Goal: Use online tool/utility: Utilize a website feature to perform a specific function

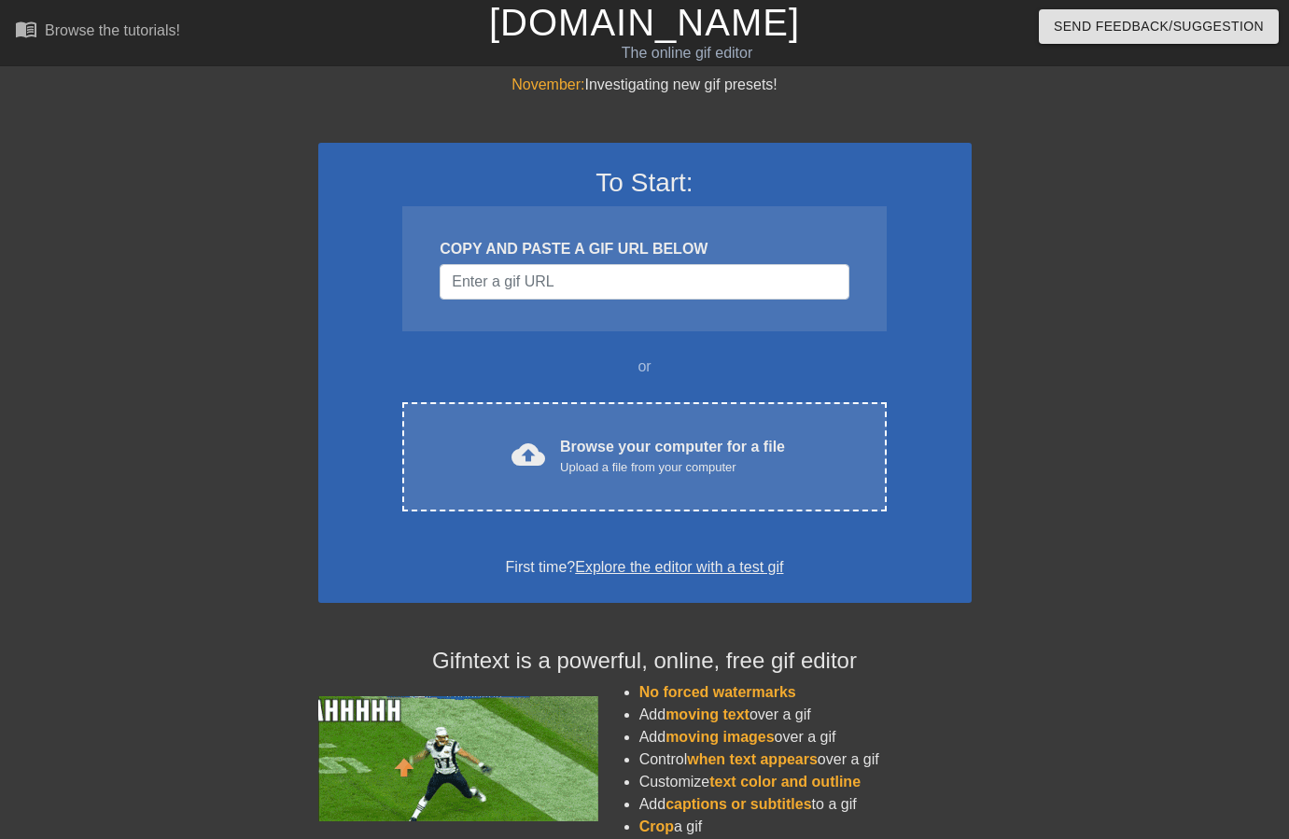
click at [680, 343] on div "To Start: COPY AND PASTE A GIF URL BELOW or cloud_upload Browse your computer f…" at bounding box center [644, 373] width 653 height 460
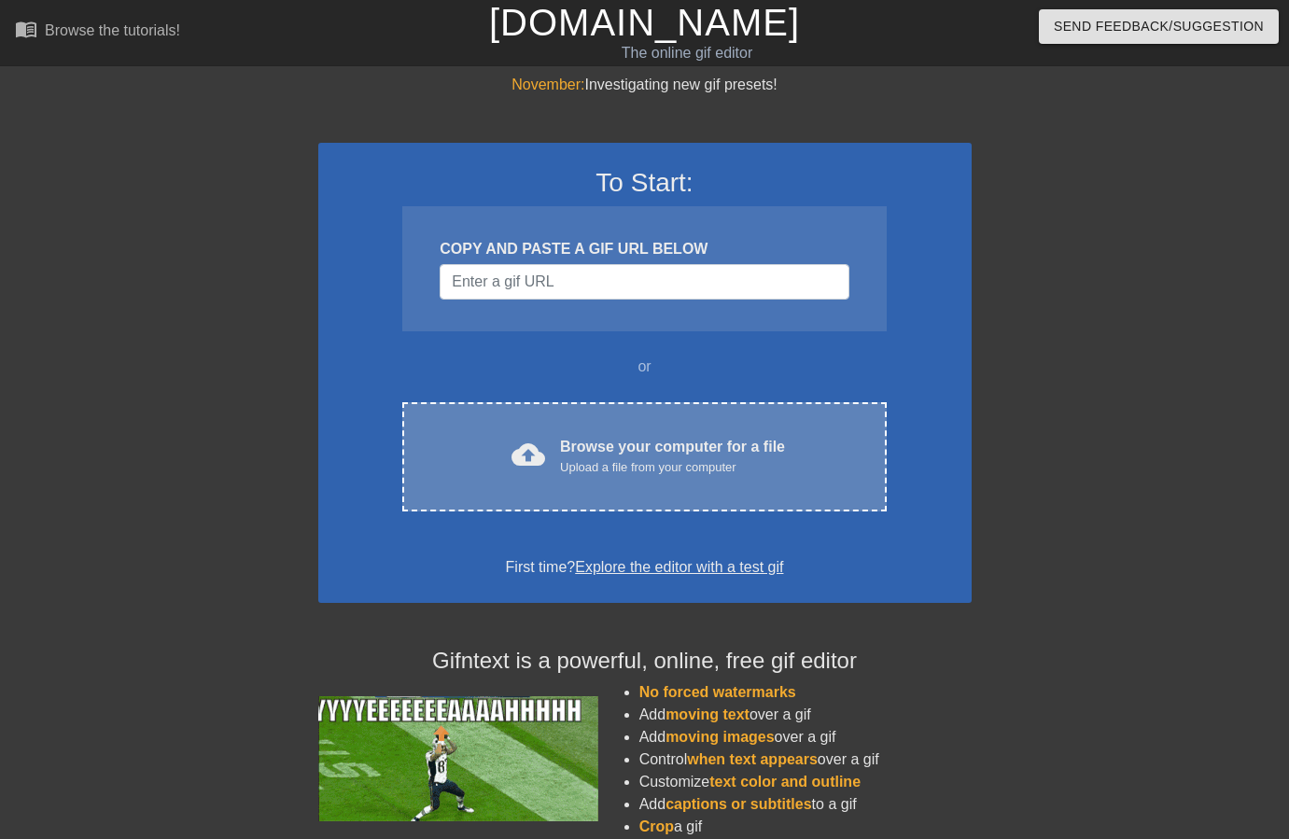
click at [608, 451] on div "Browse your computer for a file Upload a file from your computer" at bounding box center [672, 456] width 225 height 41
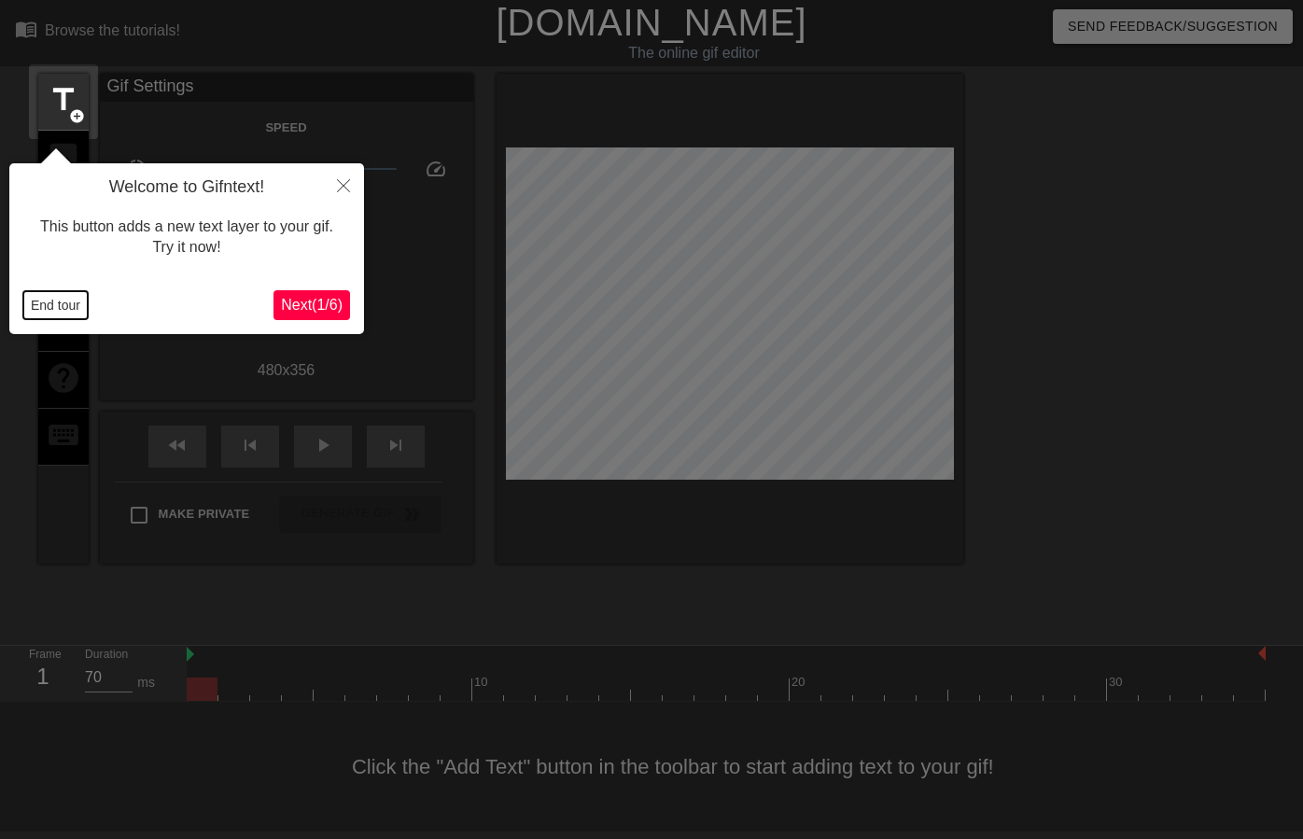
click at [43, 298] on button "End tour" at bounding box center [55, 305] width 64 height 28
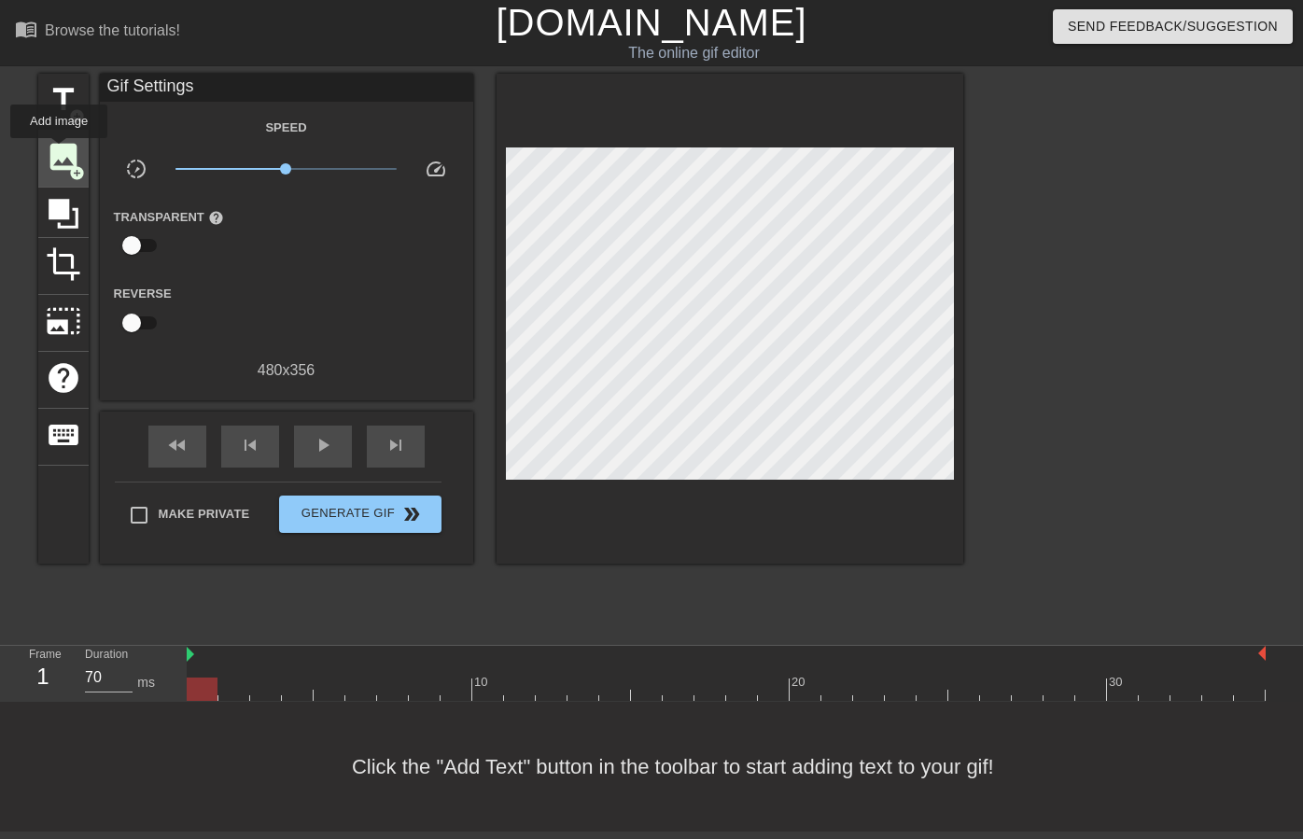
click at [60, 151] on span "image" at bounding box center [63, 156] width 35 height 35
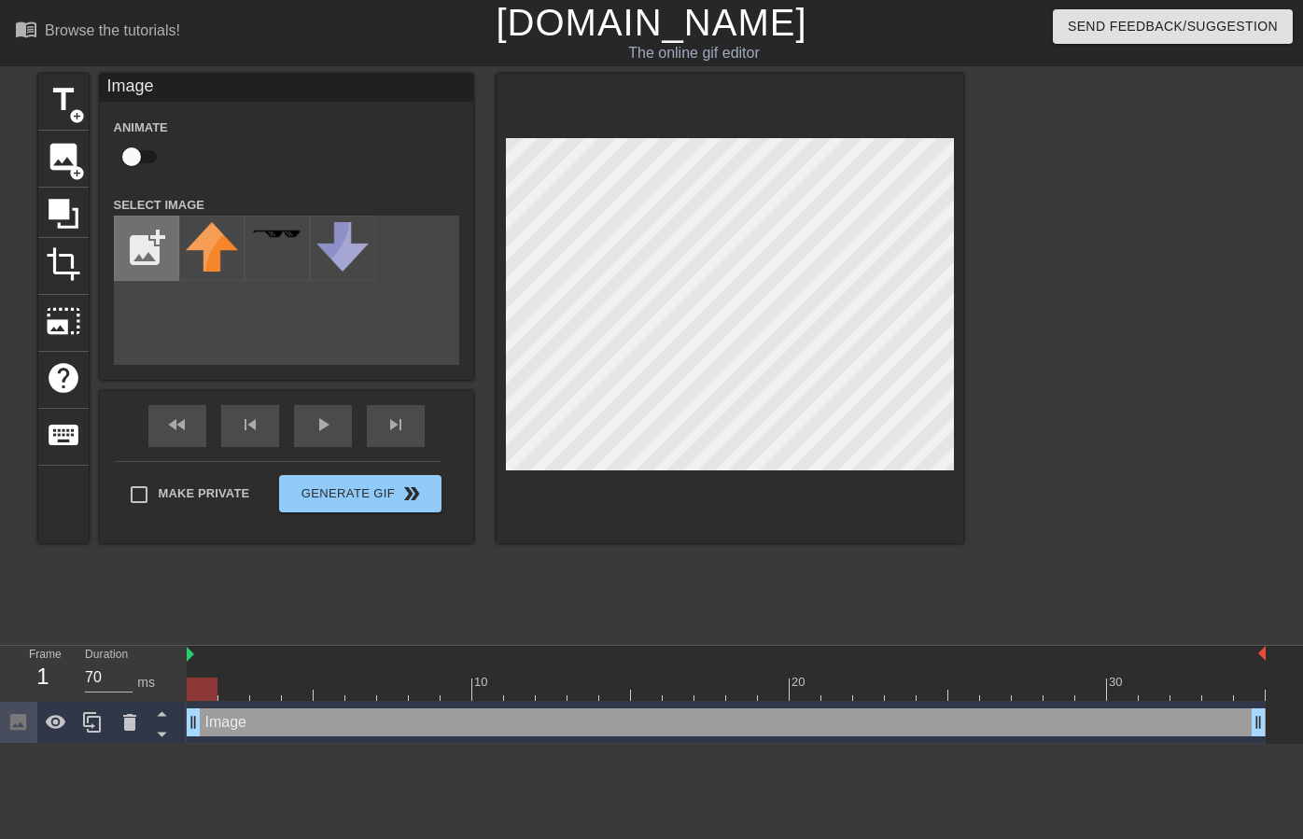
click at [148, 245] on input "file" at bounding box center [146, 248] width 63 height 63
type input "C:\fakepath\T5S3NUYPQ-U06QW3ZD354-0580d5fad650-512.png"
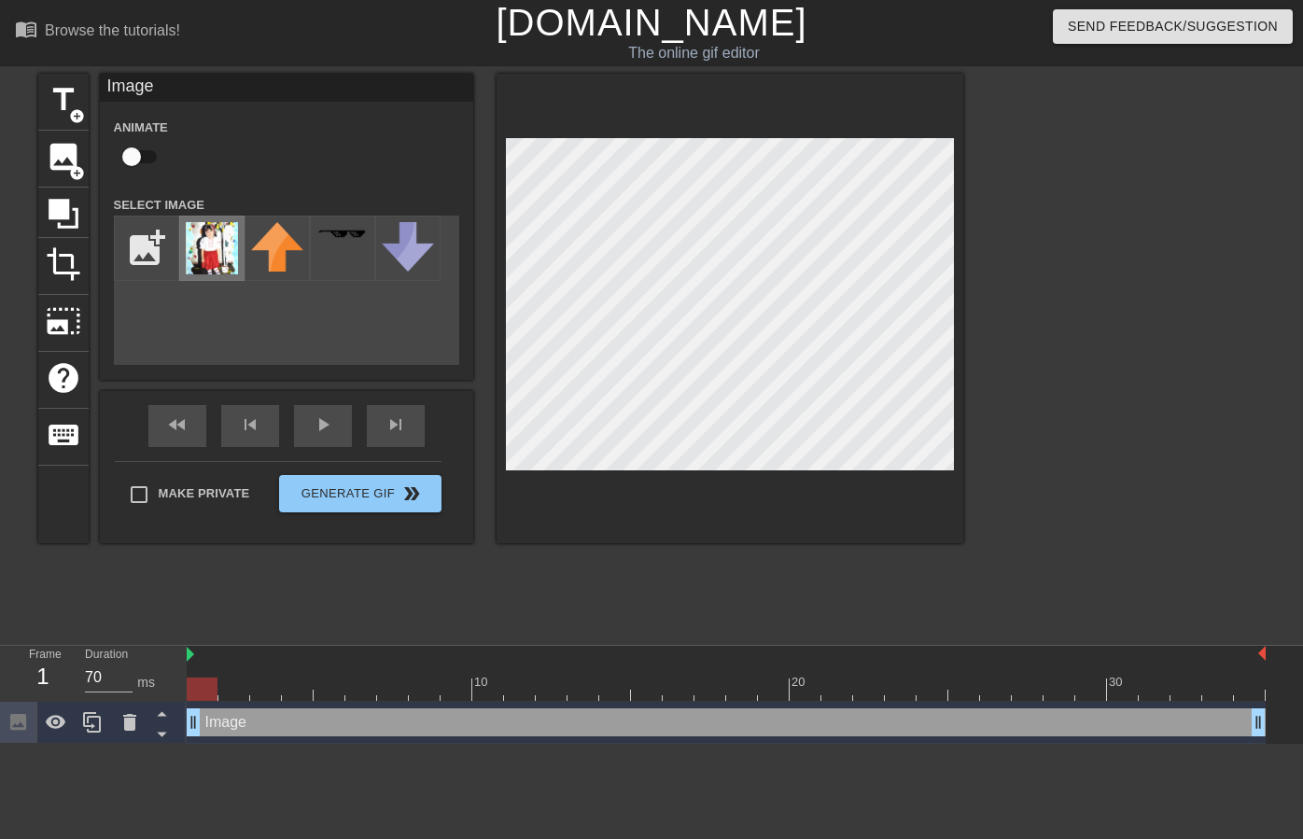
click at [209, 240] on img at bounding box center [212, 248] width 52 height 52
type input "70"
drag, startPoint x: 203, startPoint y: 685, endPoint x: 389, endPoint y: 683, distance: 185.8
click at [389, 683] on div at bounding box center [392, 689] width 31 height 23
click at [129, 158] on input "checkbox" at bounding box center [131, 156] width 106 height 35
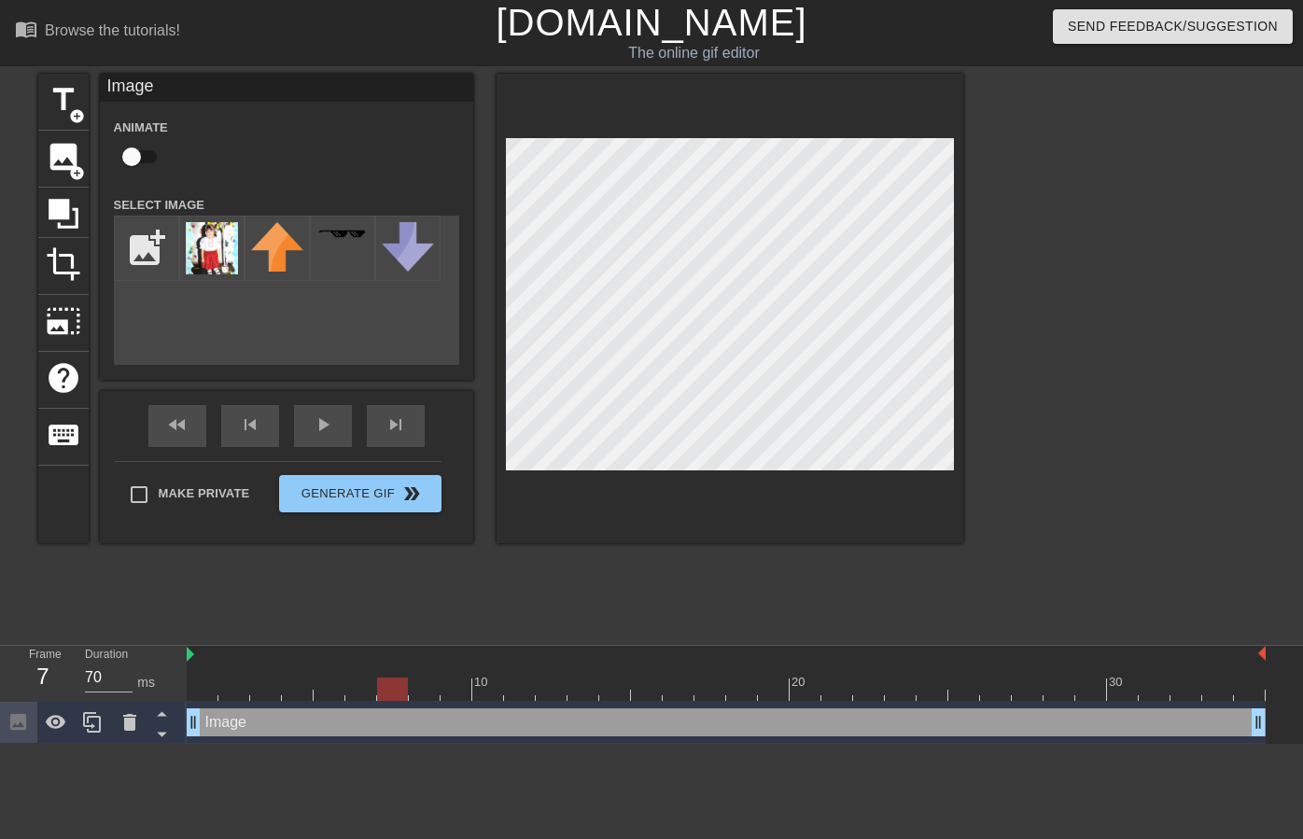
checkbox input "true"
drag, startPoint x: 190, startPoint y: 720, endPoint x: 379, endPoint y: 718, distance: 188.6
click at [330, 417] on div "fast_rewind skip_previous play_arrow skip_next" at bounding box center [286, 426] width 304 height 70
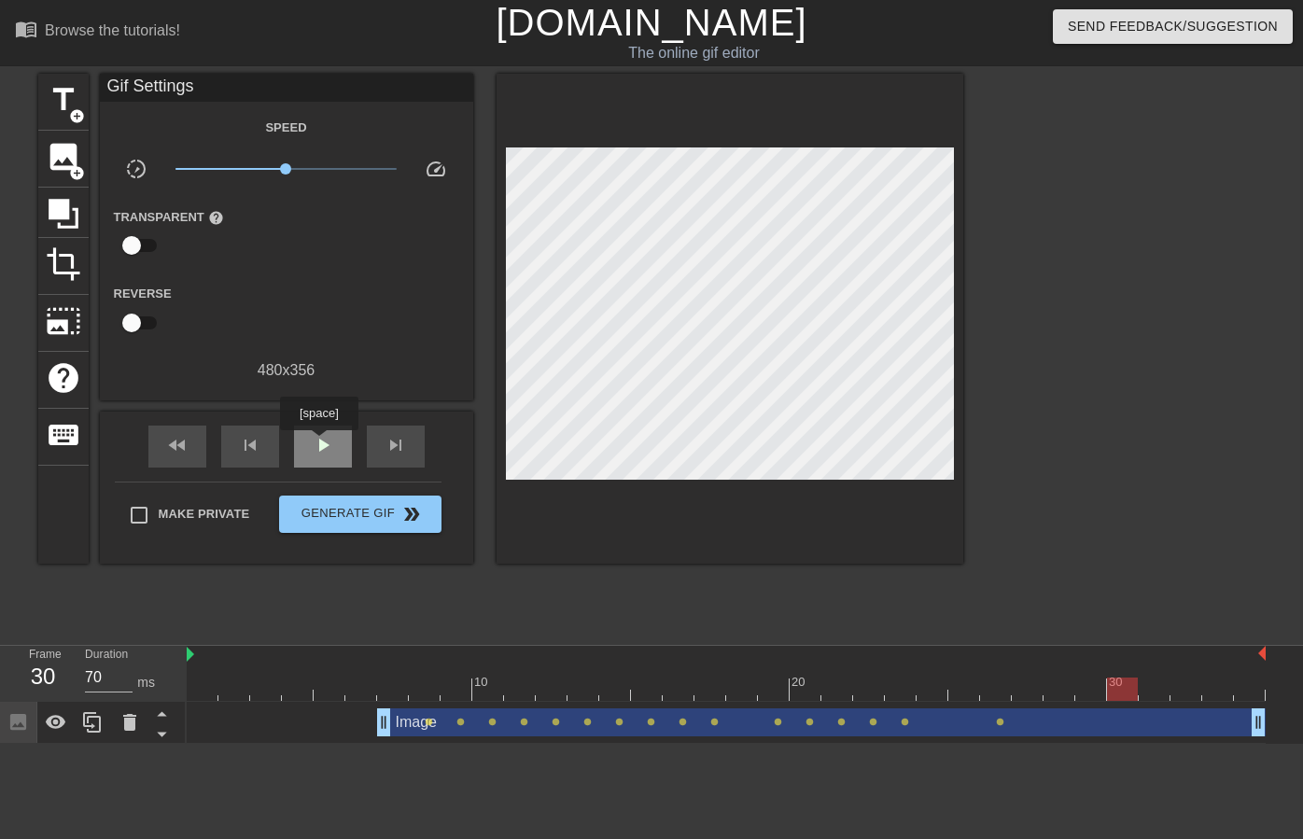
click at [321, 443] on span "play_arrow" at bounding box center [323, 445] width 22 height 22
drag, startPoint x: 706, startPoint y: 683, endPoint x: 386, endPoint y: 688, distance: 319.3
click at [386, 688] on div at bounding box center [392, 689] width 31 height 23
drag, startPoint x: 385, startPoint y: 720, endPoint x: 407, endPoint y: 720, distance: 22.4
click at [407, 720] on div "Image drag_handle drag_handle lens lens lens lens lens lens lens lens lens lens…" at bounding box center [726, 722] width 1079 height 28
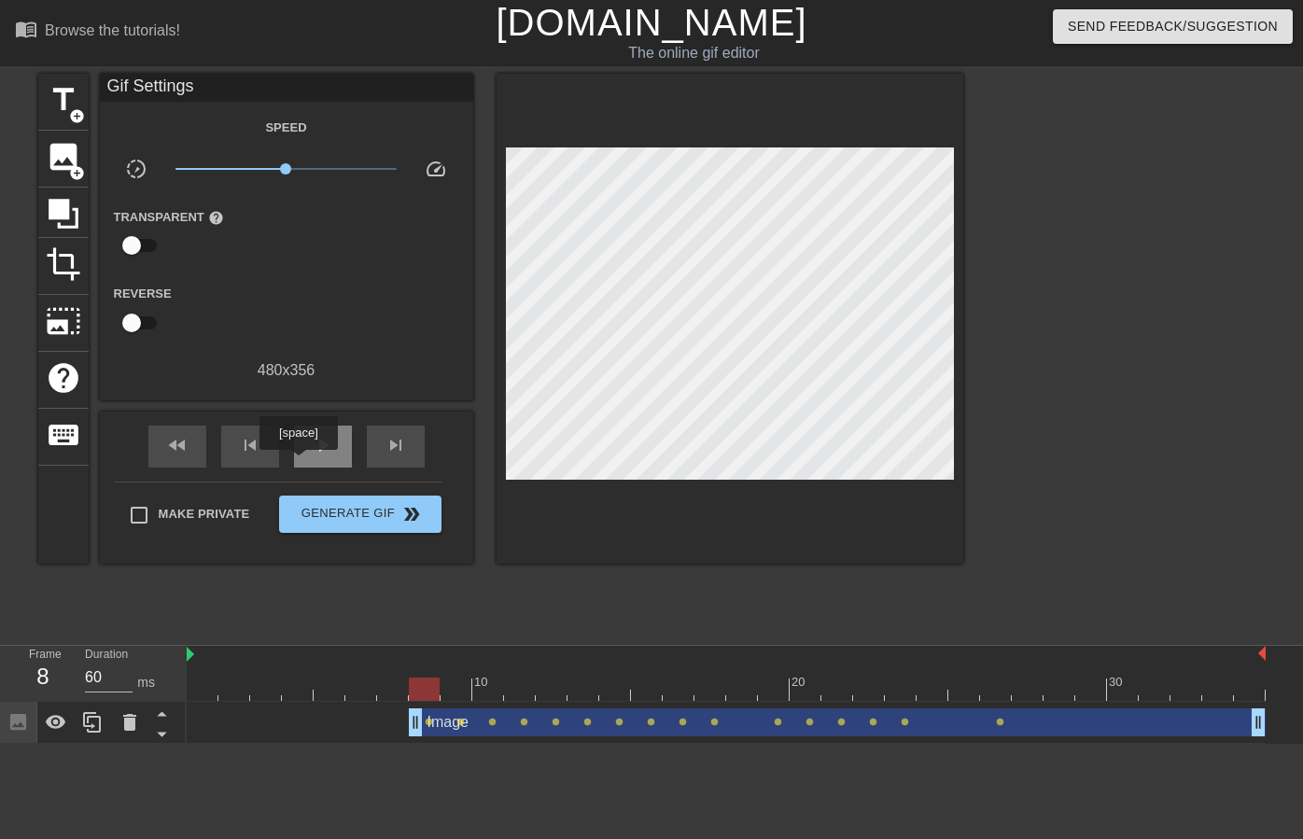
click at [312, 448] on span "play_arrow" at bounding box center [323, 445] width 22 height 22
click at [55, 265] on span "crop" at bounding box center [63, 263] width 35 height 35
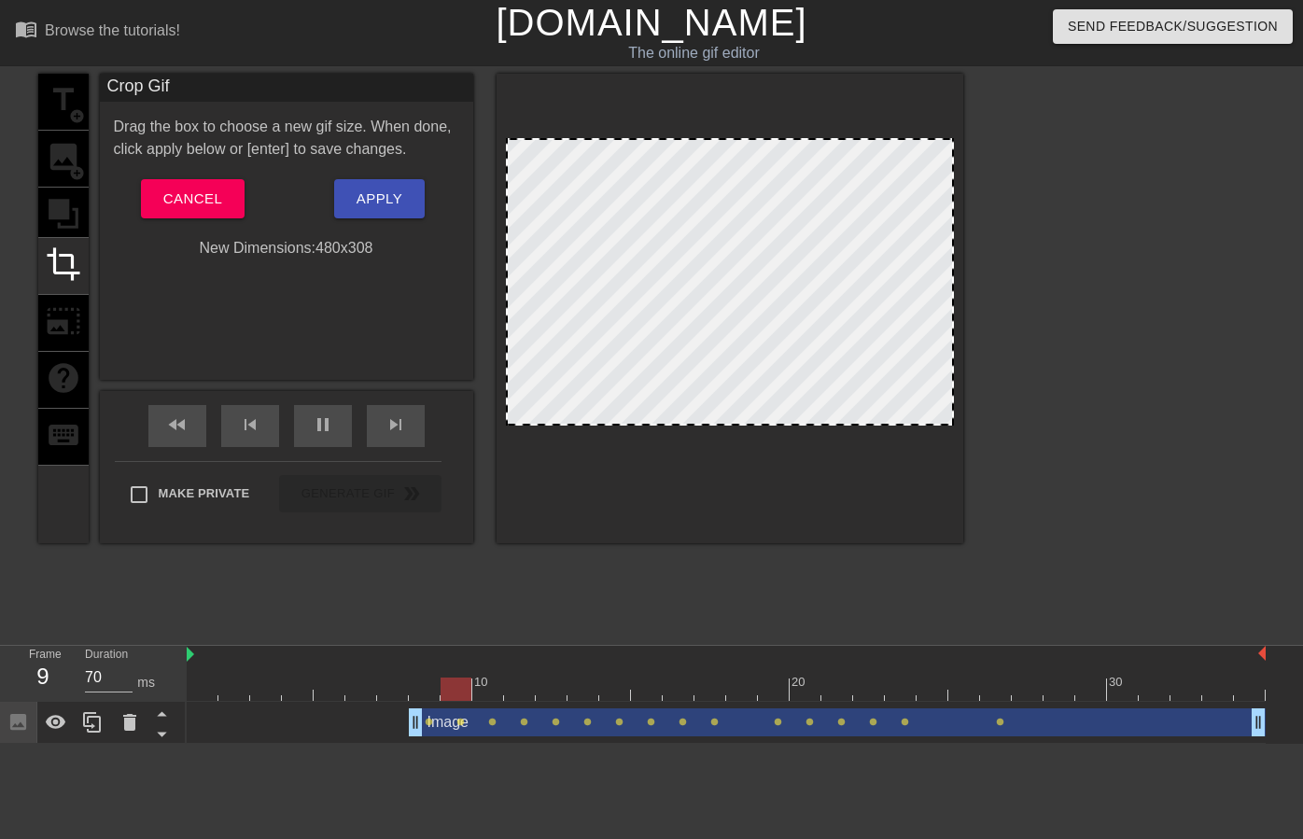
drag, startPoint x: 730, startPoint y: 468, endPoint x: 734, endPoint y: 423, distance: 45.0
click at [734, 423] on div at bounding box center [730, 423] width 444 height 9
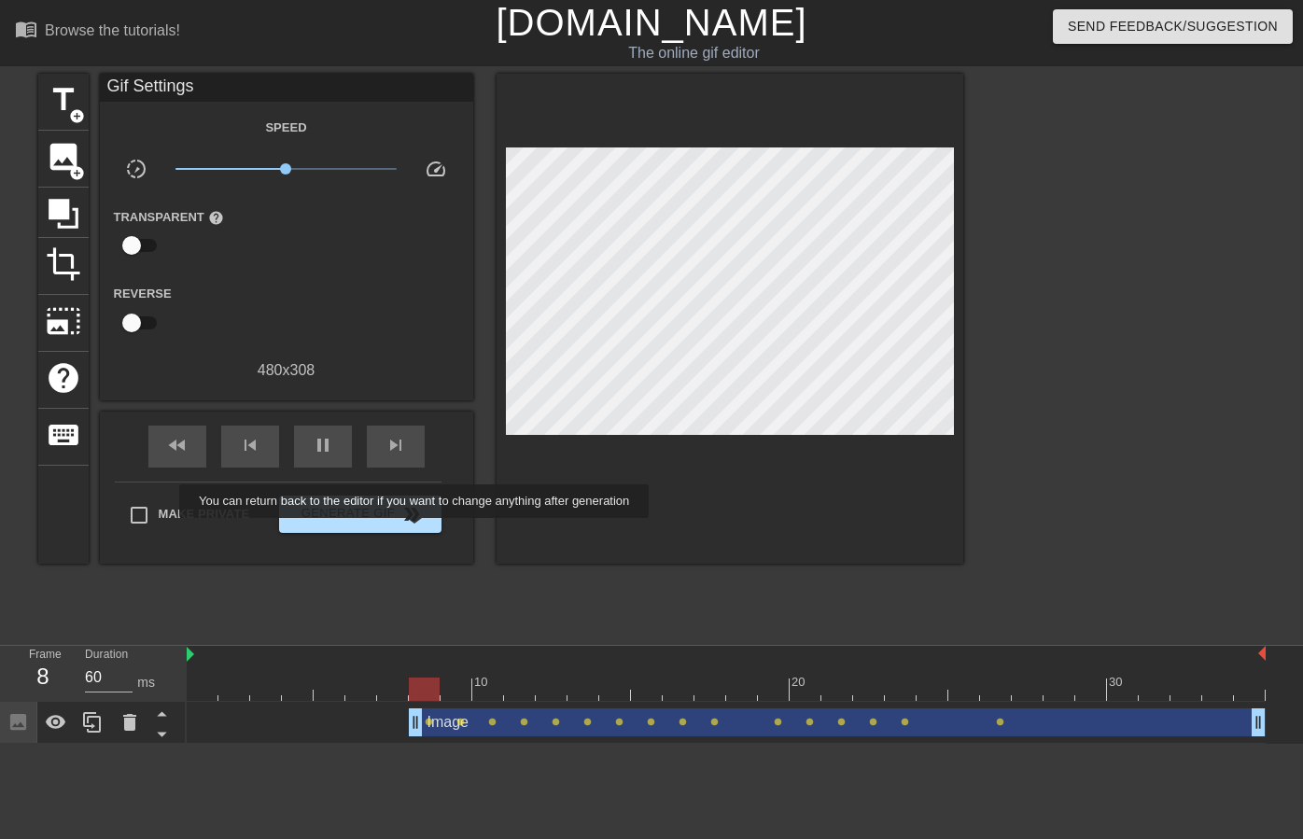
type input "70"
click at [409, 518] on span "double_arrow" at bounding box center [411, 514] width 22 height 22
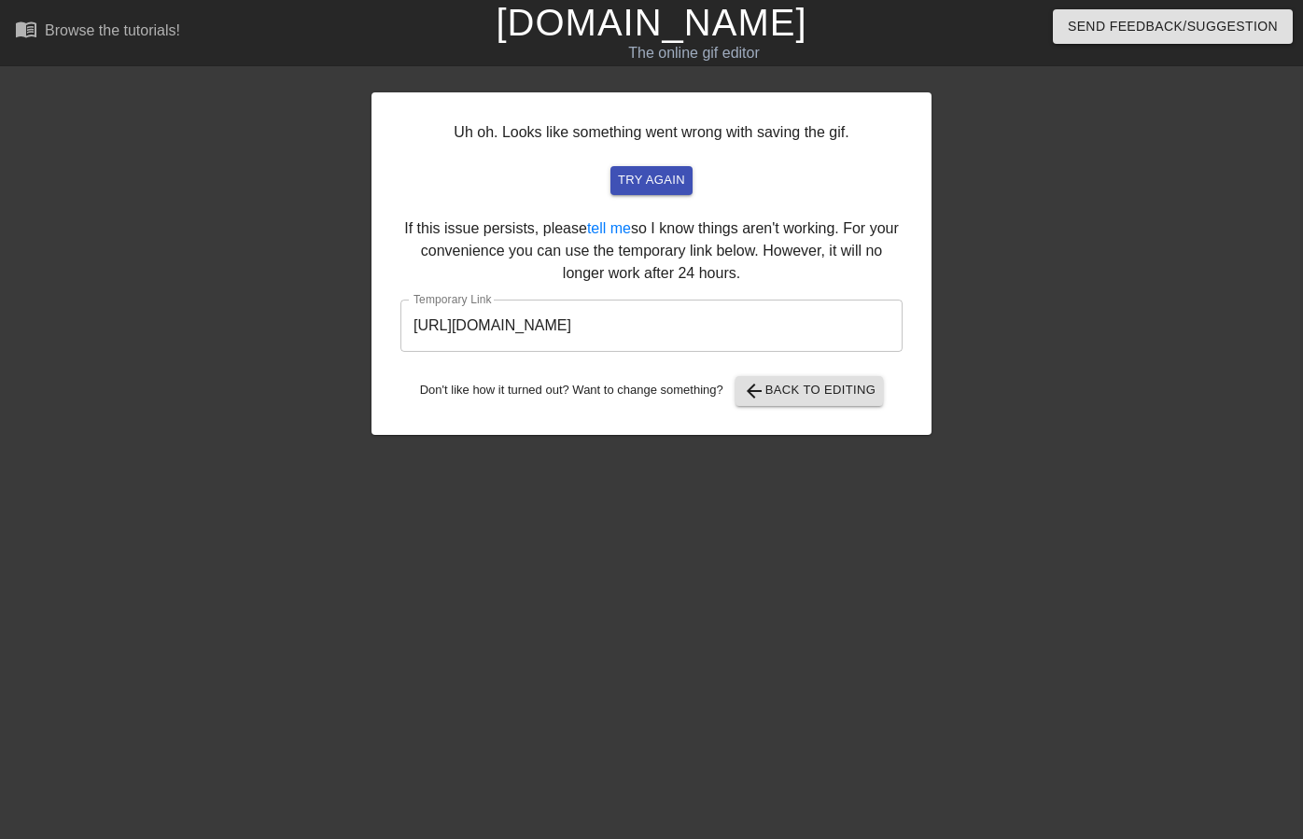
click at [729, 331] on input "https://www.gifntext.com/temp_generations/SfBg7MOT.gif" at bounding box center [651, 326] width 502 height 52
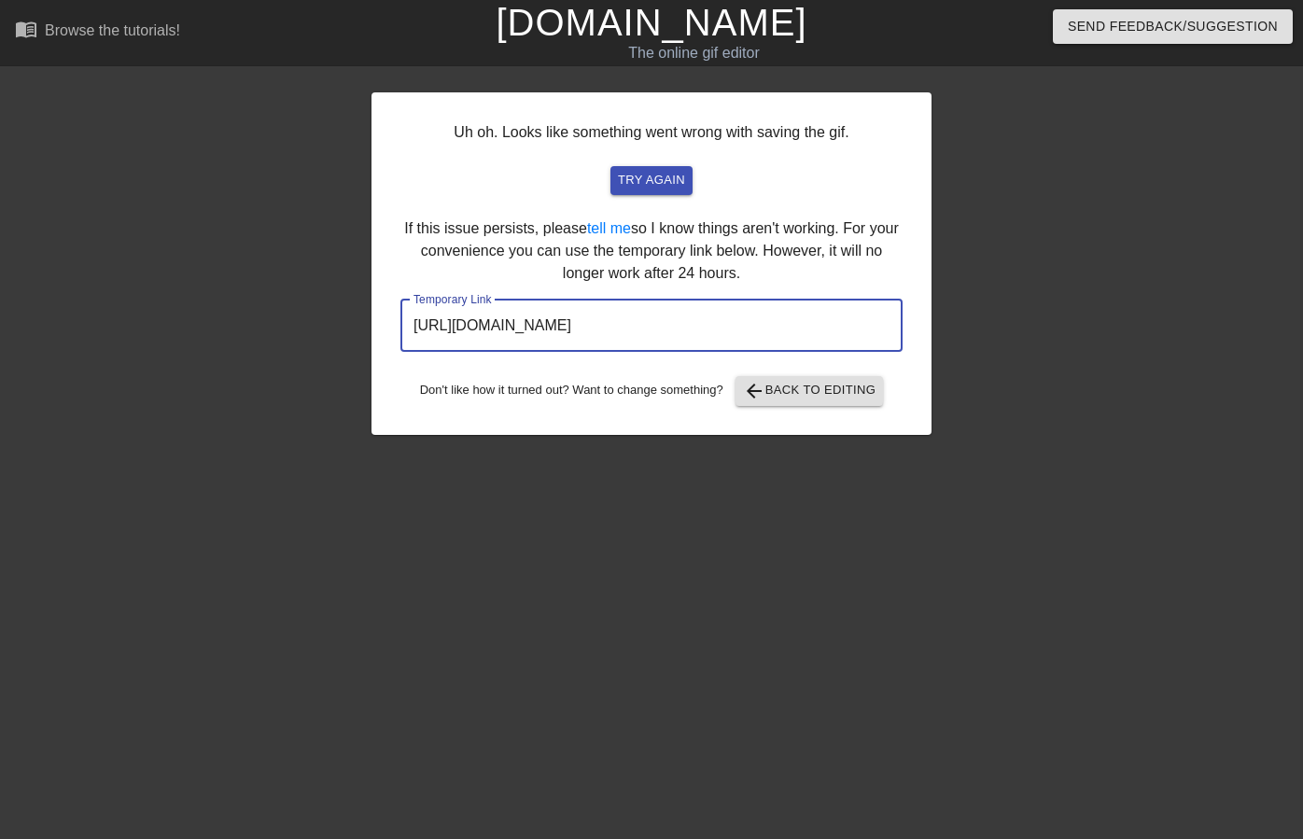
drag, startPoint x: 801, startPoint y: 323, endPoint x: 400, endPoint y: 329, distance: 401.4
click at [403, 327] on input "https://www.gifntext.com/temp_generations/SfBg7MOT.gif" at bounding box center [651, 326] width 502 height 52
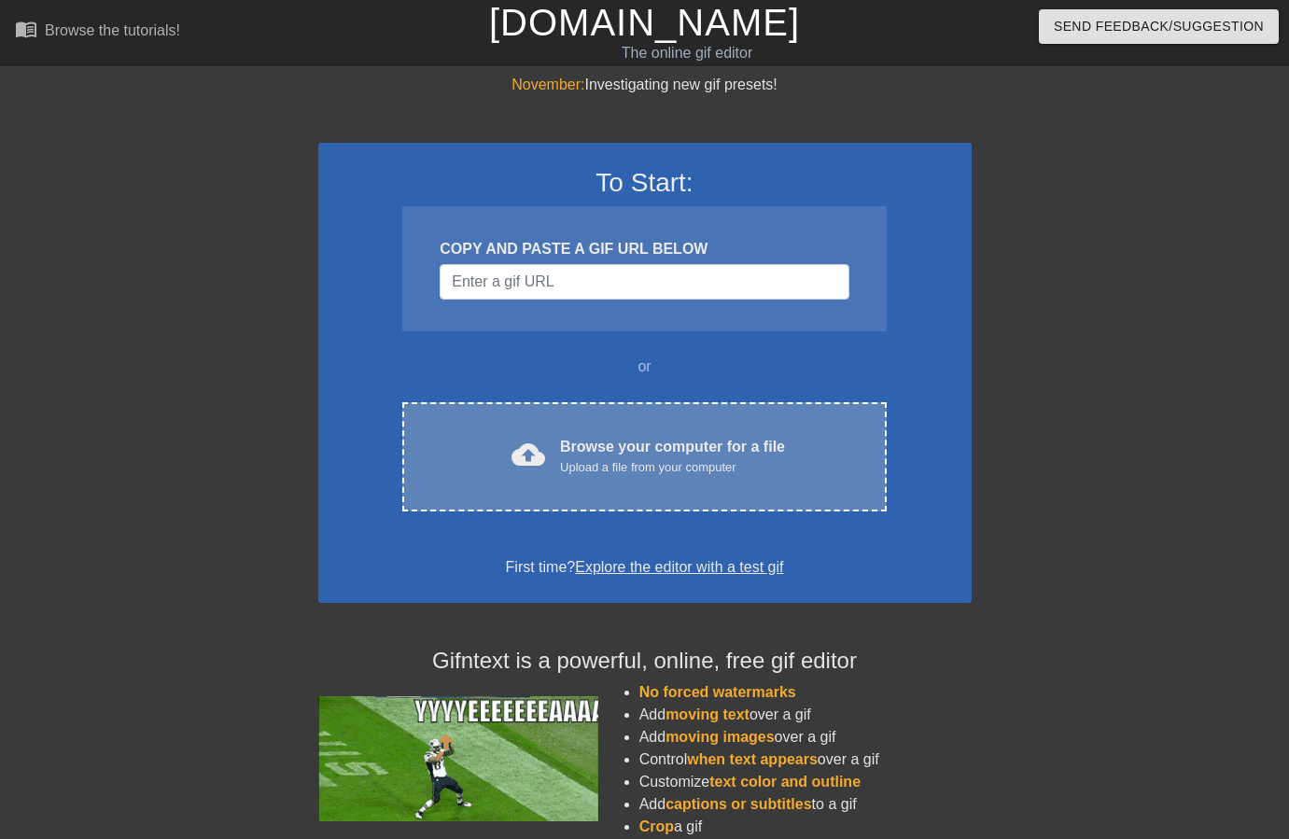
click at [506, 489] on div "cloud_upload Browse your computer for a file Upload a file from your computer C…" at bounding box center [644, 456] width 484 height 109
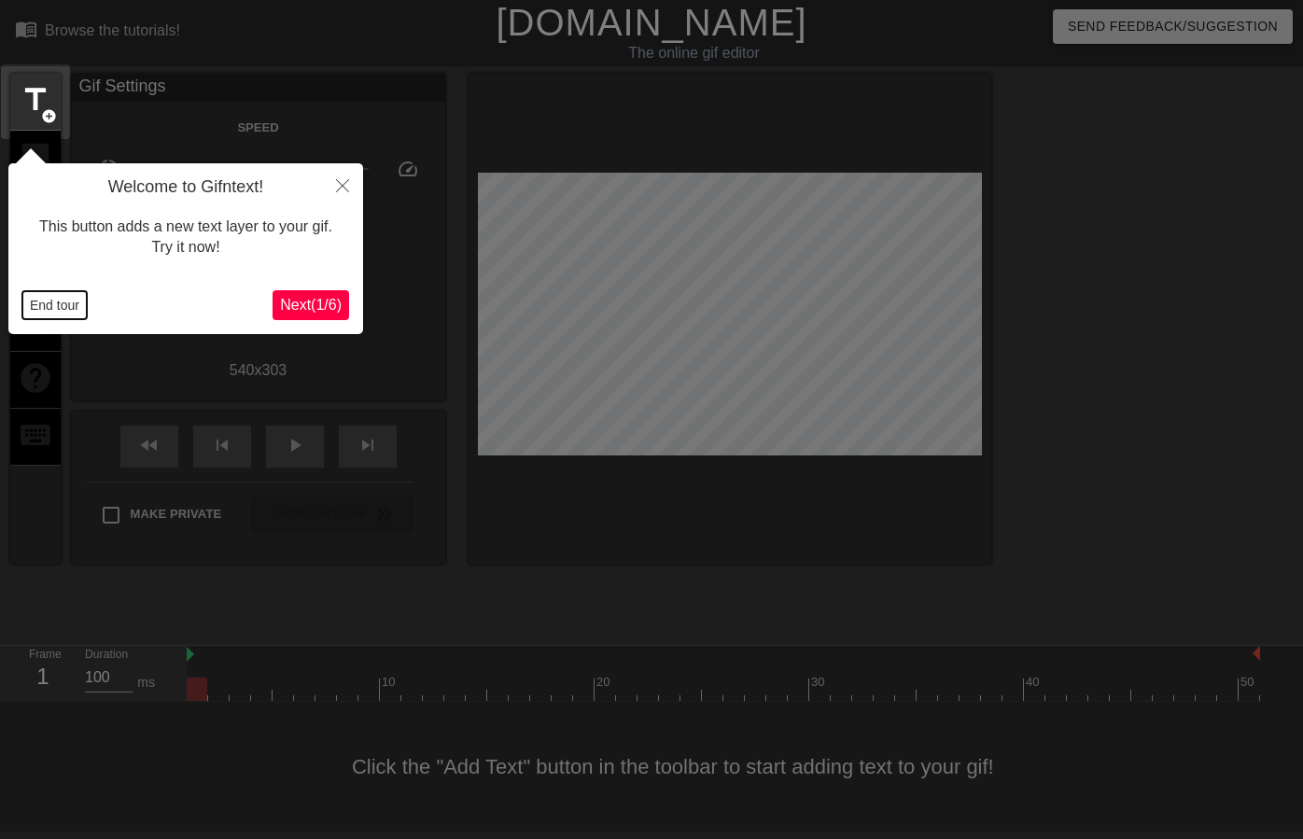
drag, startPoint x: 65, startPoint y: 299, endPoint x: 63, endPoint y: 282, distance: 17.0
click at [65, 299] on button "End tour" at bounding box center [54, 305] width 64 height 28
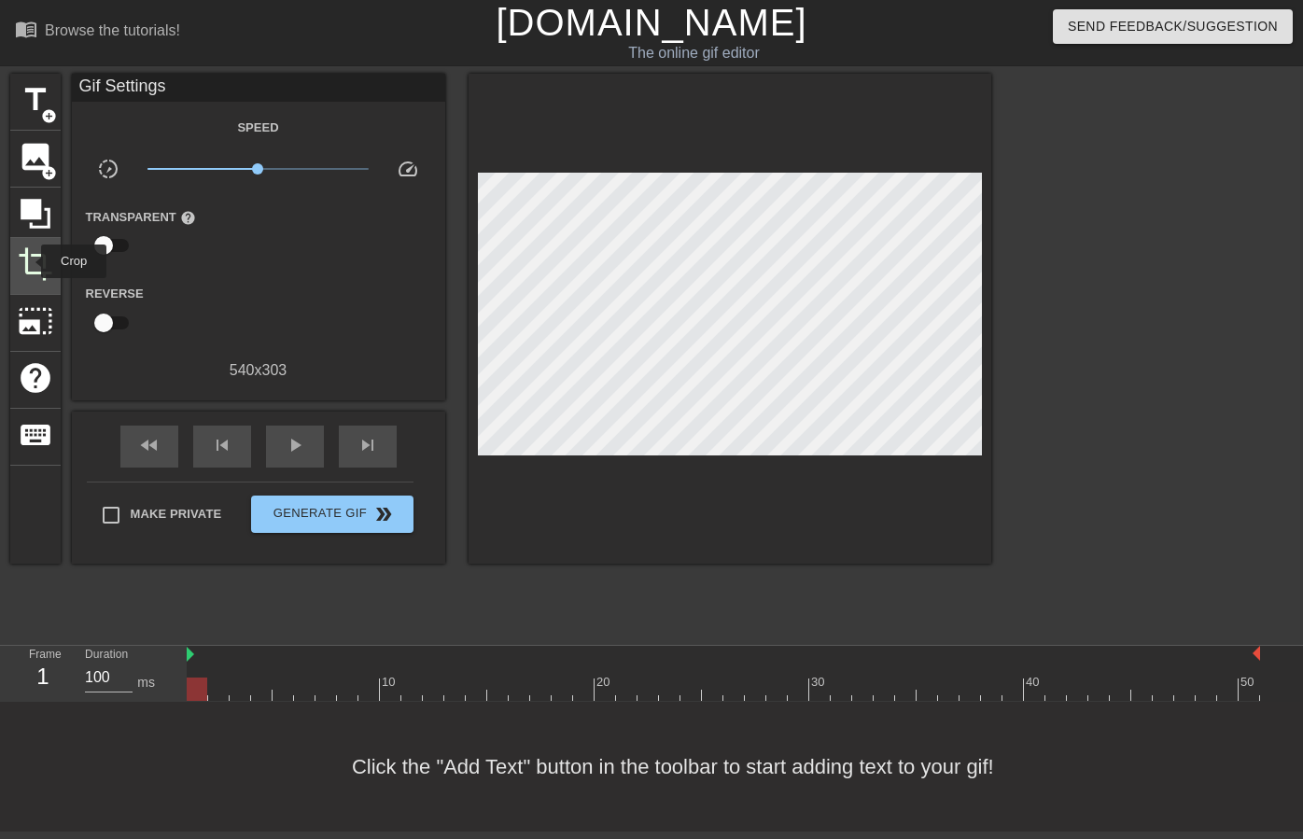
click at [29, 261] on span "crop" at bounding box center [35, 263] width 35 height 35
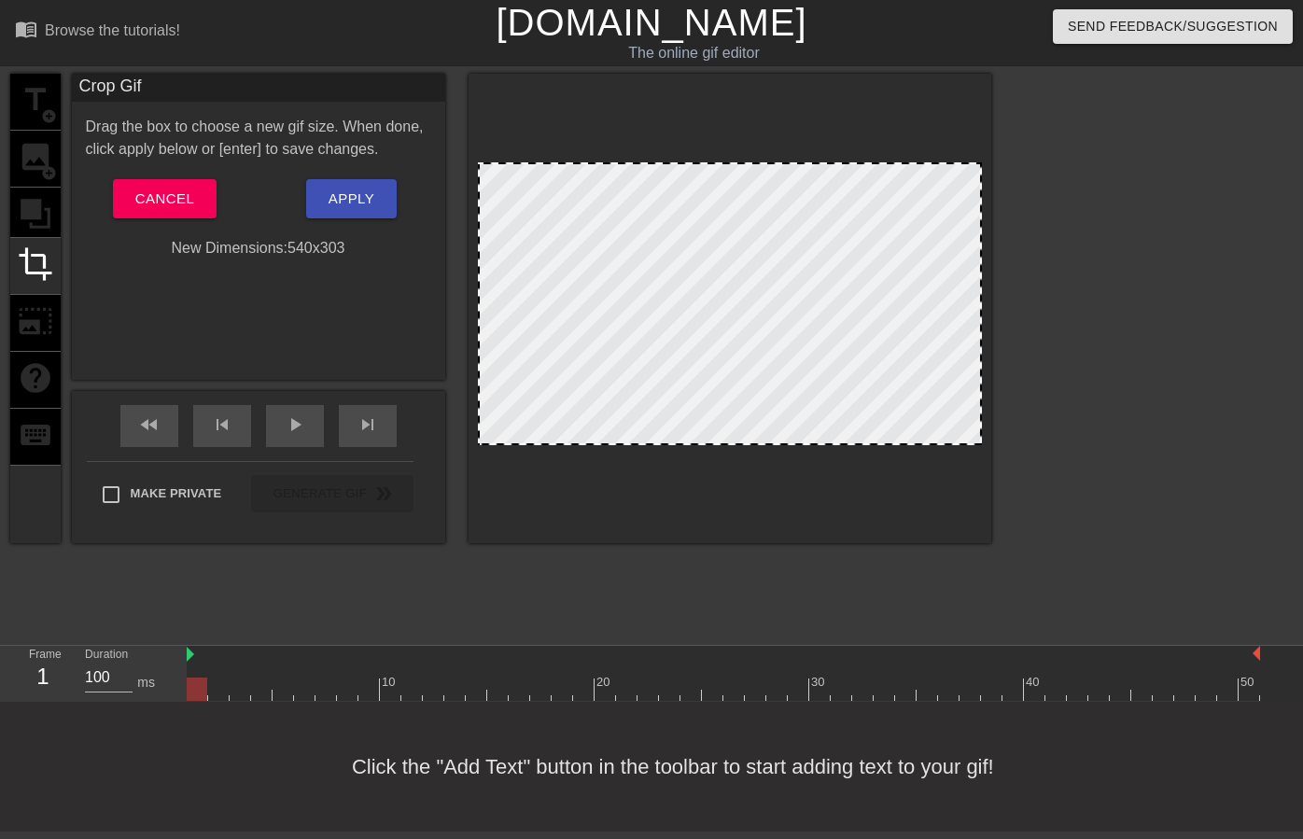
drag, startPoint x: 726, startPoint y: 442, endPoint x: 743, endPoint y: 497, distance: 56.7
click at [743, 497] on div at bounding box center [730, 309] width 523 height 470
click at [742, 497] on div at bounding box center [730, 309] width 523 height 470
click at [187, 205] on span "Cancel" at bounding box center [164, 199] width 59 height 24
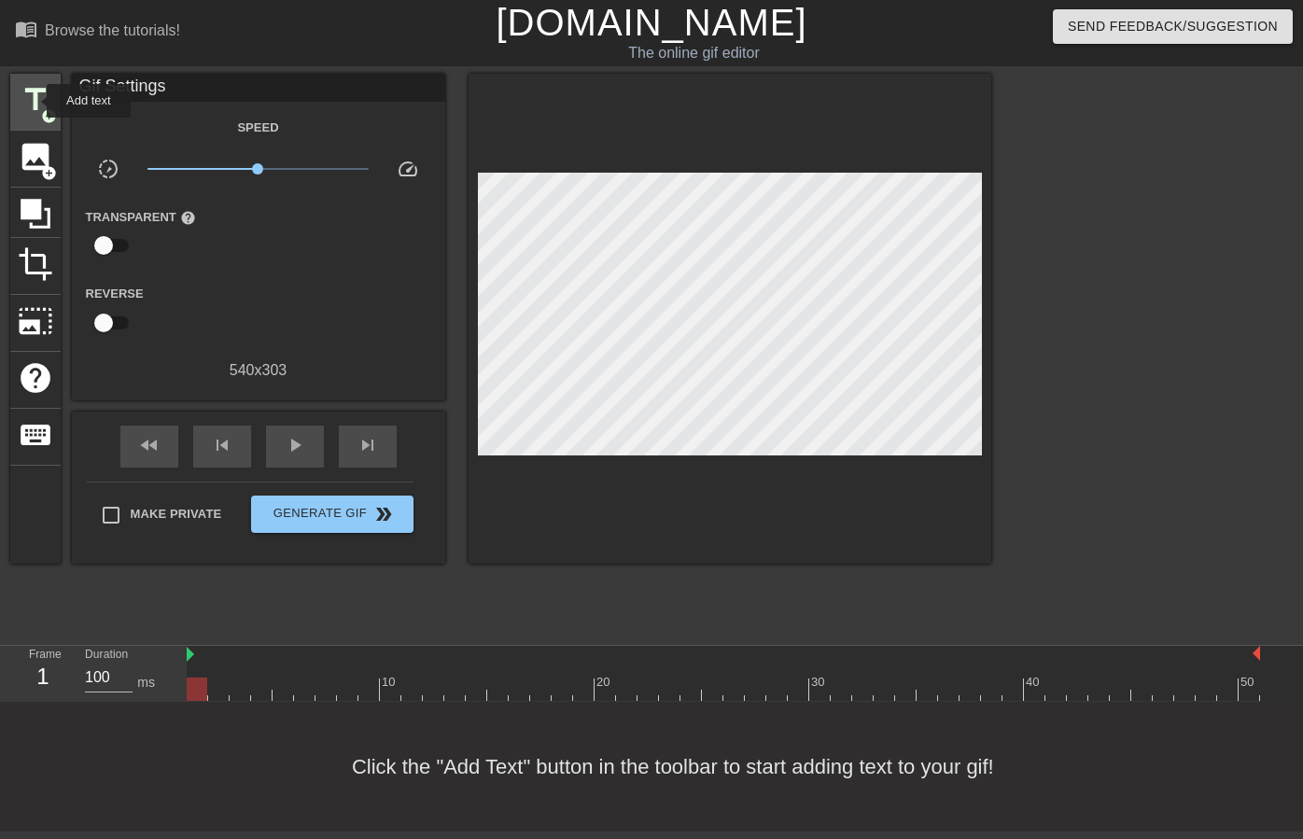
click at [34, 99] on span "title" at bounding box center [35, 99] width 35 height 35
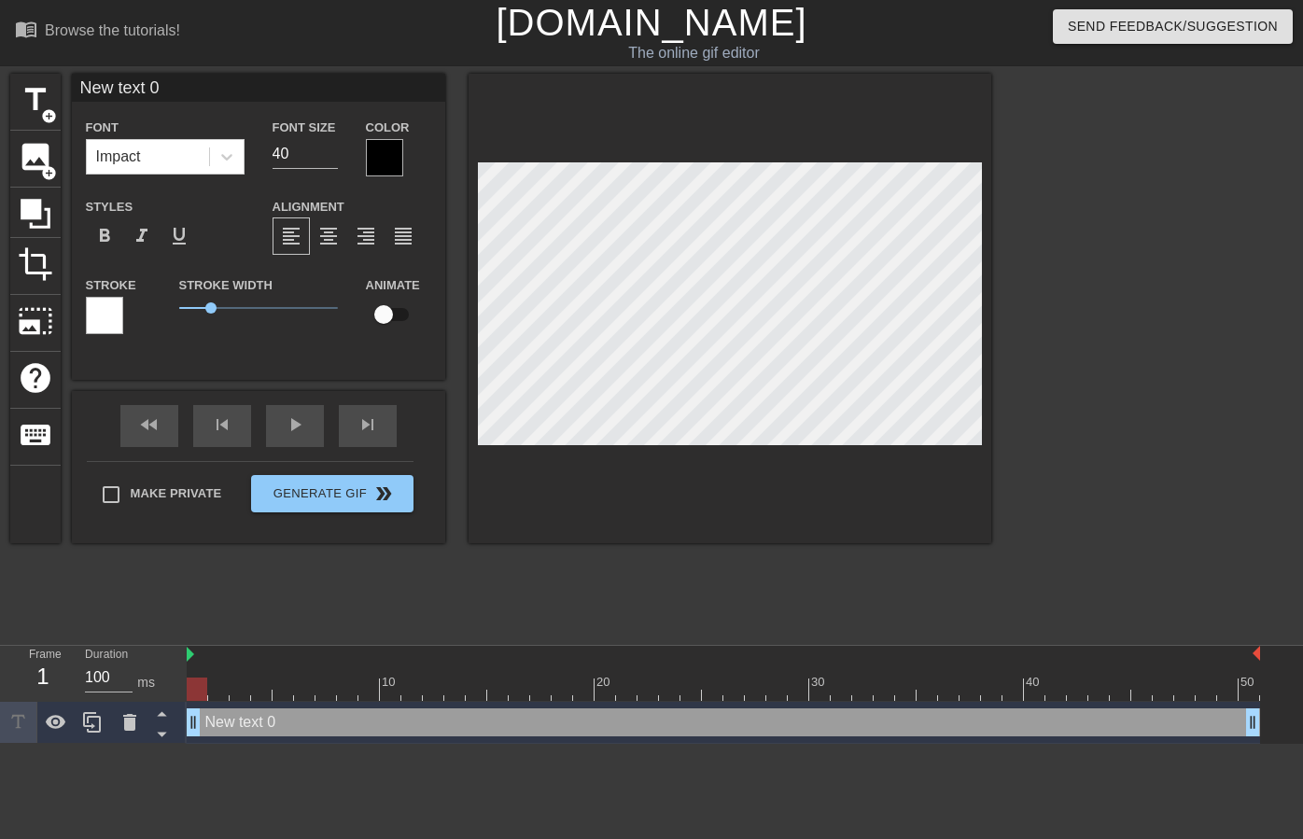
scroll to position [3, 5]
type input "T"
type textarea "TI"
type input "[PERSON_NAME]"
type textarea "[PERSON_NAME]"
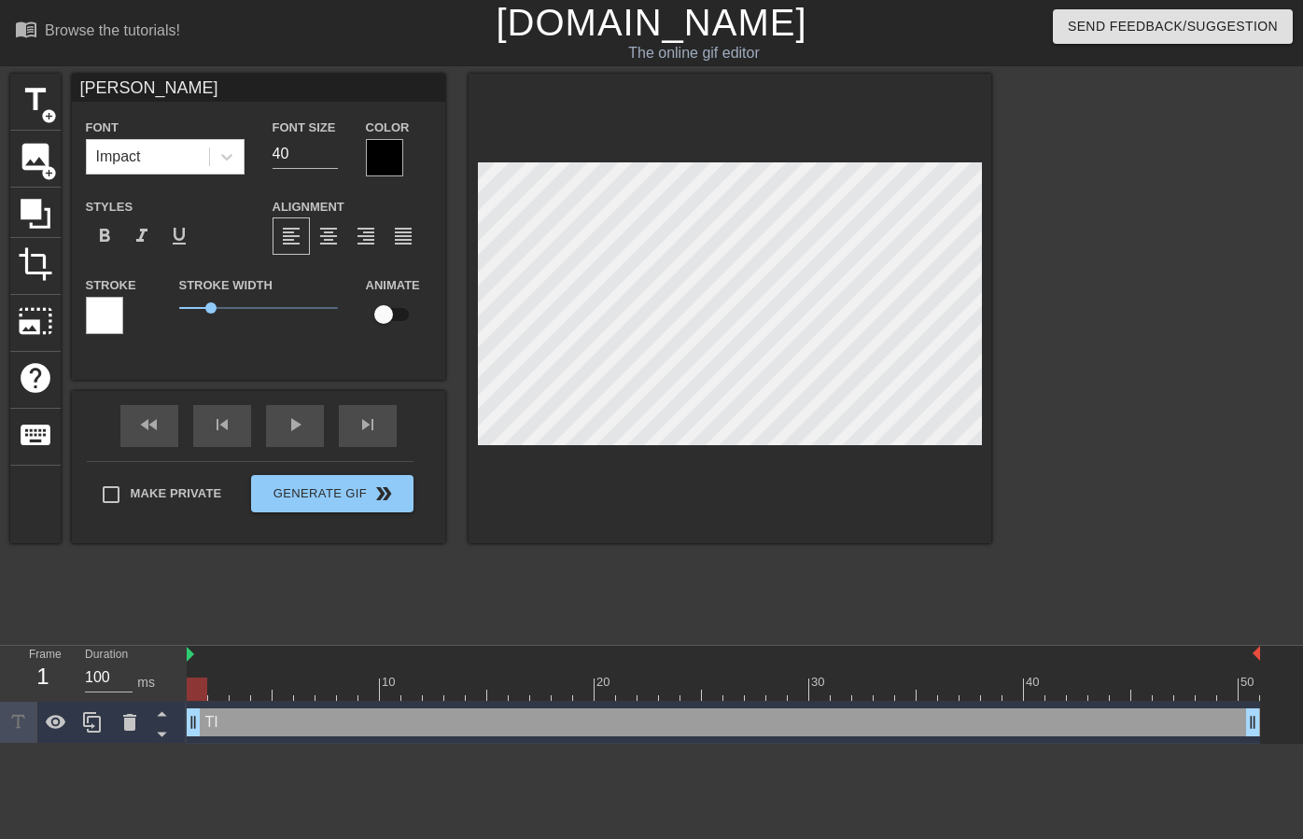
type input "TIME"
type textarea "TIME"
type input "TIME"
type textarea "TIME F"
type input "TIME F"
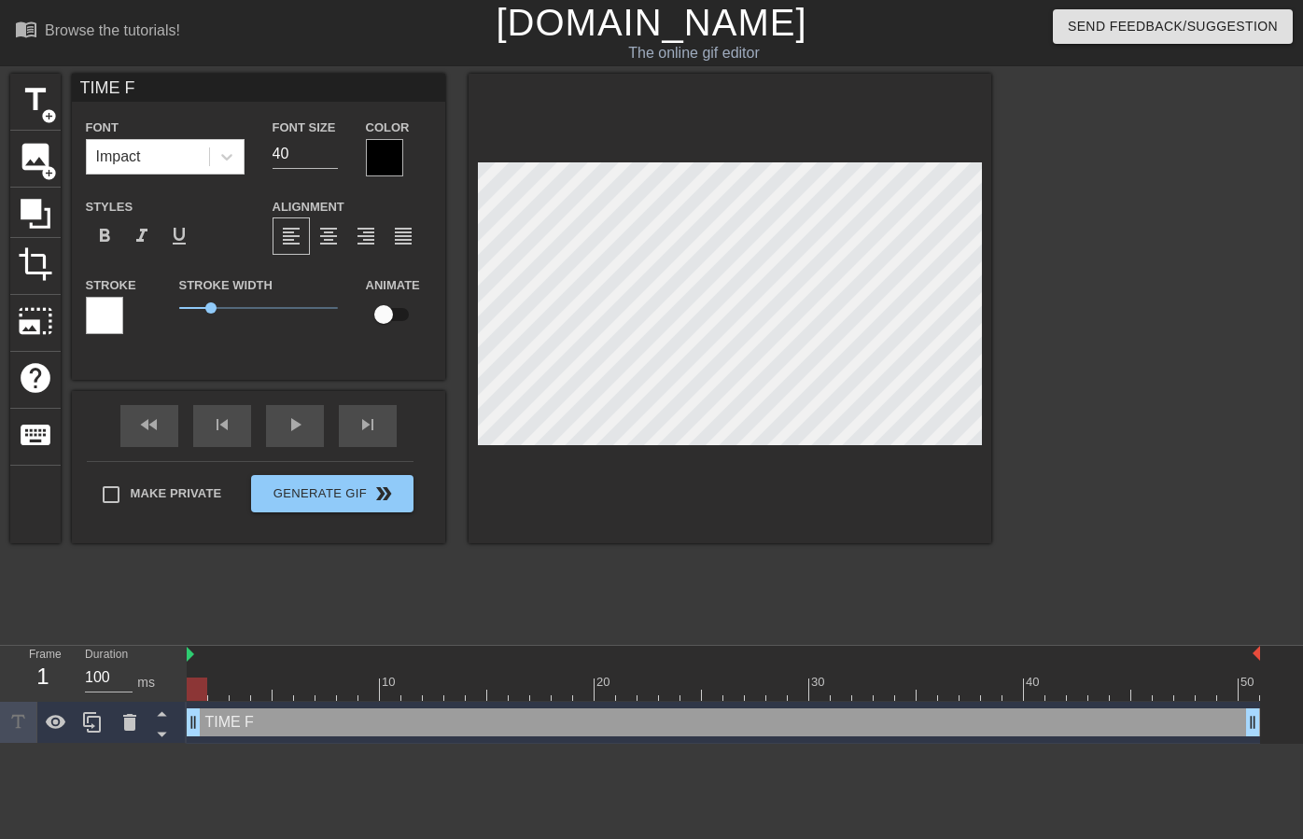
type textarea "TIME FO"
type input "TIME FOR"
type textarea "TIME FOR"
type input "TIME FOR"
type textarea "TIME FOR"
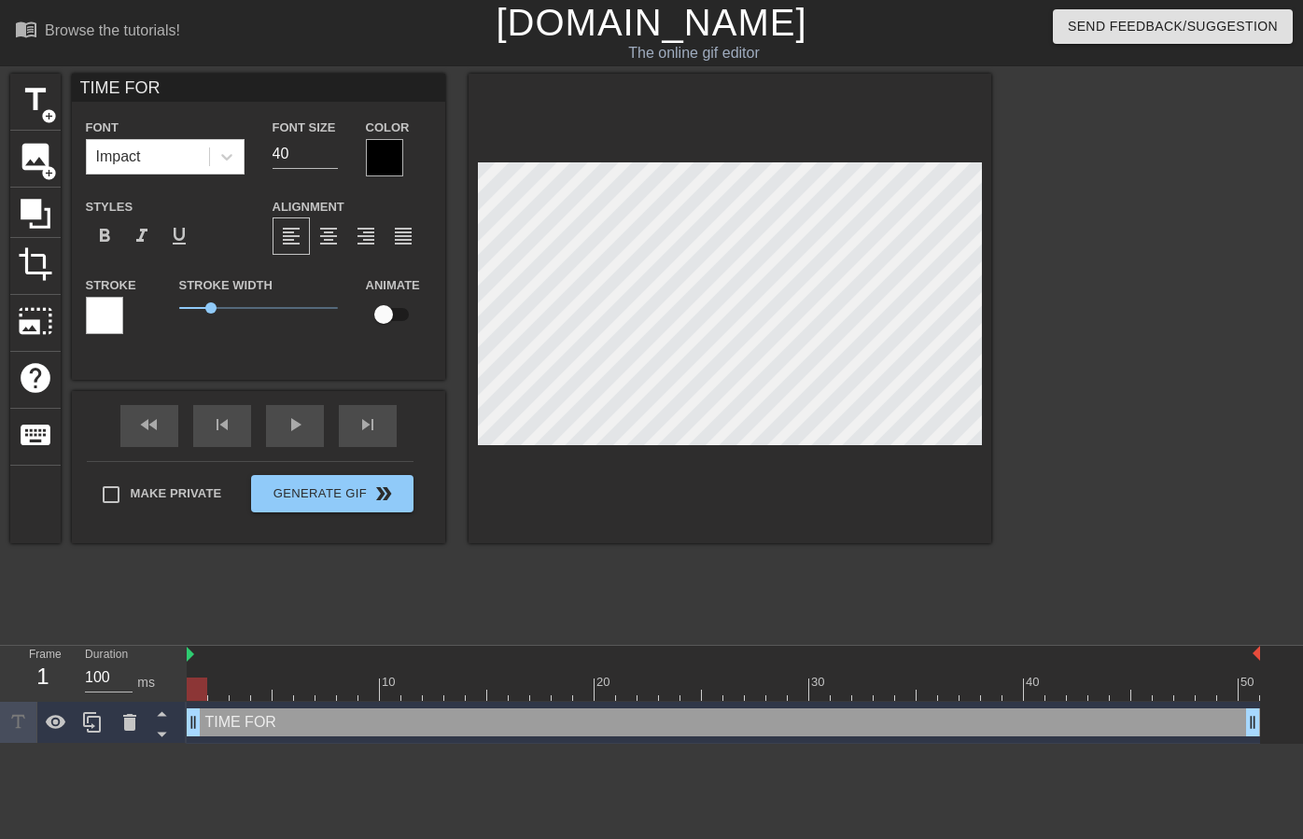
type input "TIME FOR C"
type textarea "TIME FOR C"
type input "TIME FOR CH"
type textarea "TIME FOR CH"
type input "TIME FOR CHA"
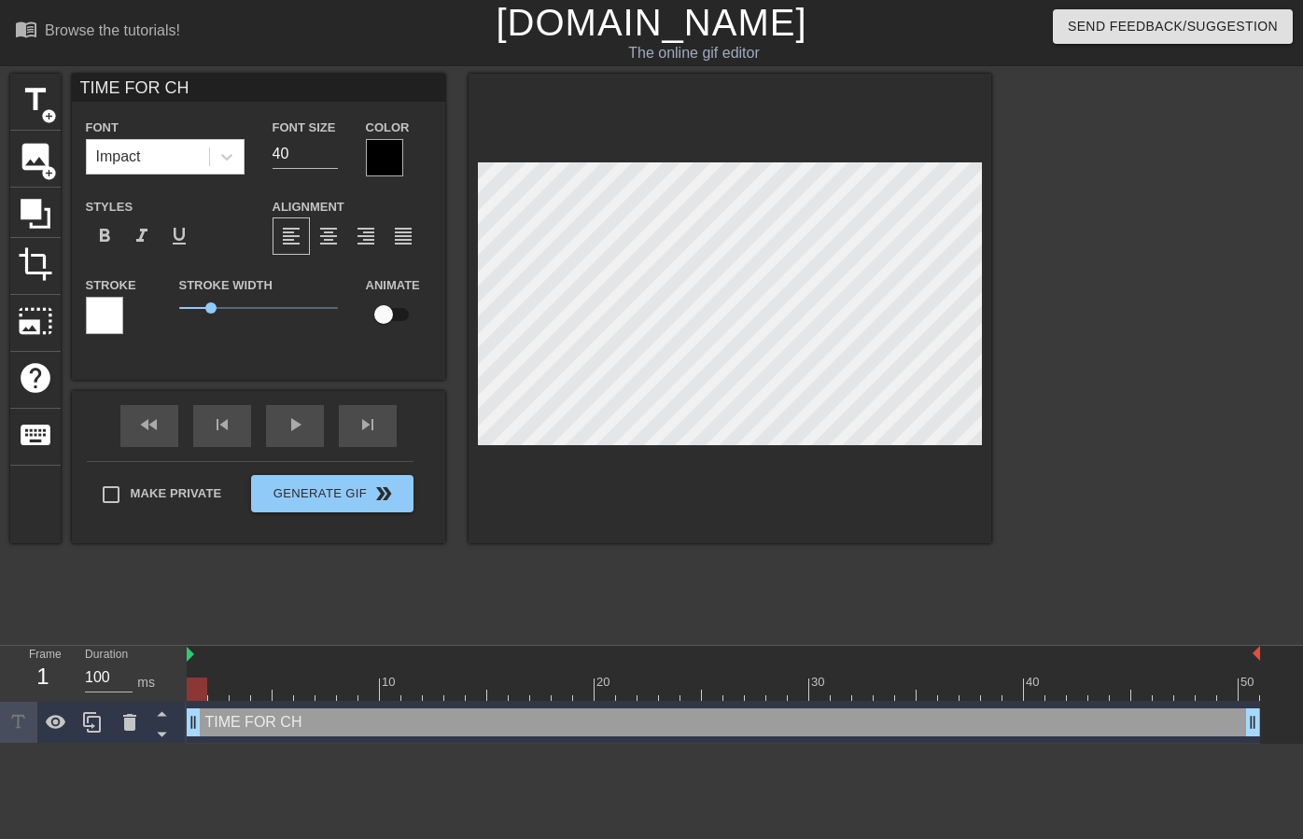
type textarea "TIME FOR CHA"
type input "TIME FOR CHAT"
type textarea "TIME FOR CHAT"
type input "TIME FOR CHA"
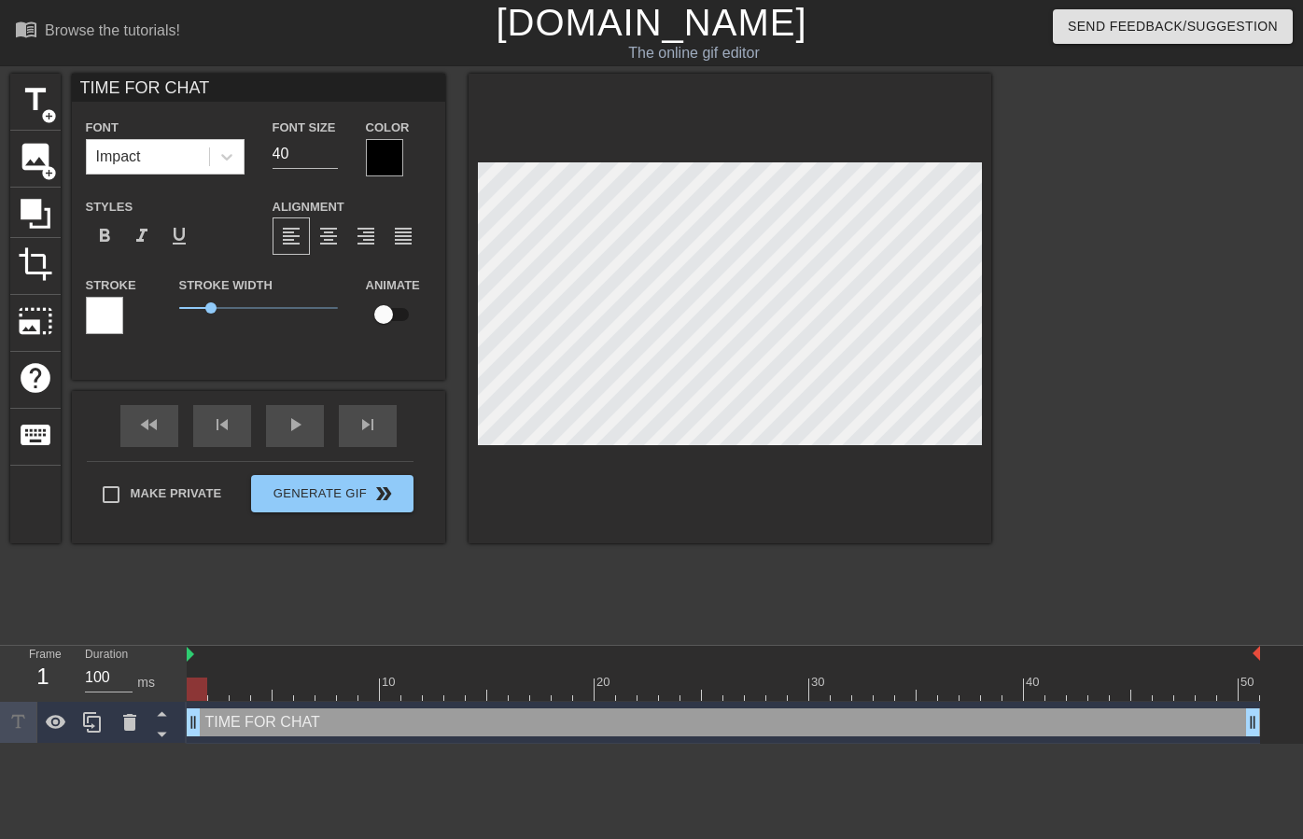
type textarea "TIME FOR CHA"
type input "TIME FOR CHAR"
type textarea "TIME FOR CHAR"
type input "TIME FOR CHART"
type textarea "TIME FOR CHART"
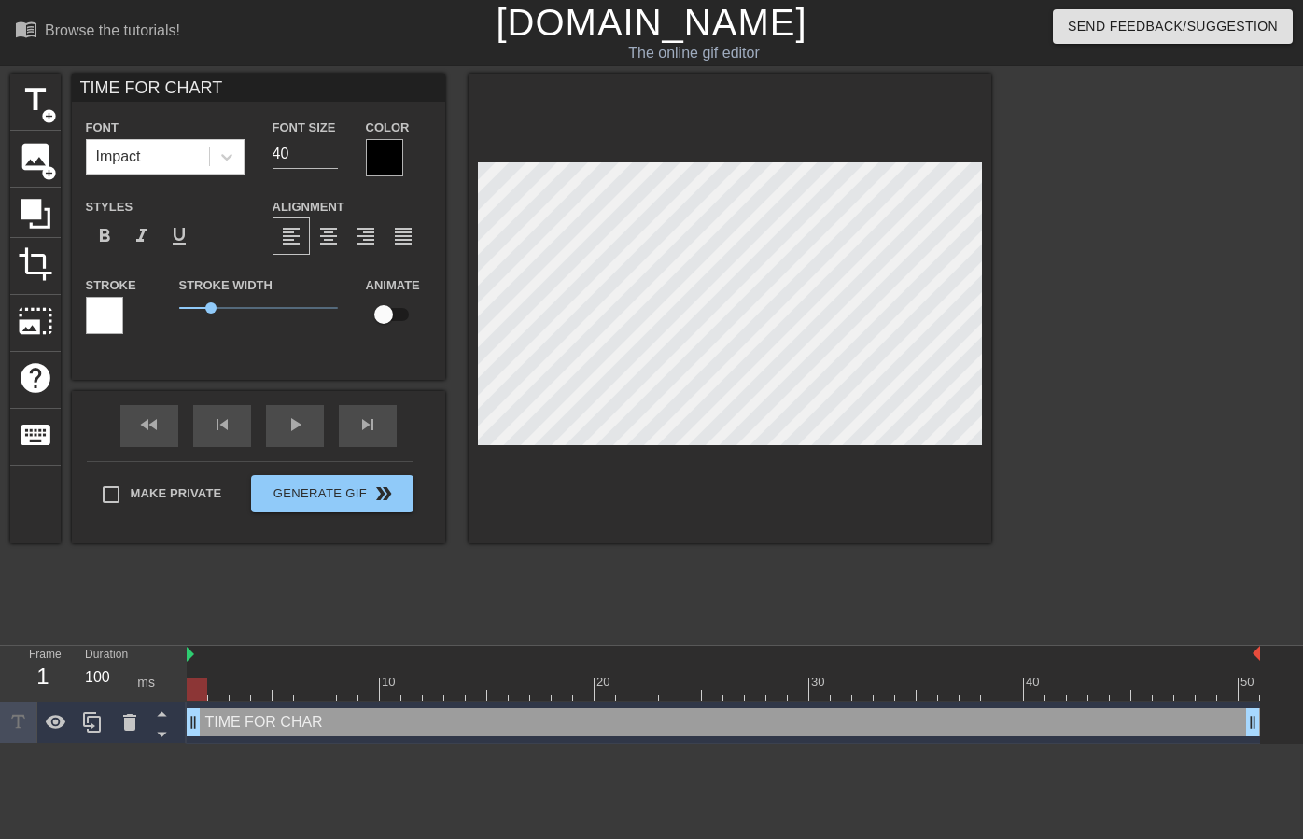
type input "TIME FOR CHARTS"
type textarea "TIME FOR CHARTS"
type input "TIME FOR CHARTS!"
type textarea "TIME FOR CHARTS!"
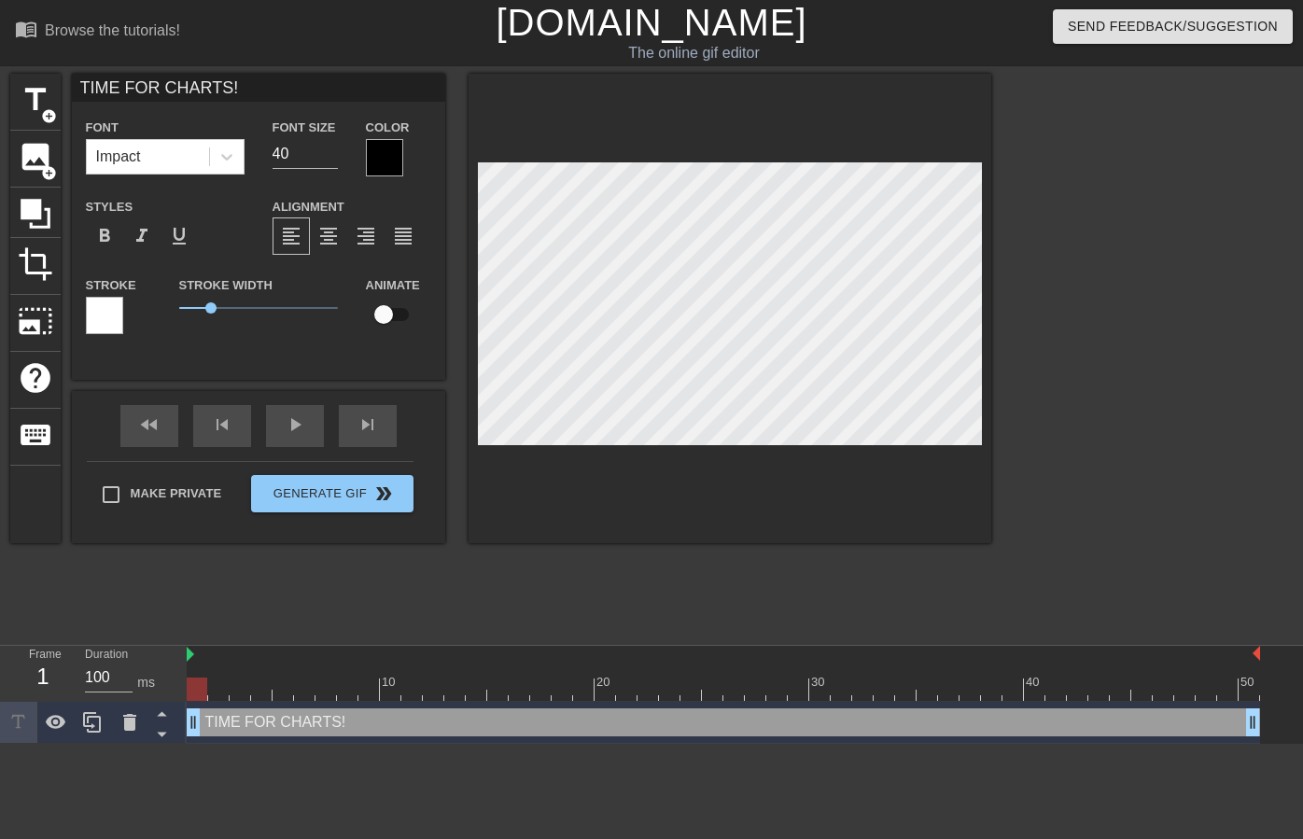
click at [108, 315] on div at bounding box center [104, 315] width 37 height 37
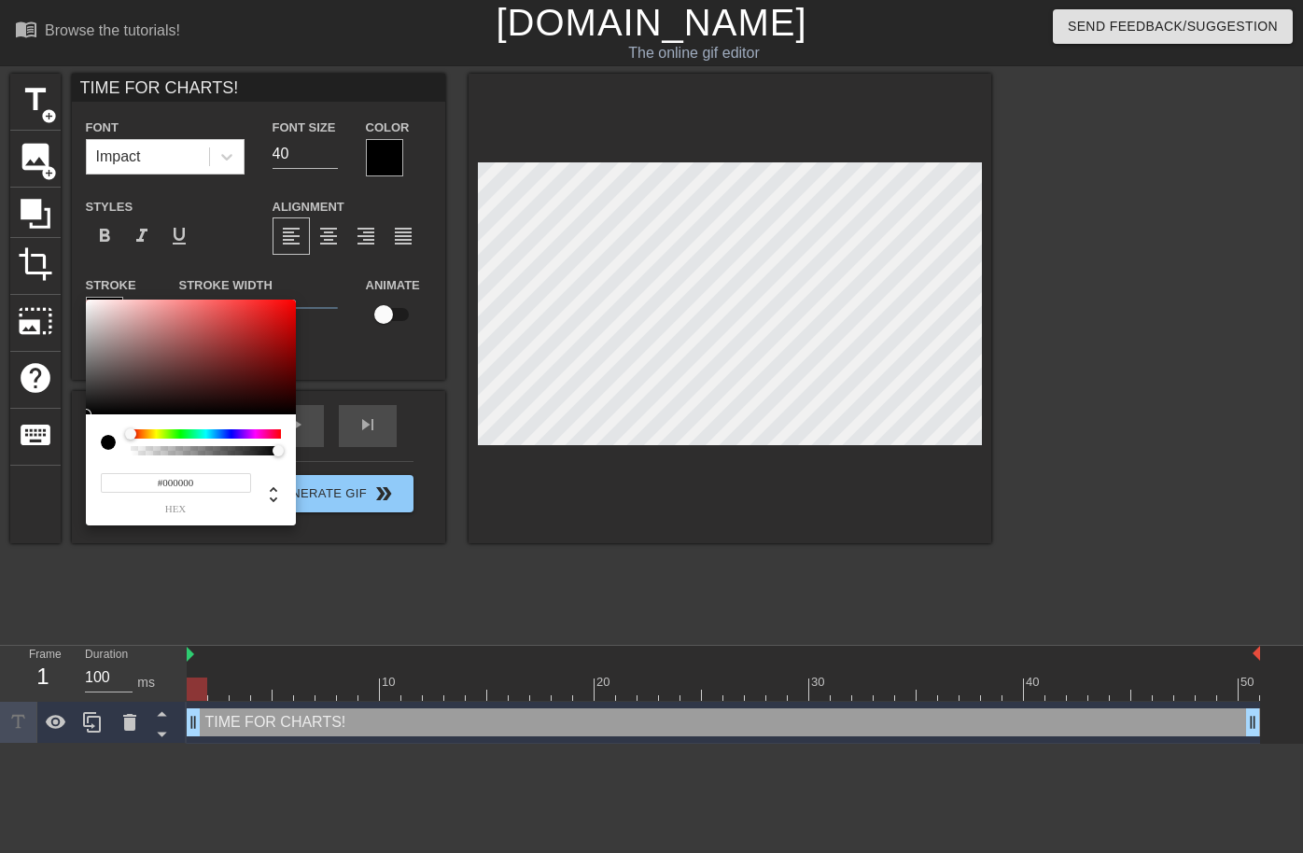
drag, startPoint x: 227, startPoint y: 349, endPoint x: 324, endPoint y: 438, distance: 131.5
click at [317, 431] on div "#000000 hex" at bounding box center [651, 426] width 1303 height 853
type input "#000000"
drag, startPoint x: 269, startPoint y: 386, endPoint x: 289, endPoint y: 417, distance: 37.0
click at [289, 417] on div "#000000 hex" at bounding box center [191, 413] width 210 height 227
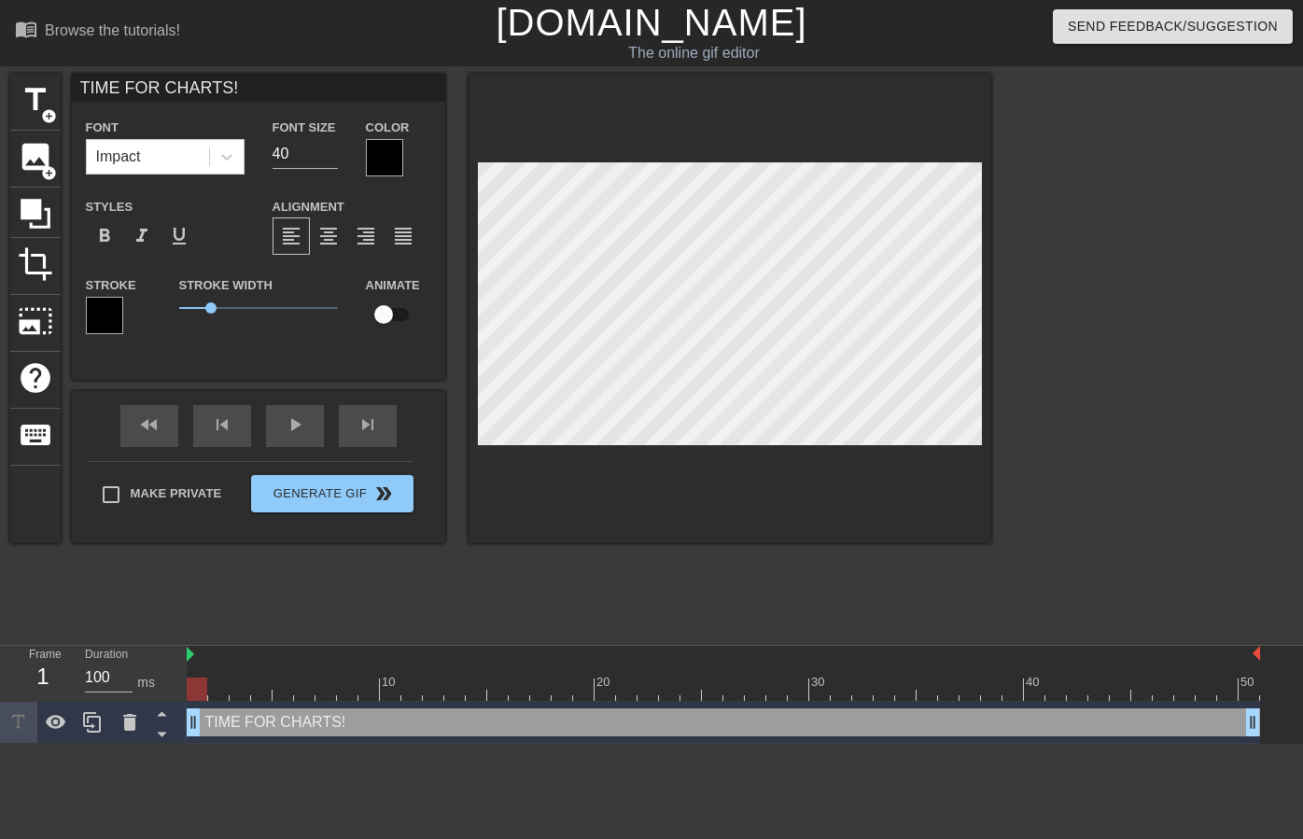
click at [383, 150] on div at bounding box center [384, 157] width 37 height 37
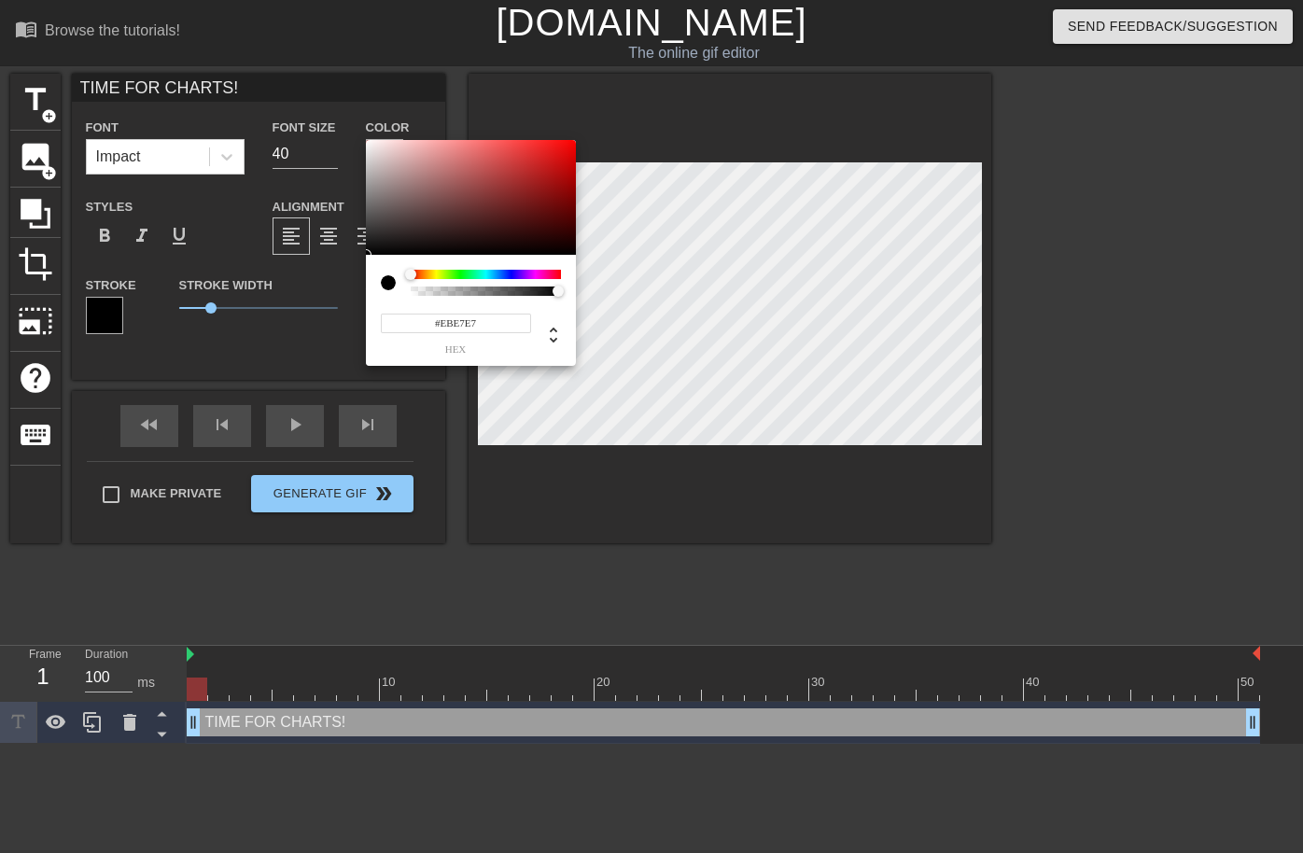
type input "#FFFFFF"
drag, startPoint x: 400, startPoint y: 209, endPoint x: 331, endPoint y: 121, distance: 111.7
click at [337, 119] on div "#FFFFFF hex" at bounding box center [651, 426] width 1303 height 853
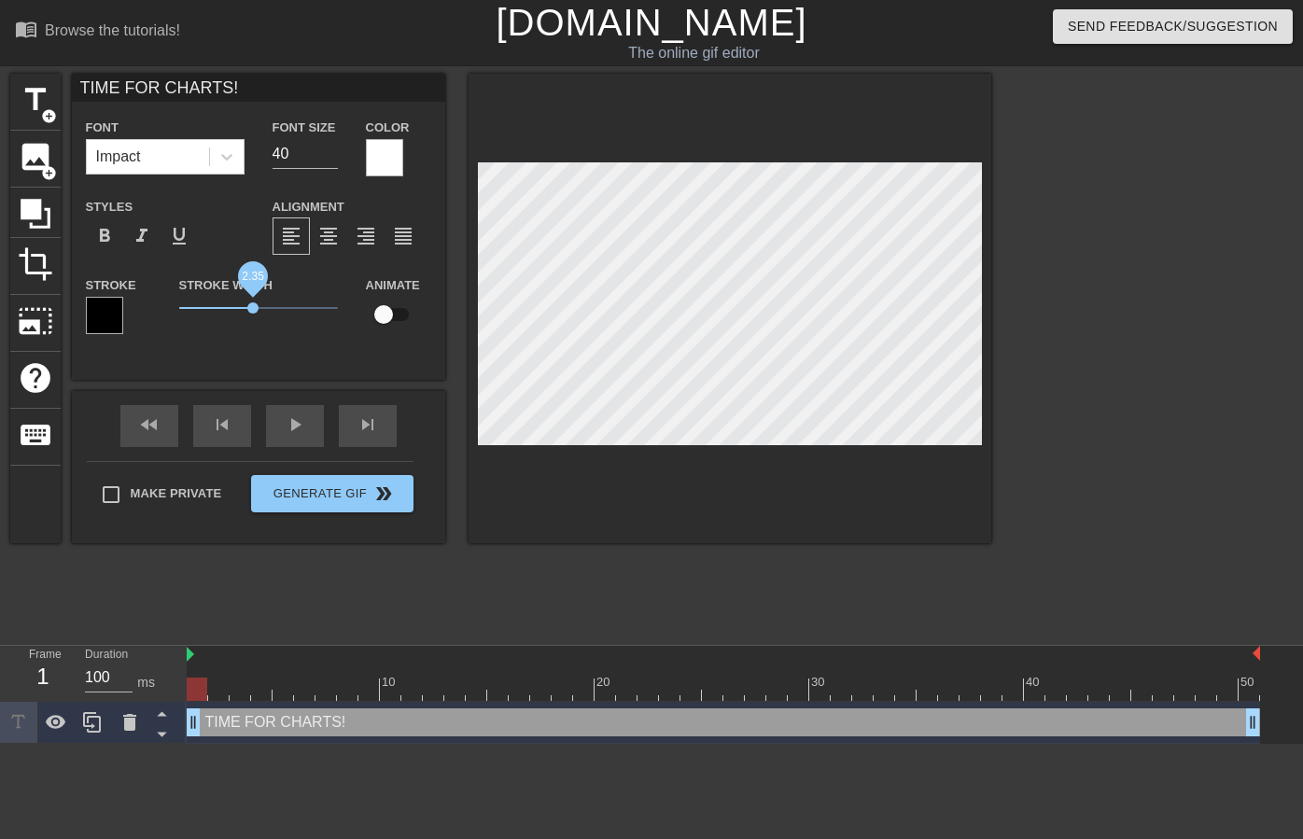
drag, startPoint x: 213, startPoint y: 306, endPoint x: 266, endPoint y: 308, distance: 53.2
click at [255, 307] on span "2.35" at bounding box center [252, 307] width 11 height 11
drag, startPoint x: 202, startPoint y: 689, endPoint x: 219, endPoint y: 566, distance: 124.5
click at [118, 627] on div "menu_book Browse the tutorials! [DOMAIN_NAME] The online gif editor Send Feedba…" at bounding box center [651, 372] width 1303 height 744
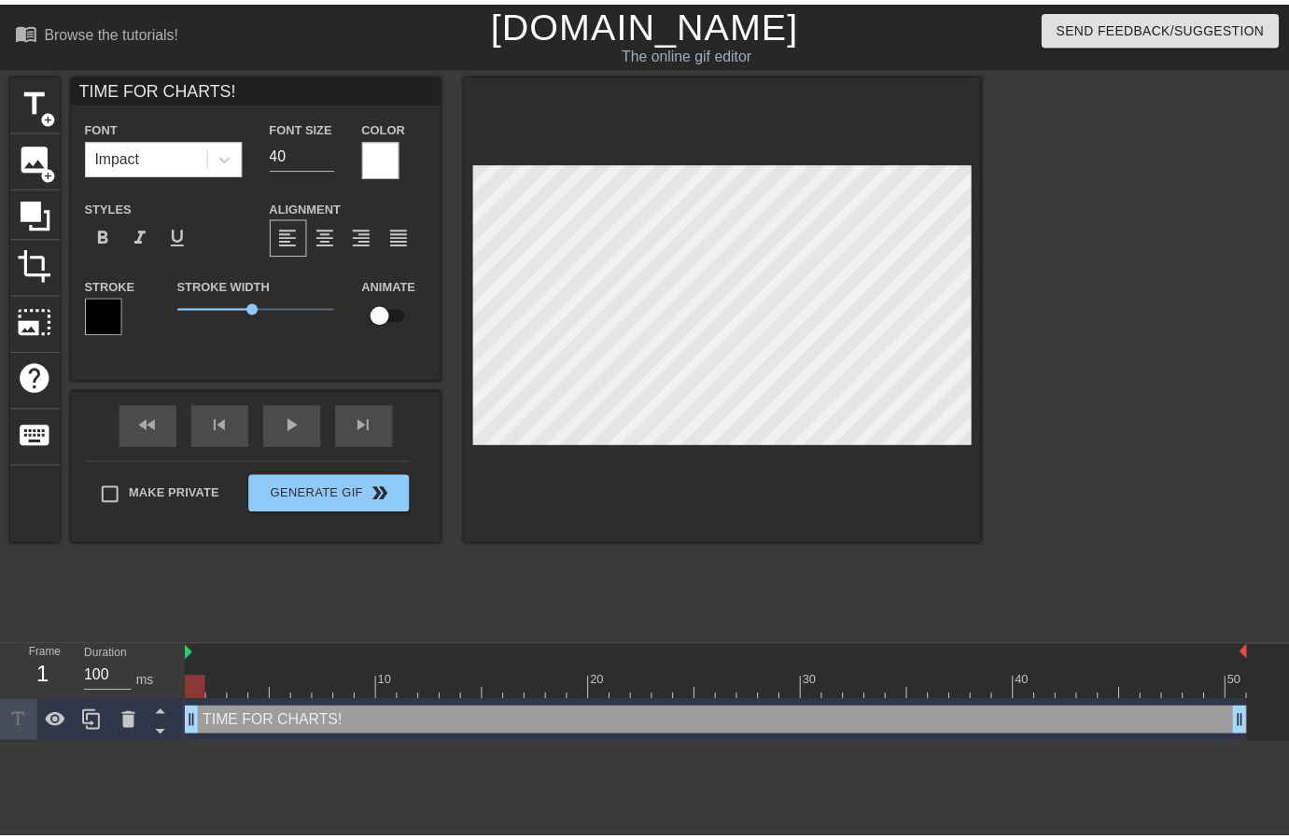
scroll to position [3, 7]
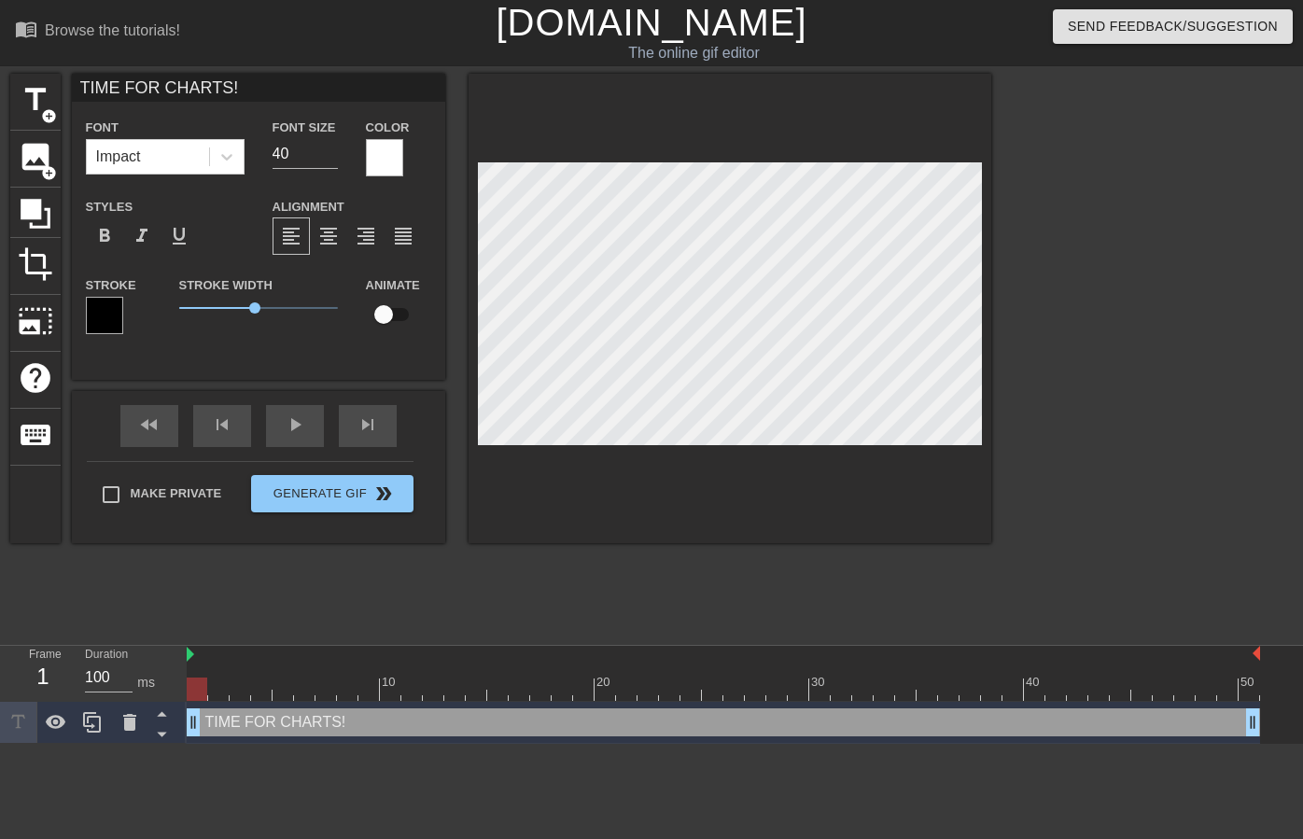
click at [1044, 419] on div "title add_circle image add_circle crop photo_size_select_large help keyboard TI…" at bounding box center [651, 354] width 1303 height 560
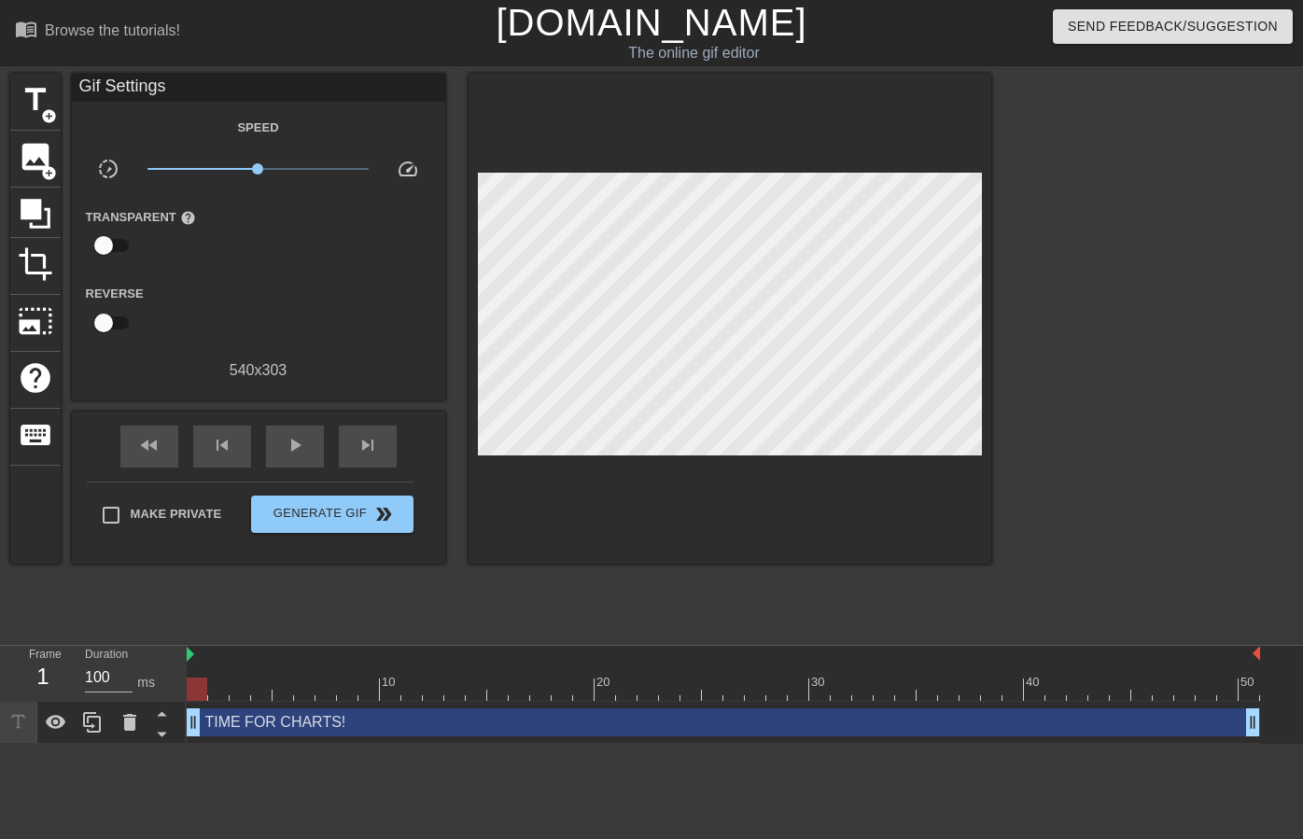
click at [918, 567] on div "title add_circle image add_circle crop photo_size_select_large help keyboard Gi…" at bounding box center [500, 354] width 981 height 560
drag, startPoint x: 200, startPoint y: 691, endPoint x: 143, endPoint y: 684, distance: 57.3
click at [145, 685] on div "Frame 1 Duration 100 ms 10 20 30 40 50 TIME FOR CHARTS! drag_handle drag_handle" at bounding box center [651, 695] width 1303 height 98
click at [25, 151] on span "image" at bounding box center [35, 156] width 35 height 35
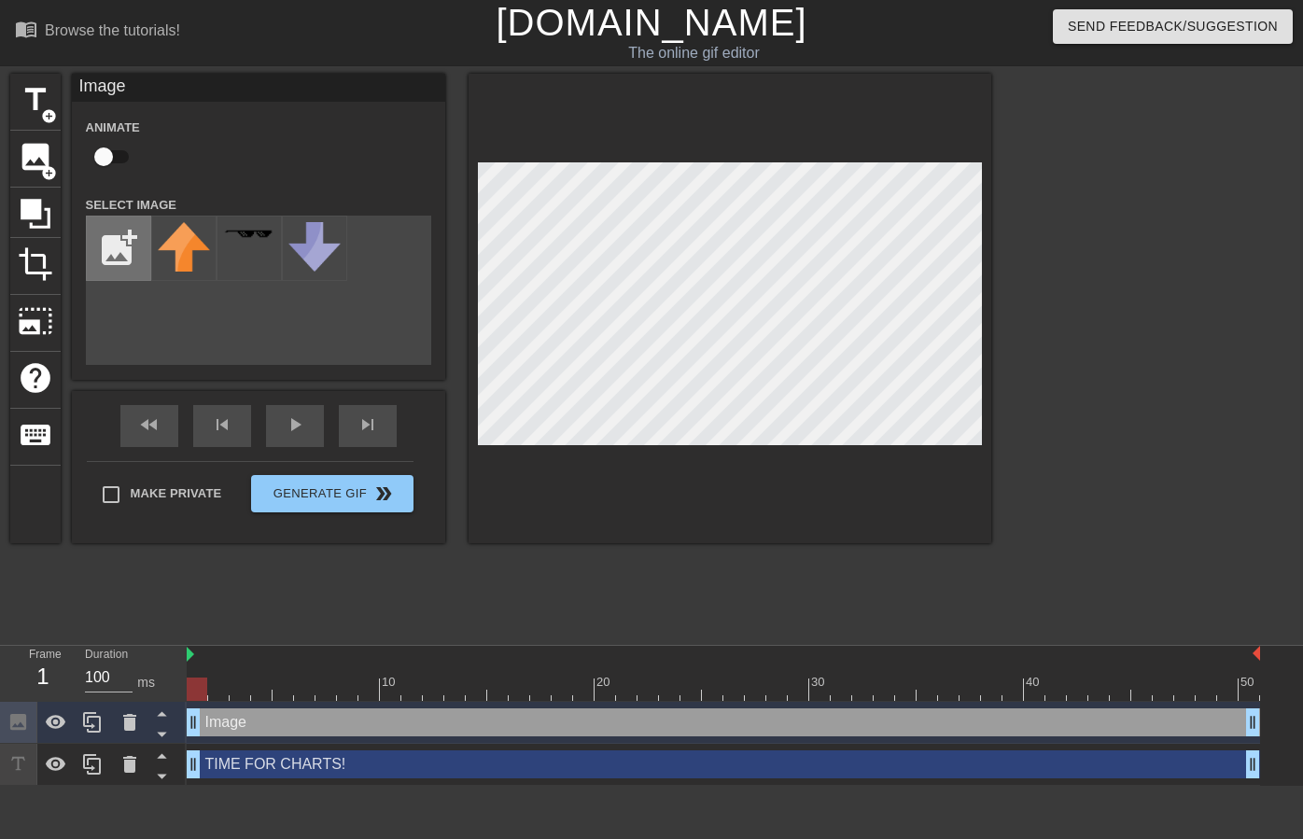
click at [121, 243] on input "file" at bounding box center [118, 248] width 63 height 63
type input "C:\fakepath\Appointments by Type.png"
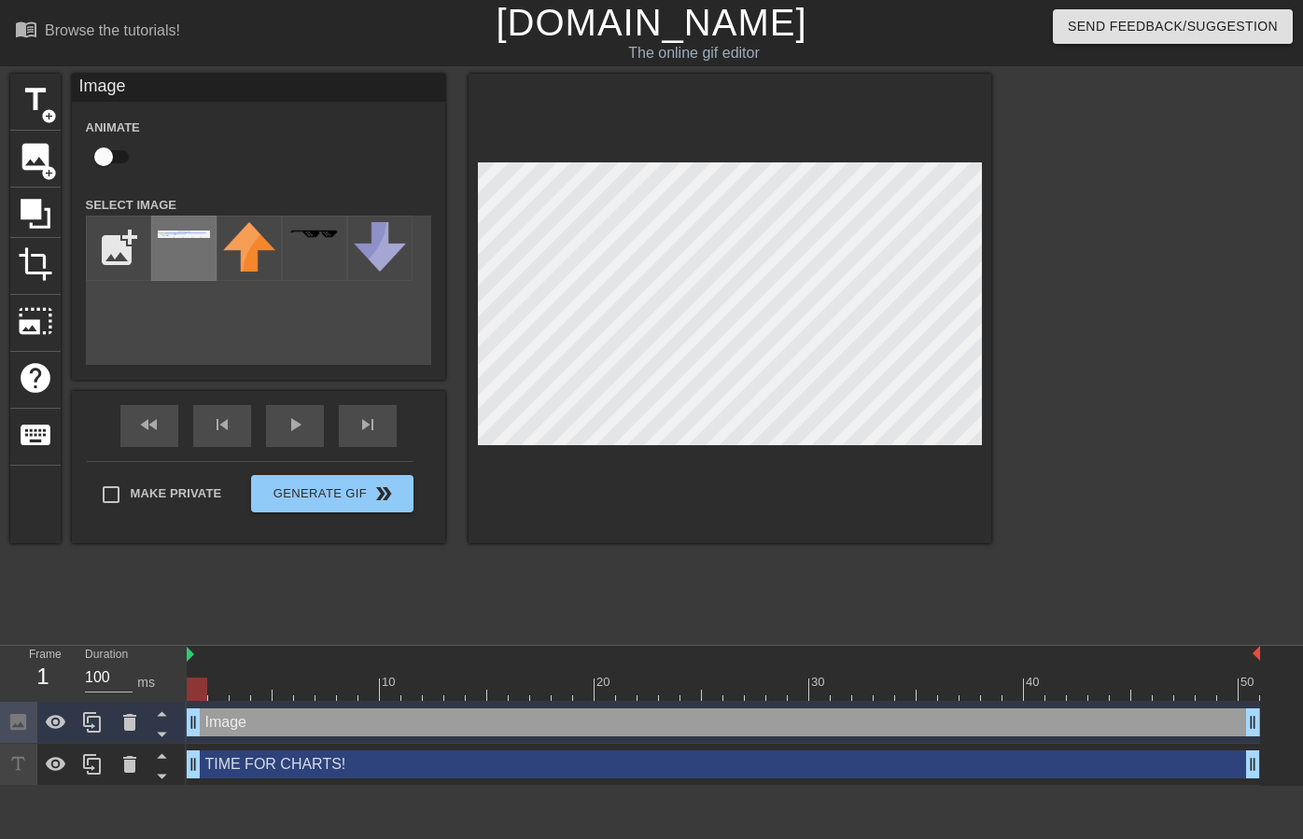
click at [183, 243] on div at bounding box center [183, 248] width 65 height 65
click at [162, 737] on icon at bounding box center [161, 733] width 23 height 23
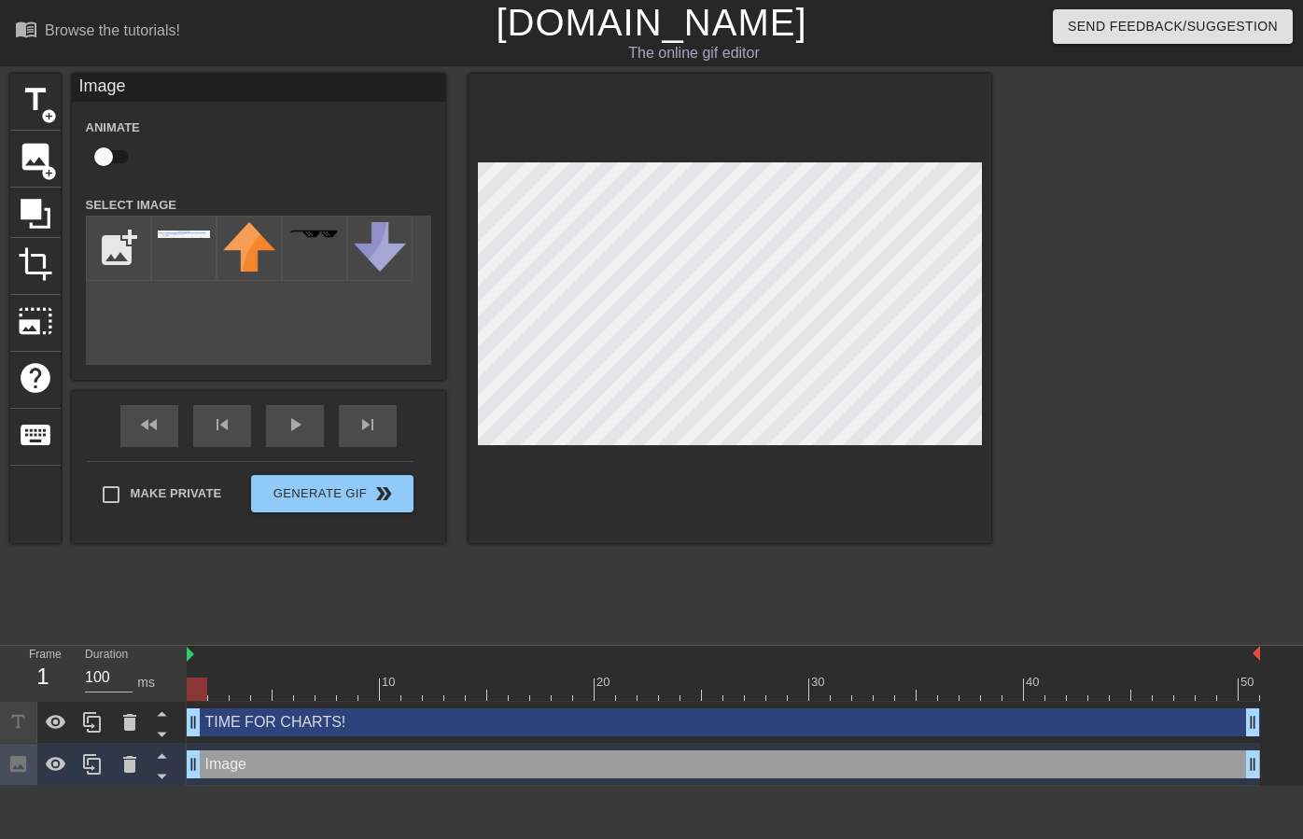
click at [119, 153] on input "checkbox" at bounding box center [103, 156] width 106 height 35
checkbox input "true"
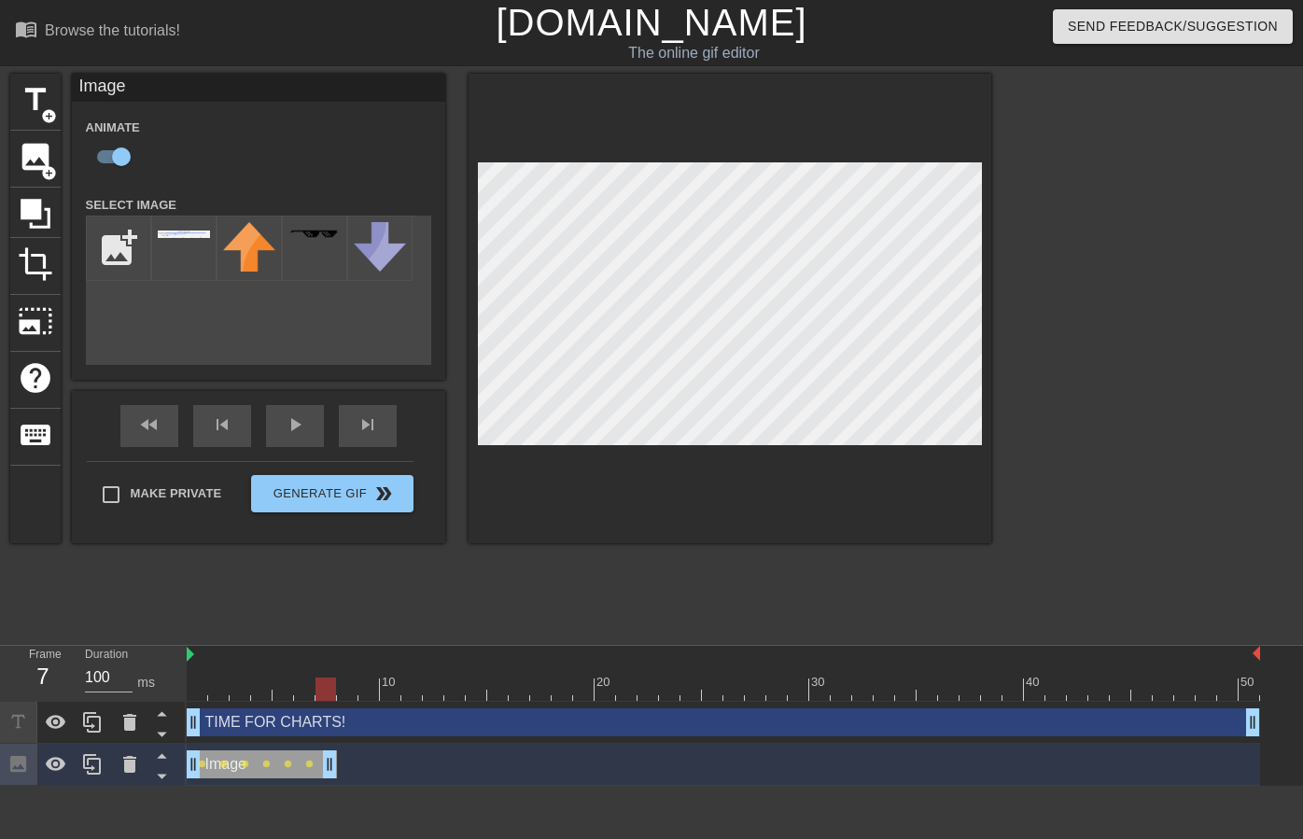
drag, startPoint x: 1255, startPoint y: 771, endPoint x: 332, endPoint y: 753, distance: 922.4
drag, startPoint x: 329, startPoint y: 765, endPoint x: 307, endPoint y: 764, distance: 21.5
click at [306, 764] on div "Image drag_handle drag_handle lens lens lens lens lens lens" at bounding box center [723, 764] width 1073 height 28
drag, startPoint x: 301, startPoint y: 692, endPoint x: 323, endPoint y: 692, distance: 22.4
click at [323, 692] on div at bounding box center [325, 689] width 21 height 23
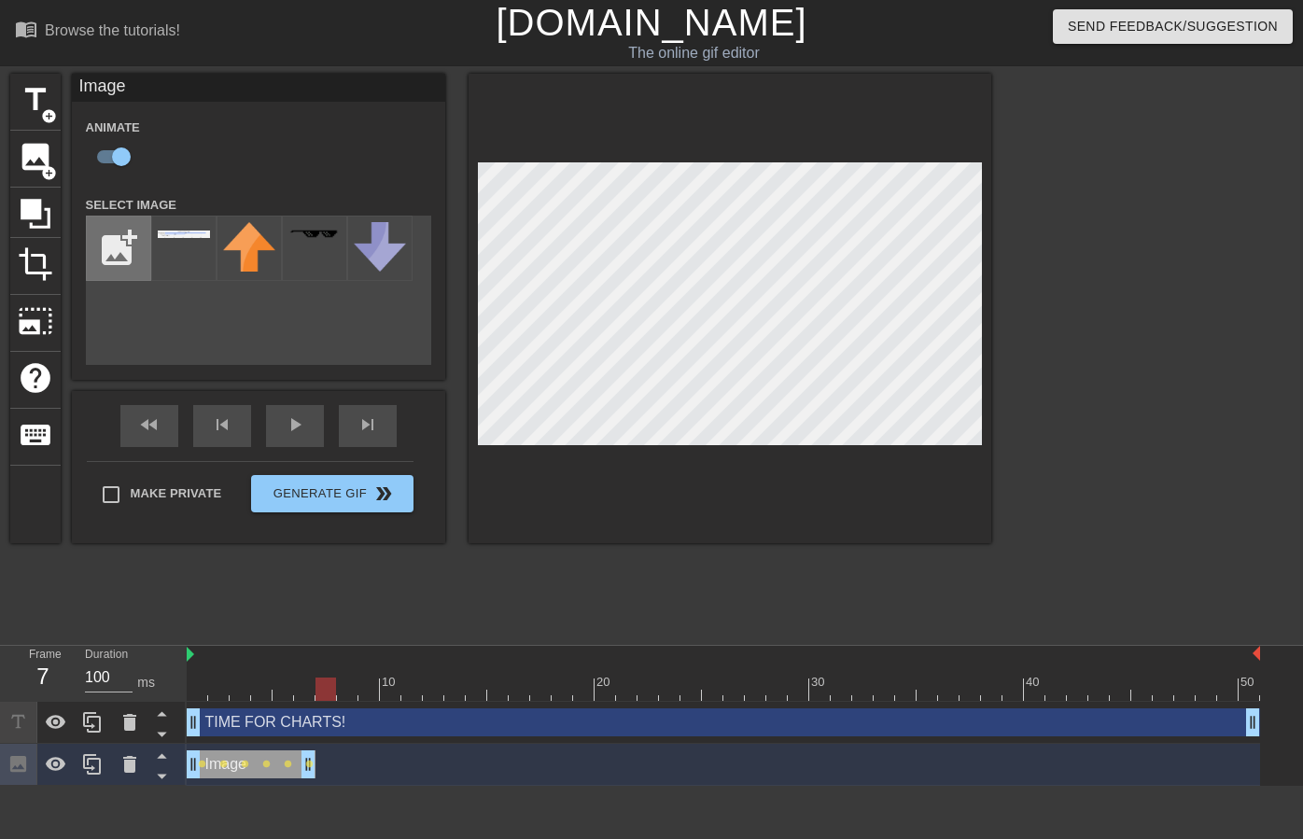
click at [114, 253] on input "file" at bounding box center [118, 248] width 63 height 63
click at [35, 154] on span "image" at bounding box center [35, 156] width 35 height 35
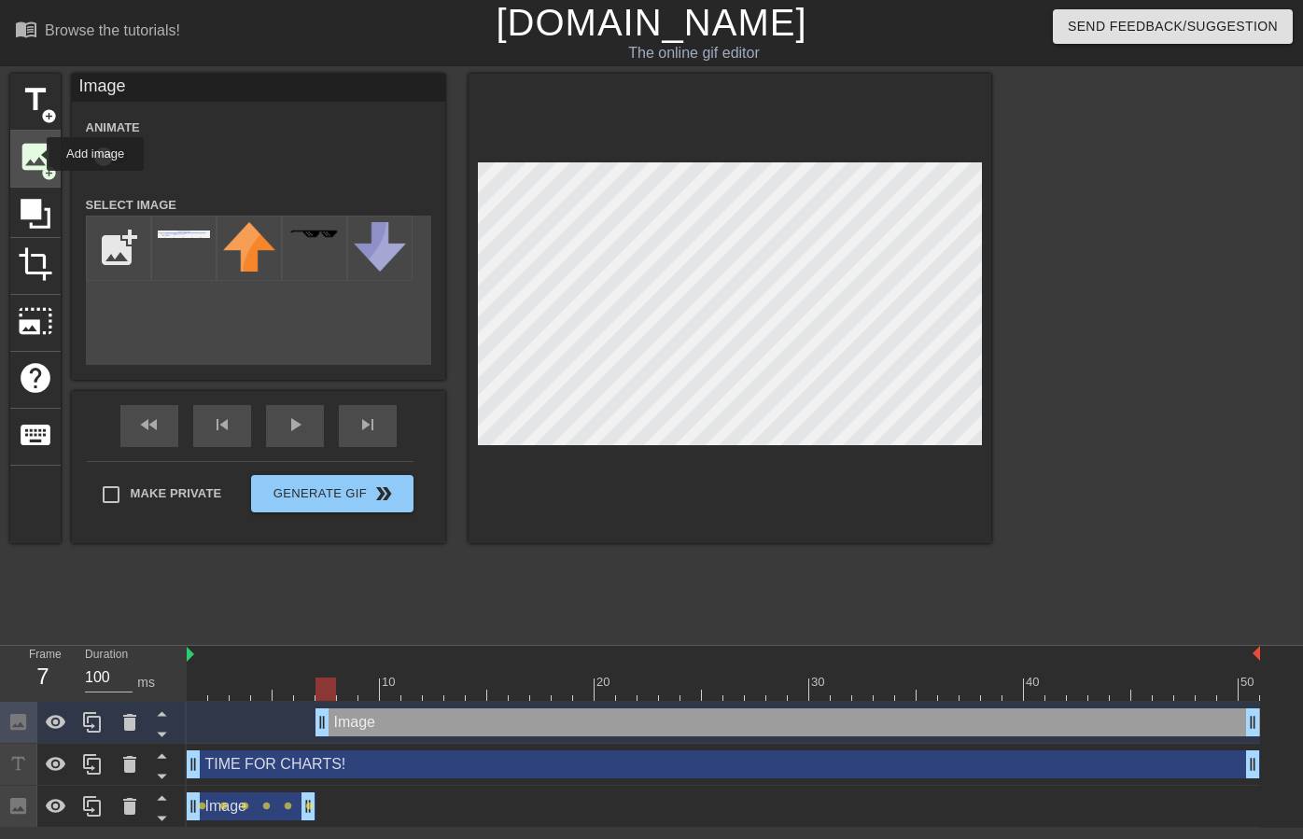
checkbox input "false"
click at [106, 245] on input "file" at bounding box center [118, 248] width 63 height 63
type input "C:\fakepath\Business Analytics - Contact Reasons.png"
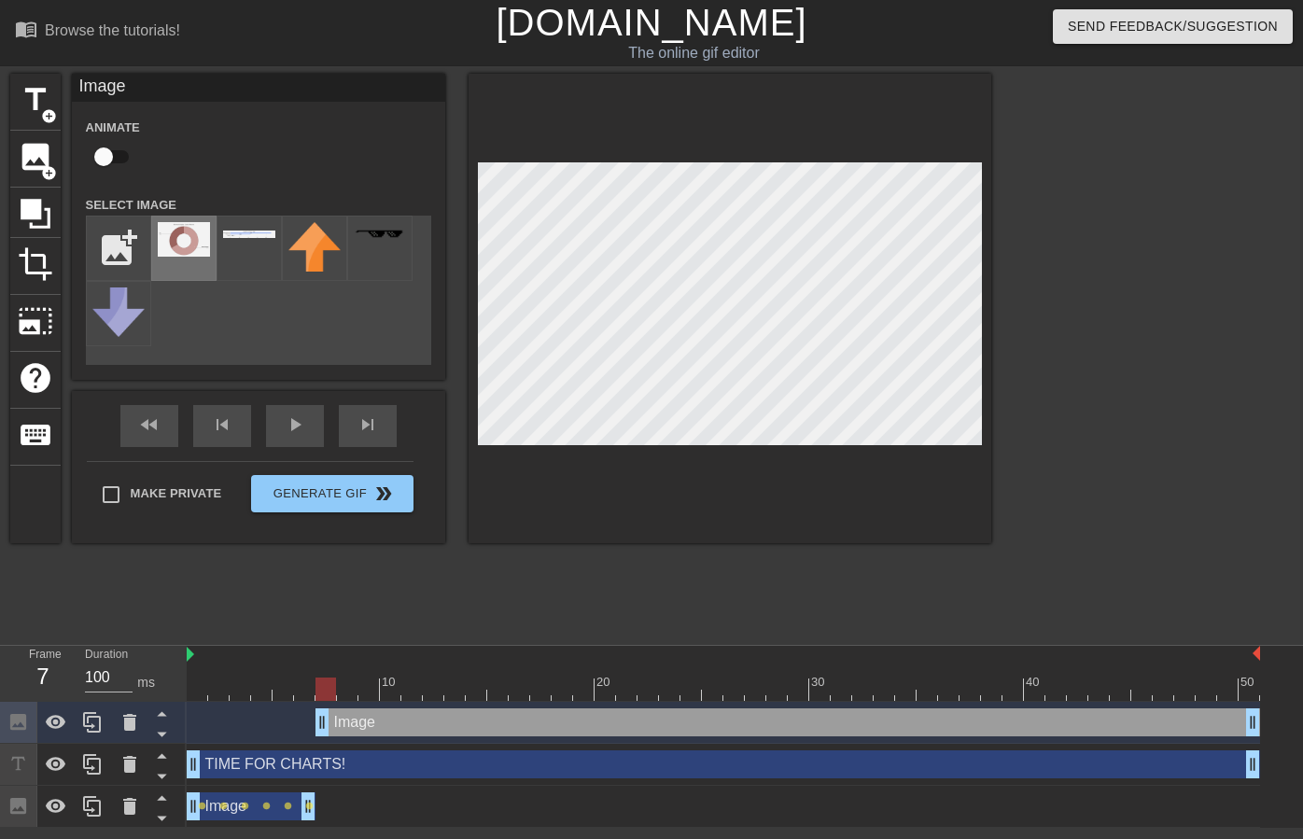
click at [178, 228] on img at bounding box center [184, 239] width 52 height 35
click at [161, 735] on icon at bounding box center [161, 735] width 9 height 5
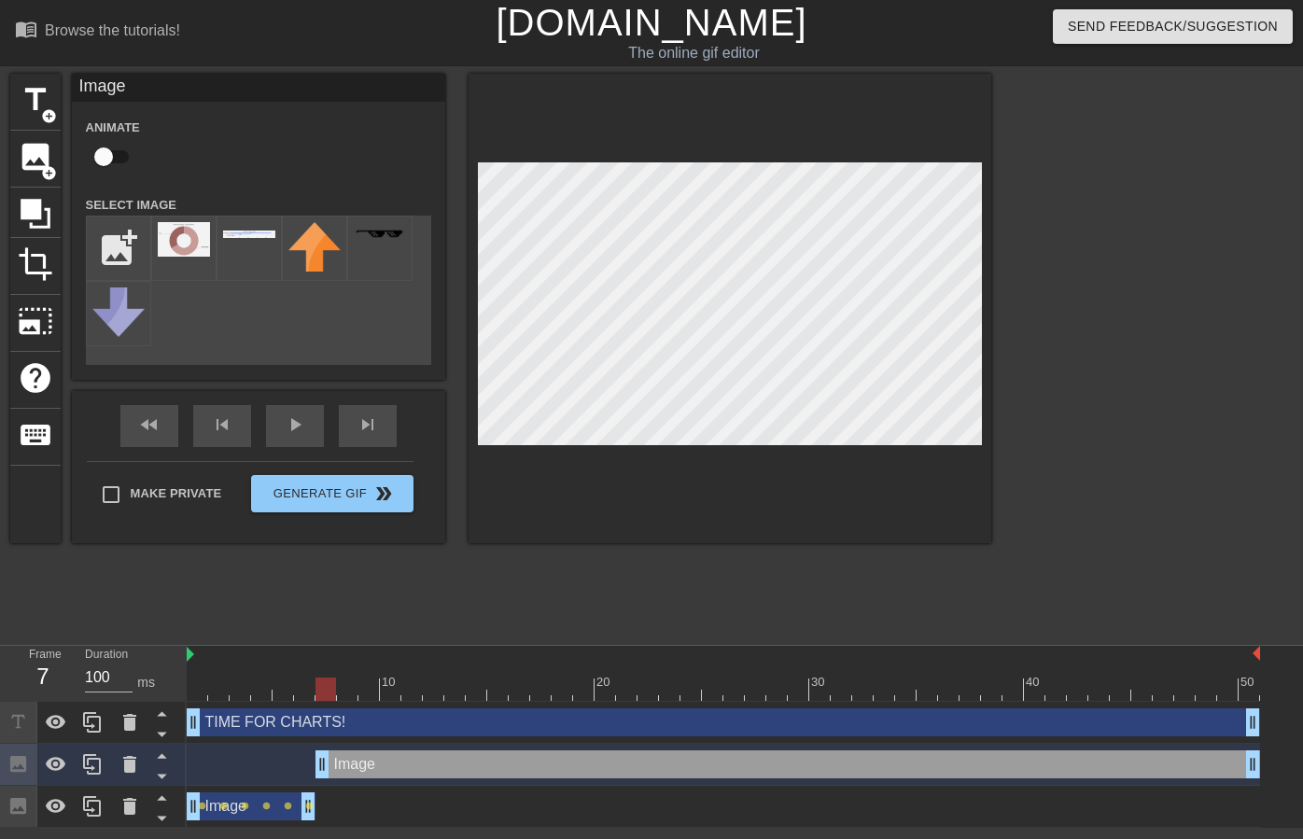
click at [98, 152] on input "checkbox" at bounding box center [103, 156] width 106 height 35
checkbox input "true"
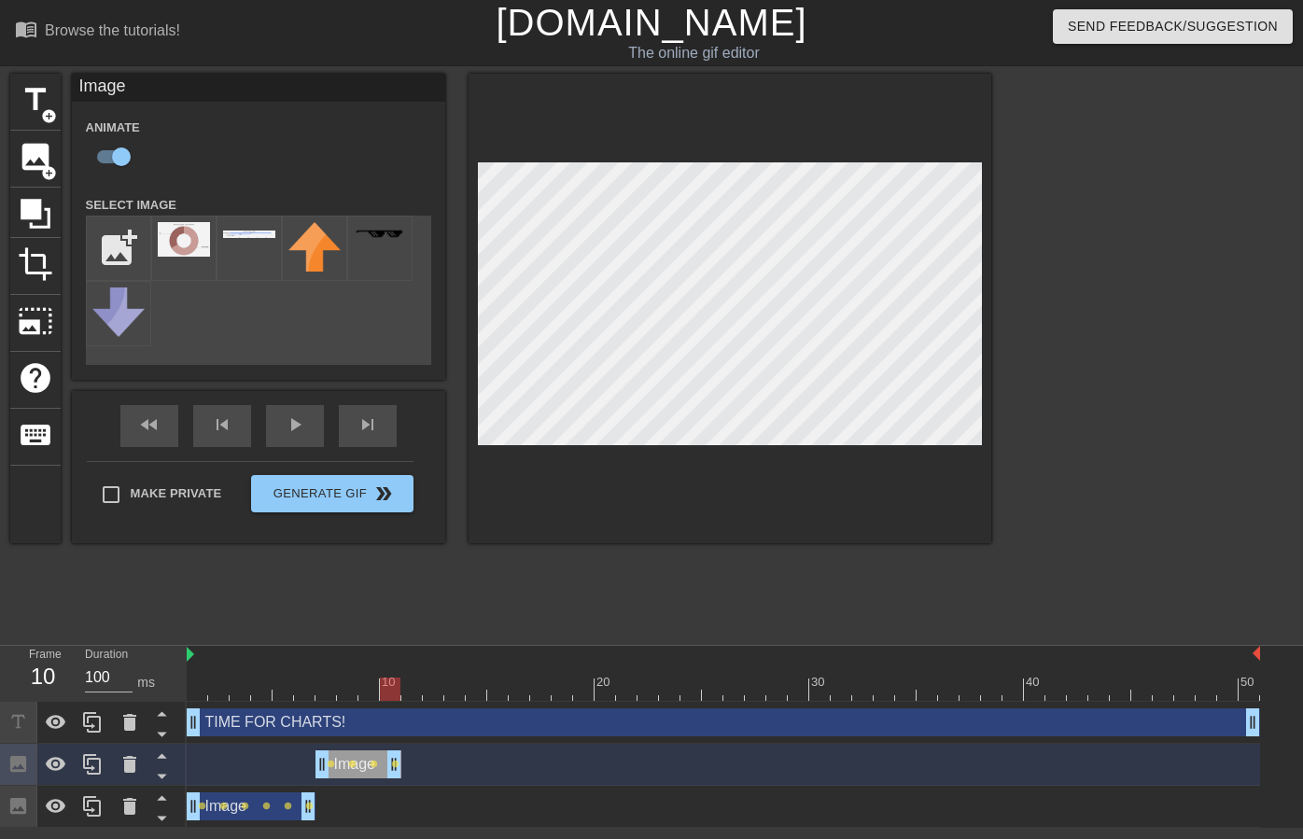
drag, startPoint x: 1253, startPoint y: 762, endPoint x: 395, endPoint y: 743, distance: 858.0
click at [395, 744] on div "Image drag_handle drag_handle lens lens lens lens" at bounding box center [723, 765] width 1073 height 42
click at [112, 257] on input "file" at bounding box center [118, 248] width 63 height 63
type input "C:\fakepath\Conversion Rate Team in %.png"
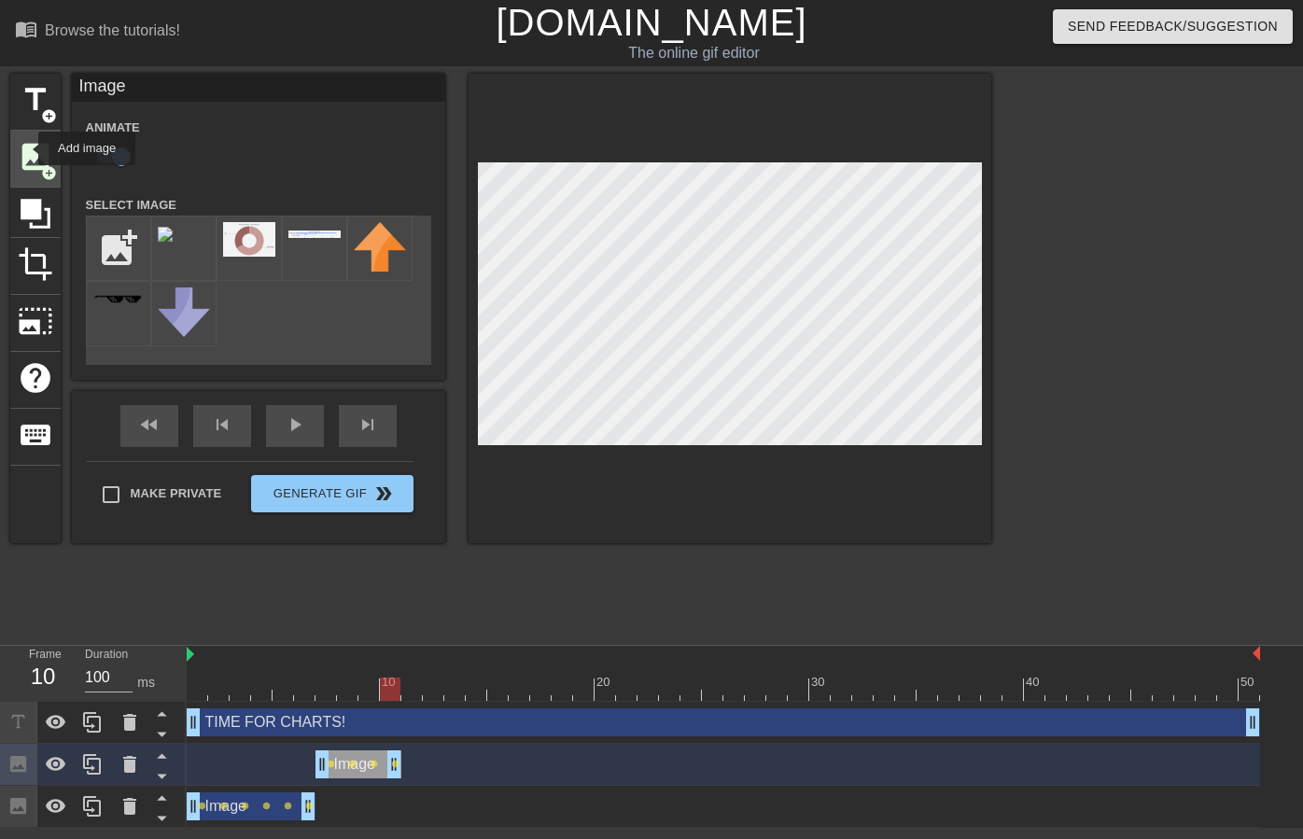
click at [26, 148] on span "image" at bounding box center [35, 156] width 35 height 35
checkbox input "false"
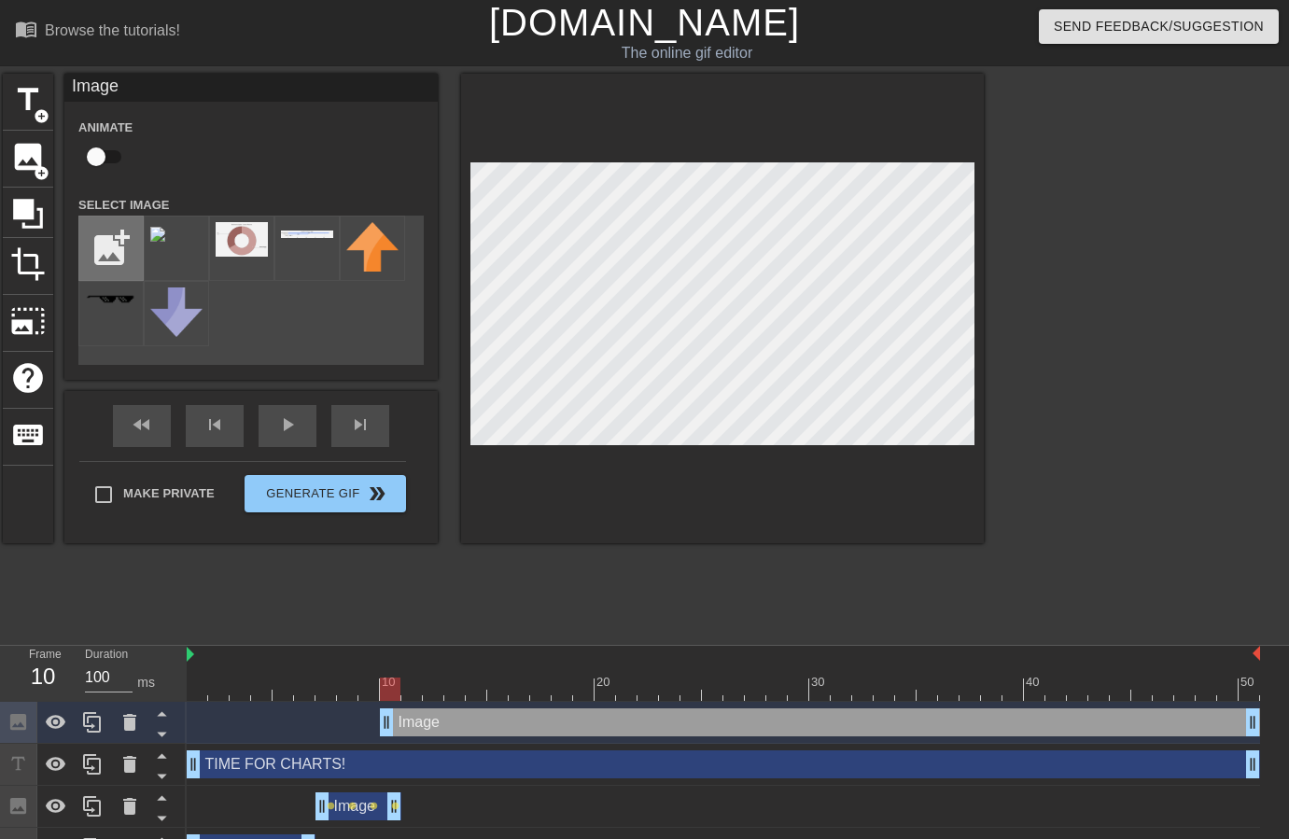
click at [92, 238] on input "file" at bounding box center [110, 248] width 63 height 63
type input "C:\fakepath\Full Service Related General Questions - Contact Reasons.png"
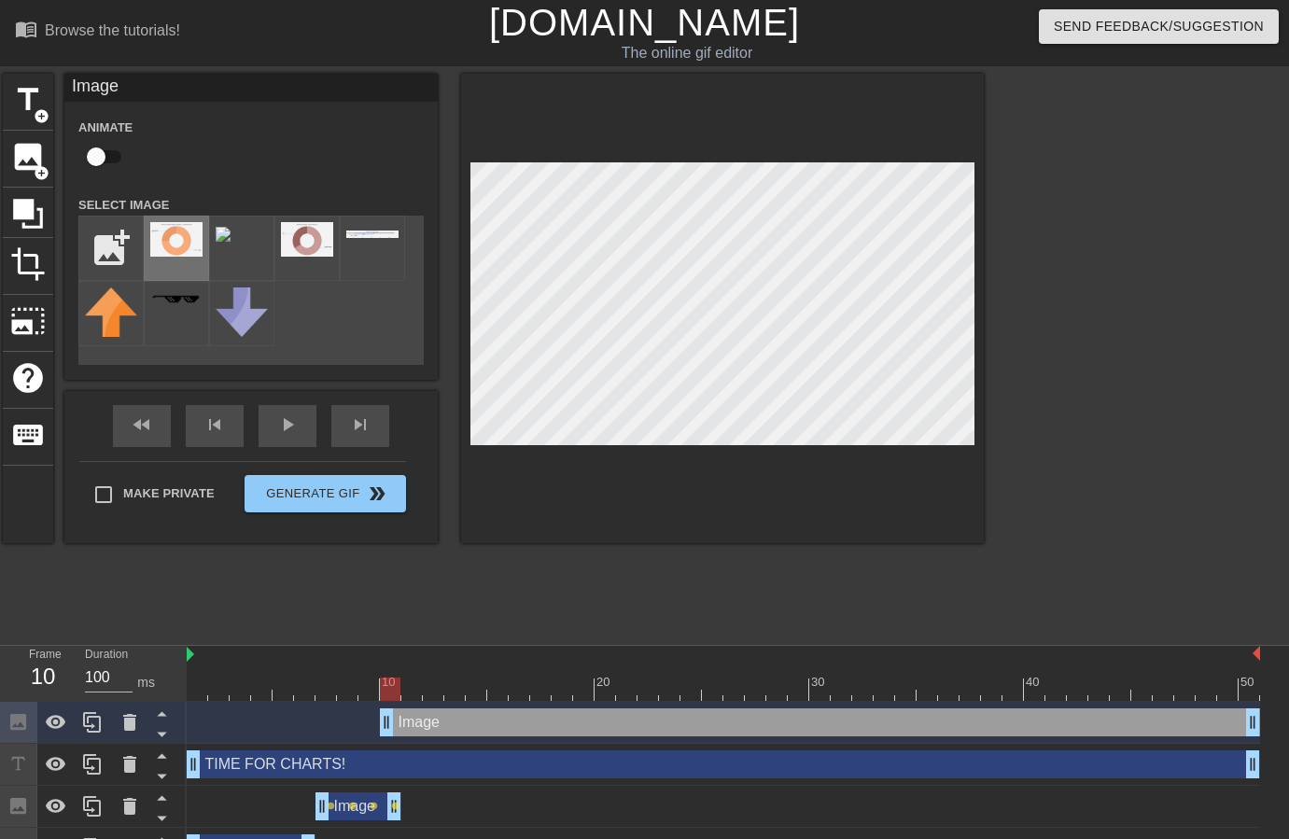
click at [174, 238] on img at bounding box center [176, 239] width 52 height 35
drag, startPoint x: 391, startPoint y: 685, endPoint x: 343, endPoint y: 680, distance: 47.8
click at [343, 680] on div at bounding box center [347, 689] width 21 height 23
drag, startPoint x: 428, startPoint y: 722, endPoint x: 462, endPoint y: 543, distance: 181.4
click at [387, 720] on div "Image drag_handle drag_handle" at bounding box center [777, 722] width 880 height 28
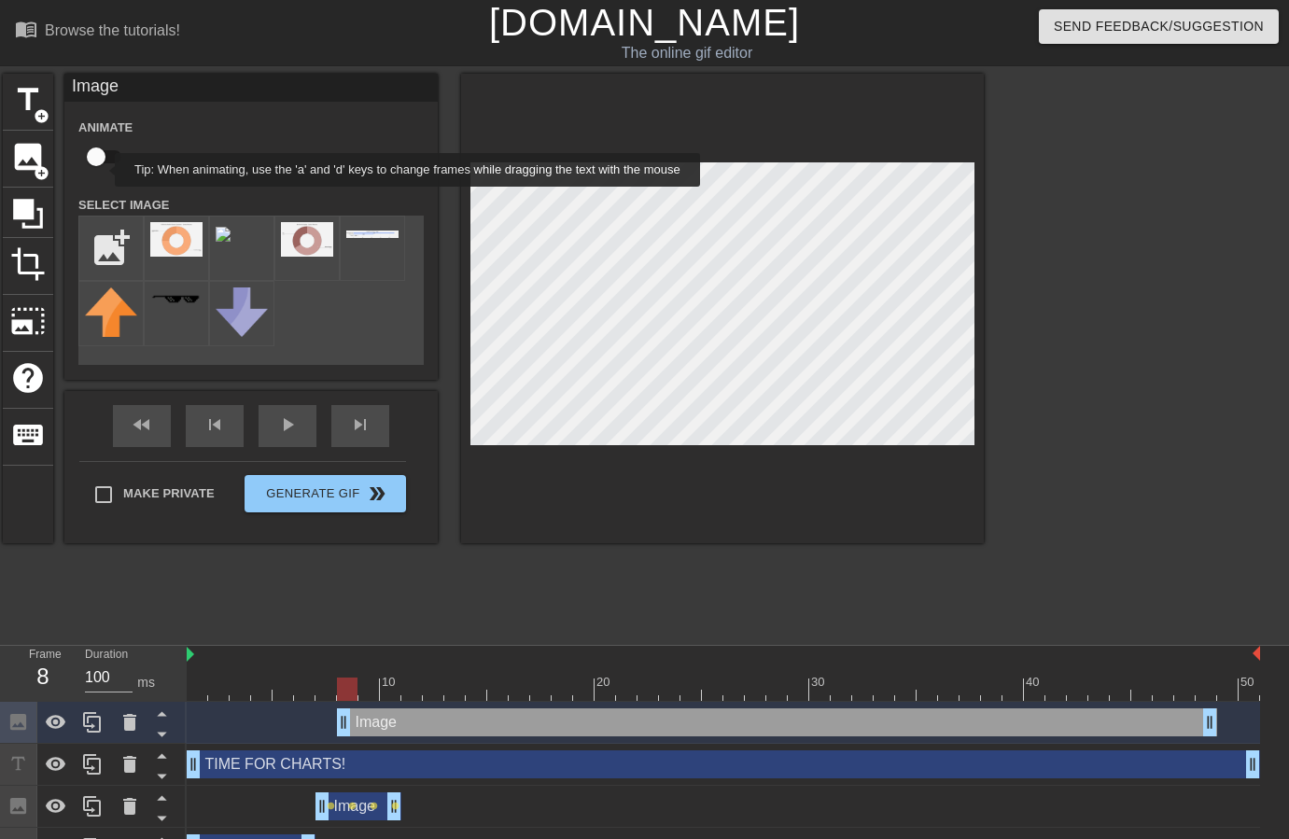
click at [102, 168] on input "checkbox" at bounding box center [96, 156] width 106 height 35
checkbox input "true"
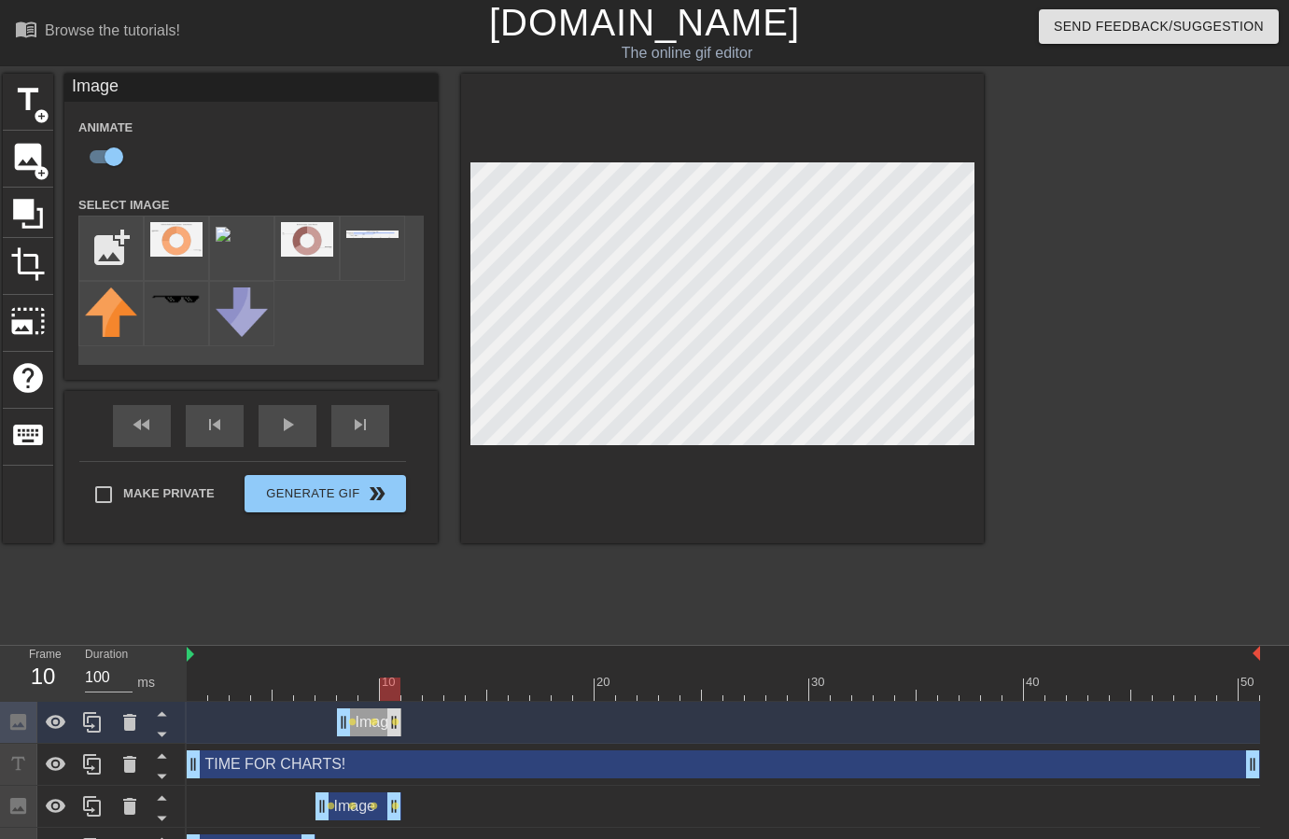
drag, startPoint x: 1211, startPoint y: 726, endPoint x: 392, endPoint y: 715, distance: 818.7
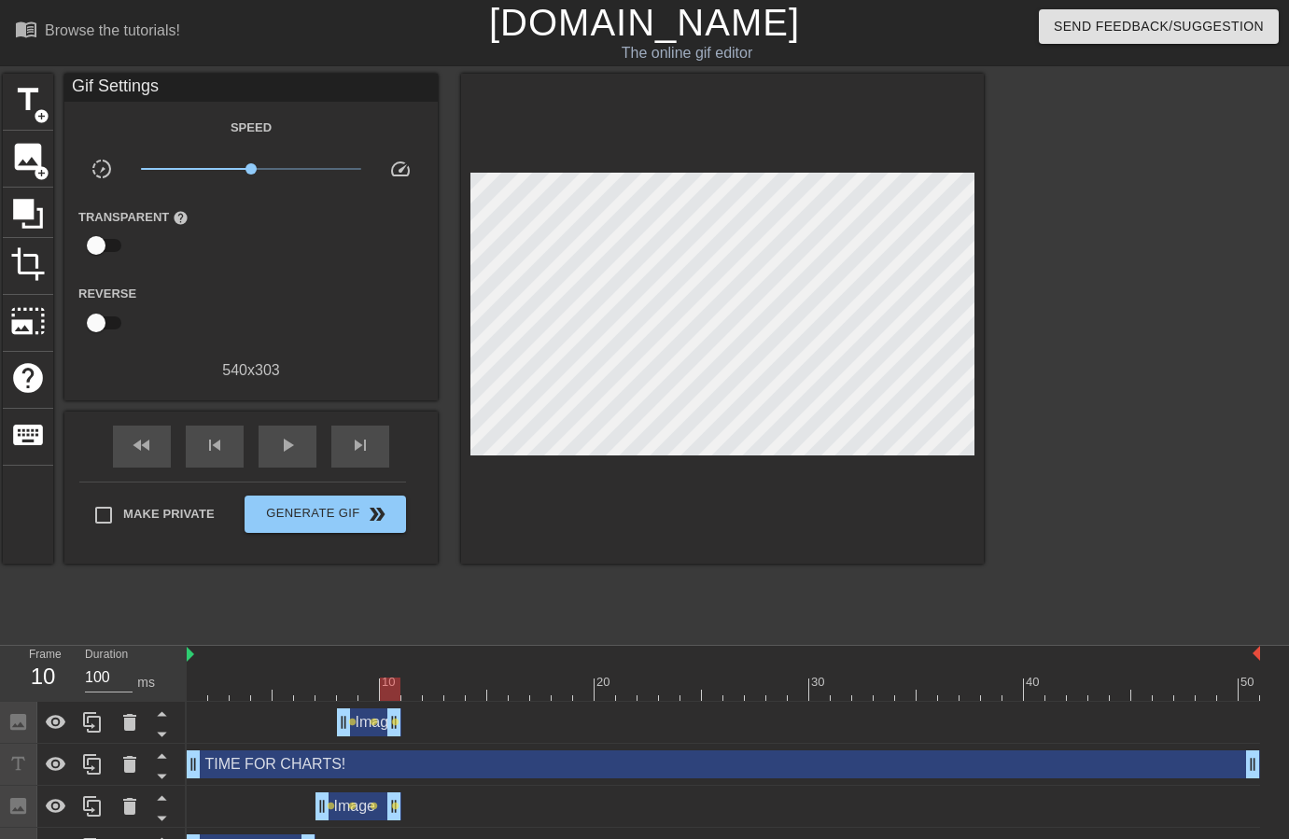
click at [276, 420] on div "fast_rewind skip_previous play_arrow skip_next" at bounding box center [251, 447] width 304 height 70
click at [285, 435] on span "play_arrow" at bounding box center [287, 445] width 22 height 22
click at [289, 451] on span "pause" at bounding box center [287, 445] width 22 height 22
drag, startPoint x: 969, startPoint y: 687, endPoint x: 400, endPoint y: 688, distance: 568.5
click at [401, 688] on div at bounding box center [411, 689] width 21 height 23
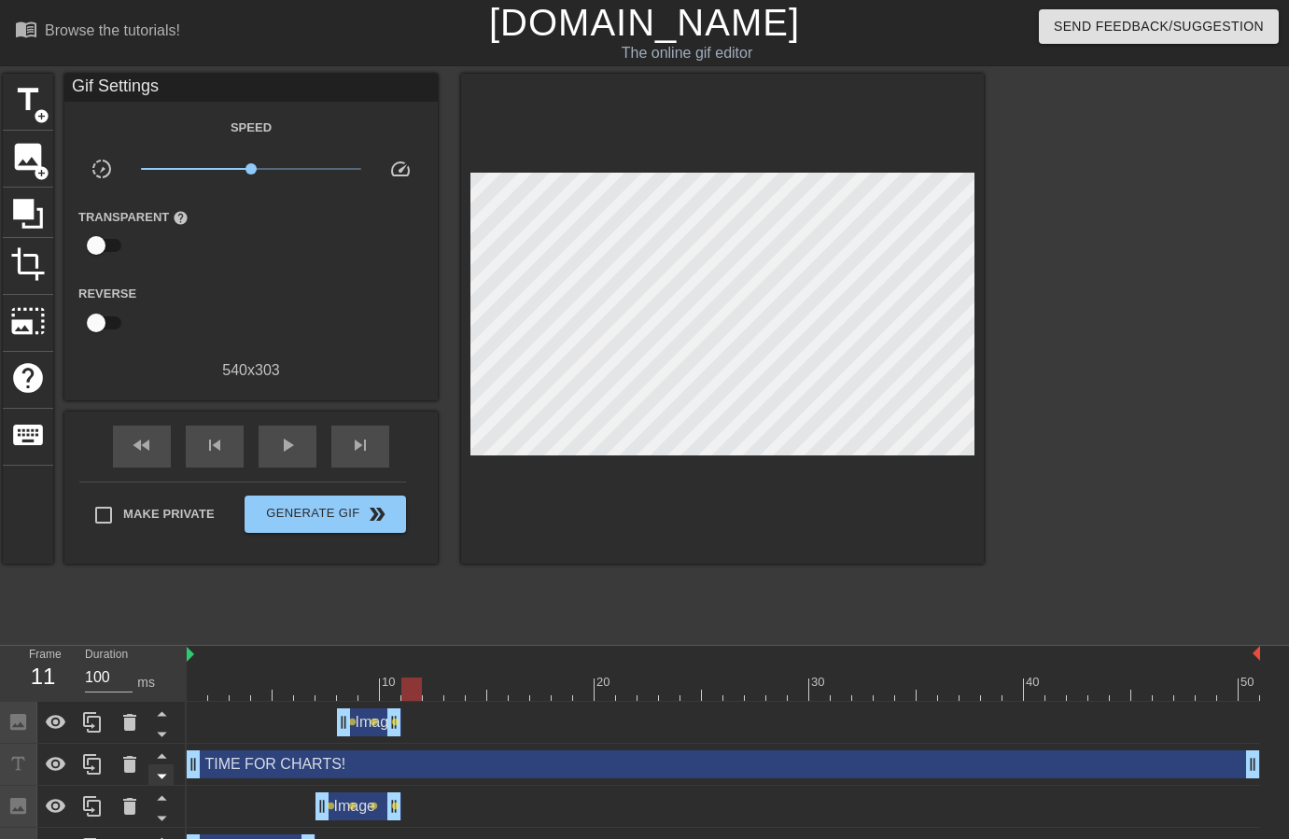
click at [161, 732] on icon at bounding box center [161, 733] width 23 height 23
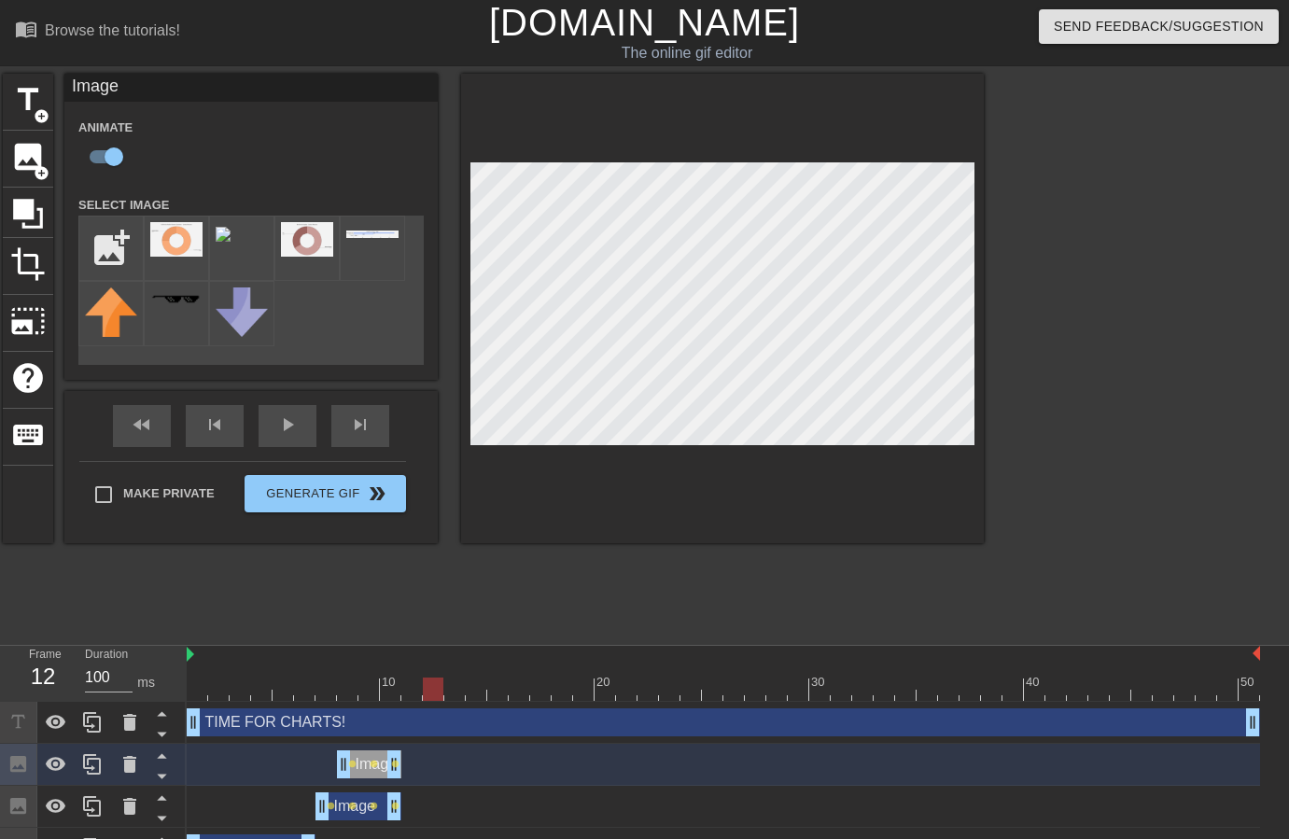
drag, startPoint x: 406, startPoint y: 691, endPoint x: 428, endPoint y: 686, distance: 22.9
click at [428, 686] on div at bounding box center [433, 689] width 21 height 23
click at [101, 251] on input "file" at bounding box center [110, 248] width 63 height 63
type input "C:\fakepath\Daily Task per CW (end of week).png"
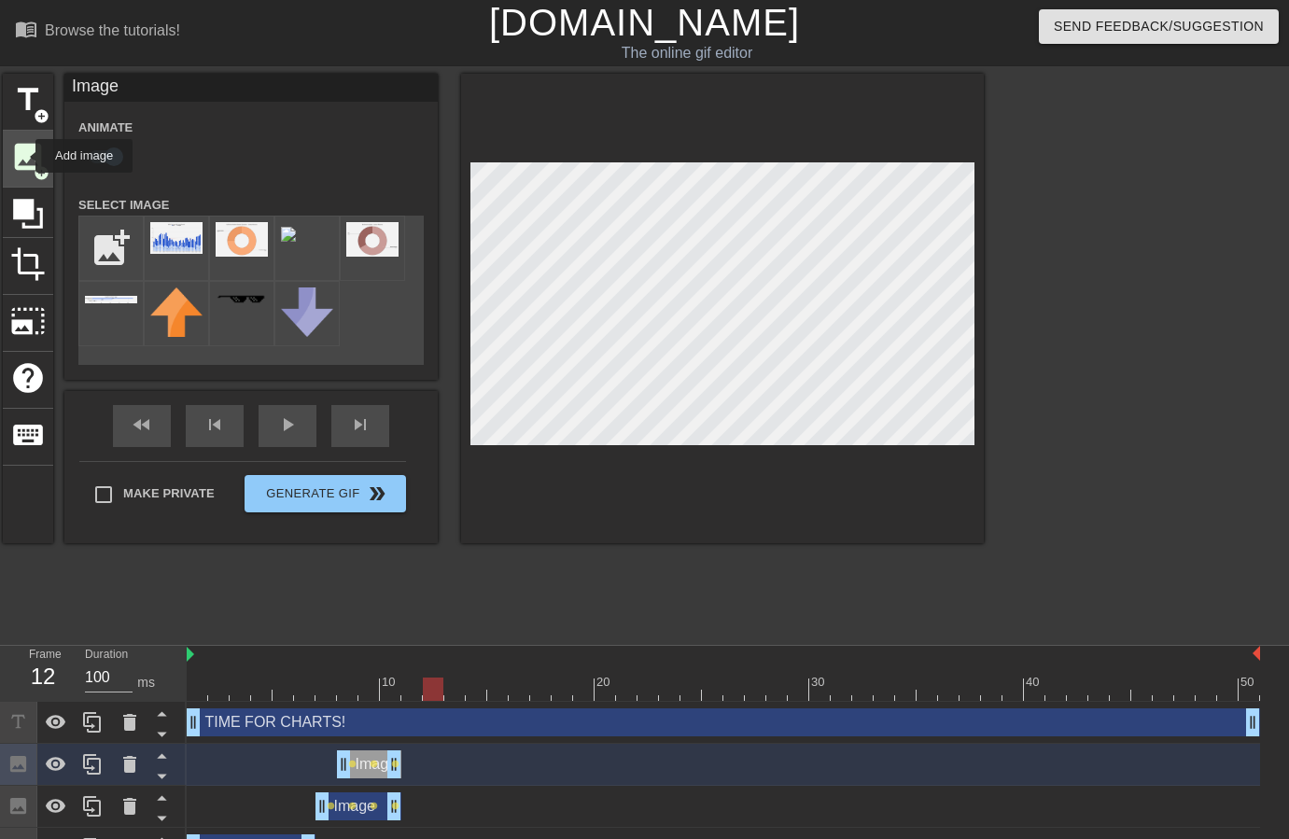
click at [23, 156] on span "image" at bounding box center [27, 156] width 35 height 35
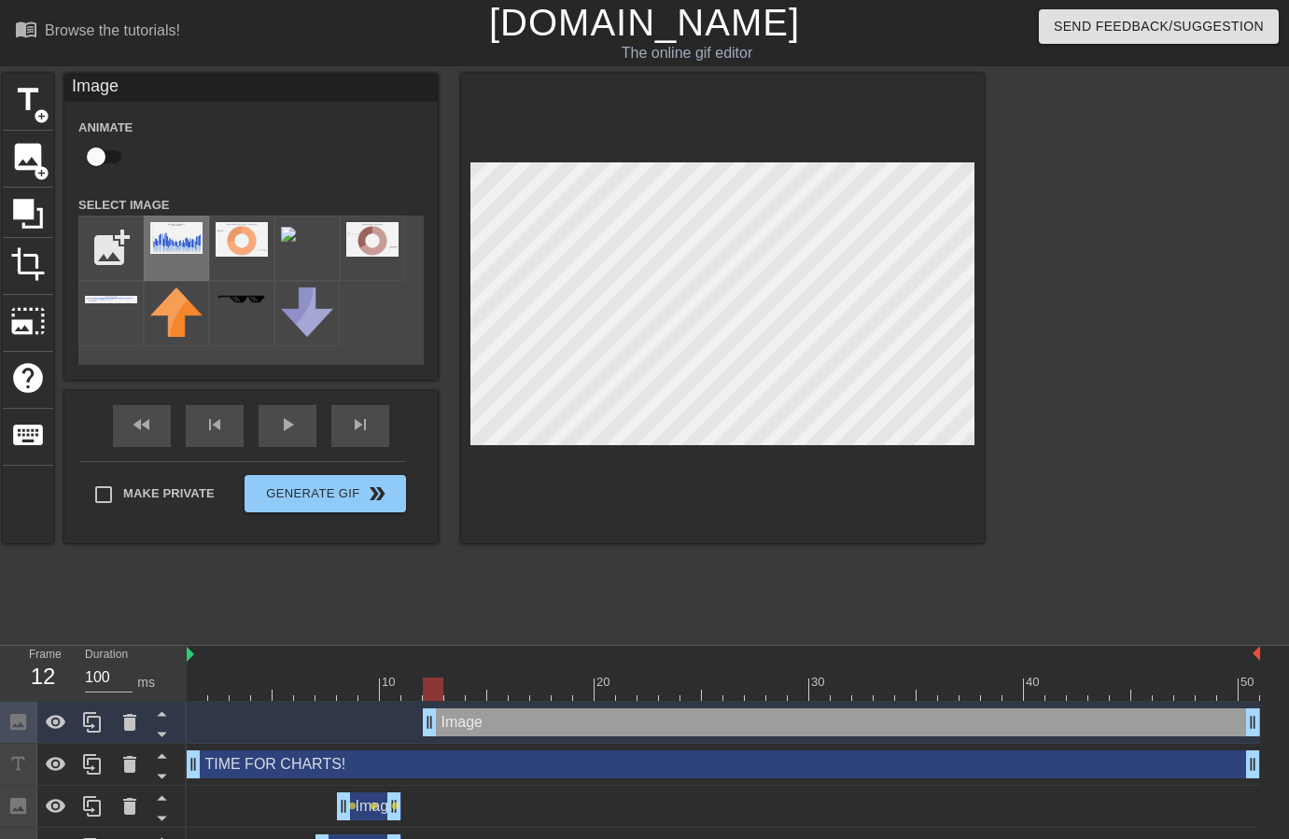
click at [182, 241] on img at bounding box center [176, 238] width 52 height 32
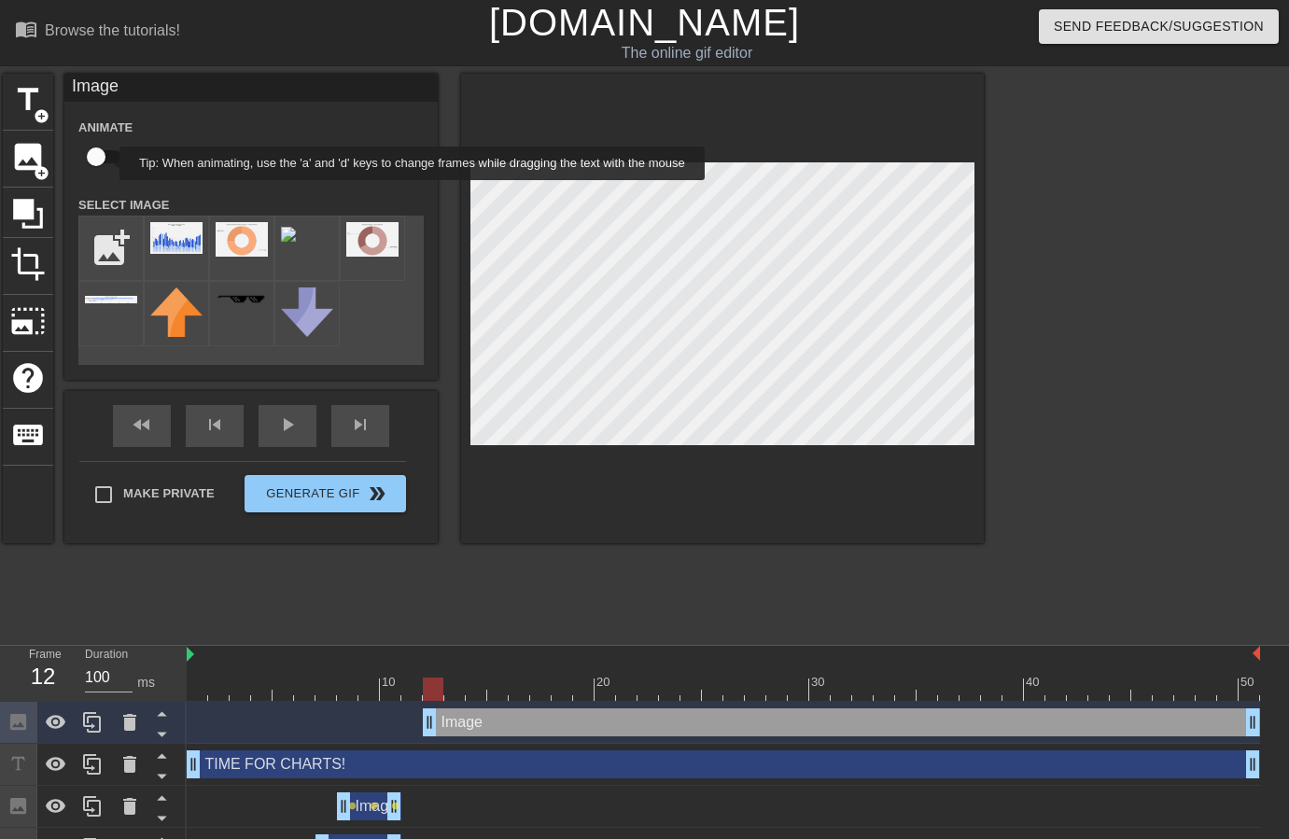
click at [107, 162] on input "checkbox" at bounding box center [96, 156] width 106 height 35
checkbox input "true"
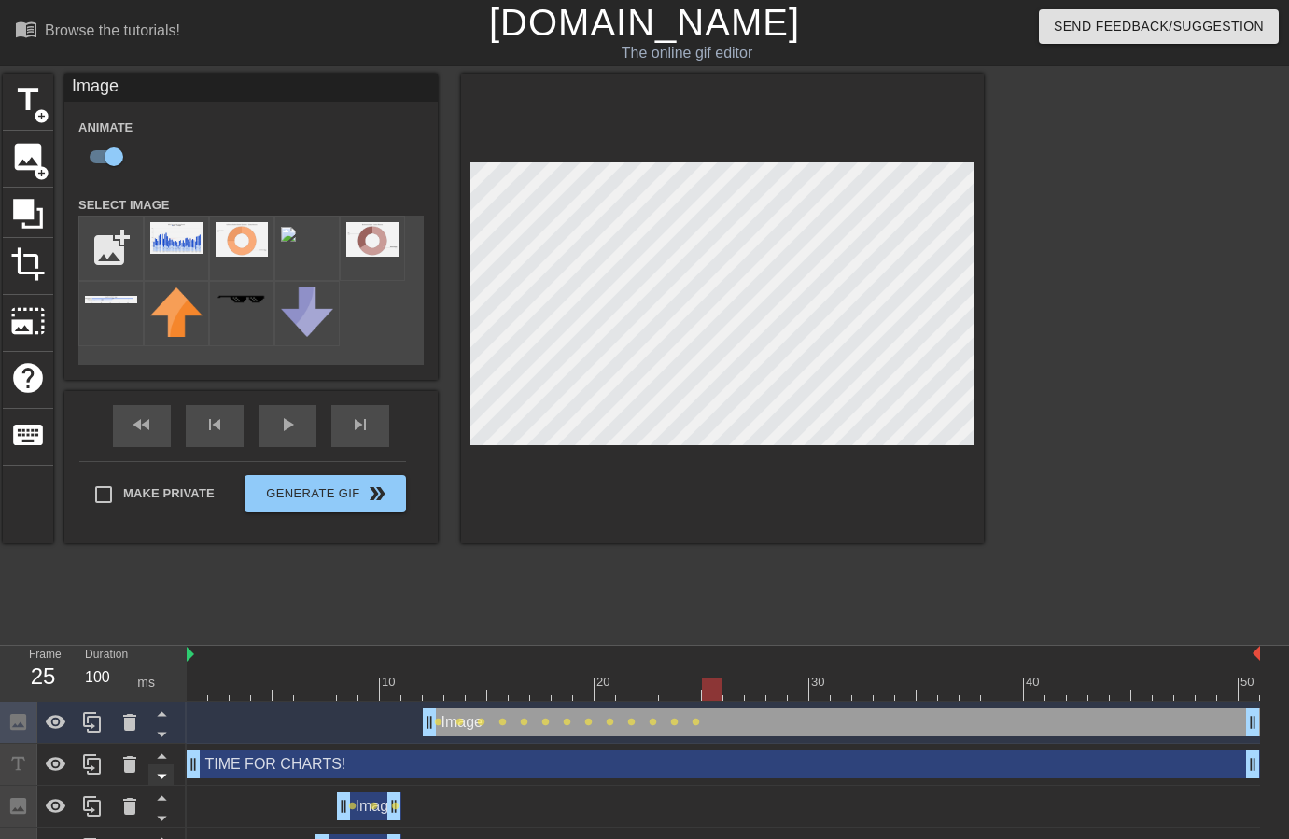
click at [168, 736] on icon at bounding box center [161, 733] width 23 height 23
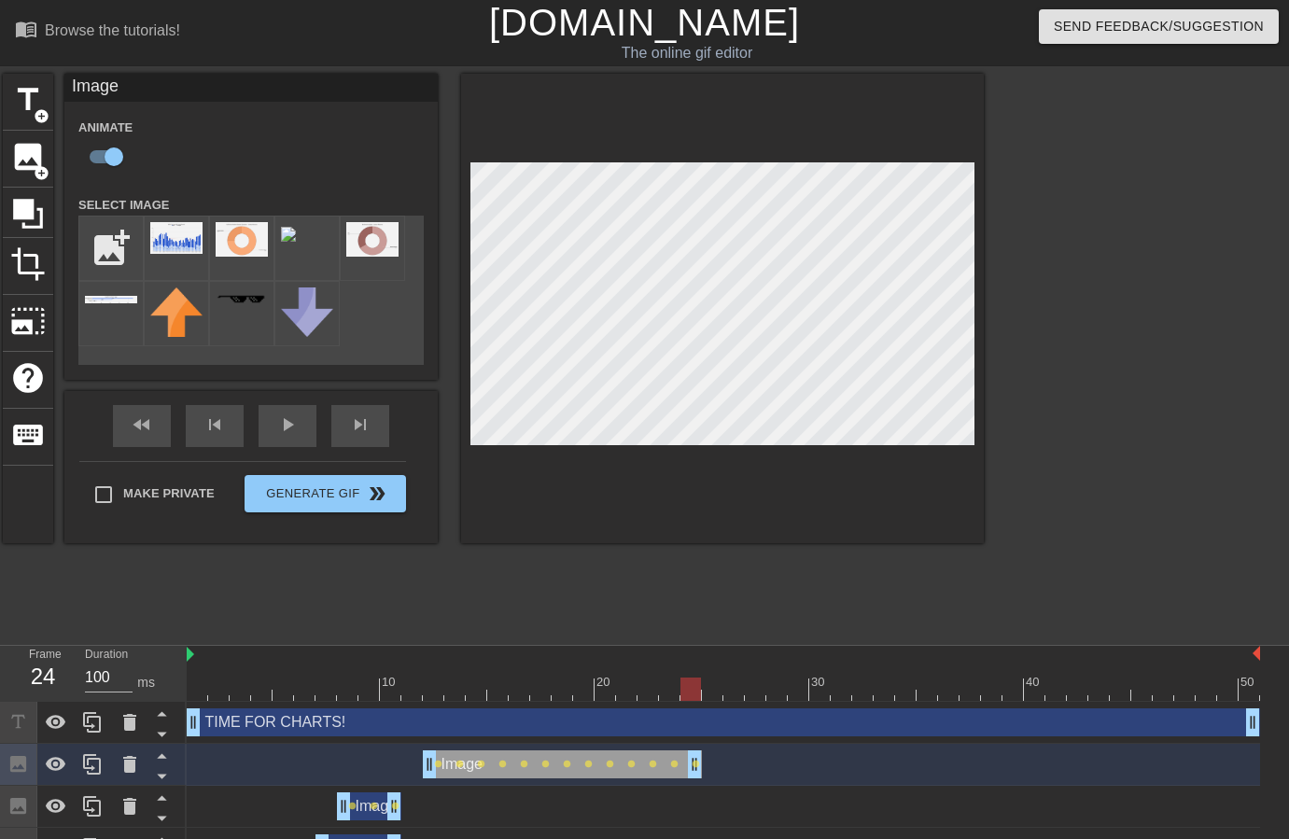
drag, startPoint x: 1251, startPoint y: 761, endPoint x: 692, endPoint y: 728, distance: 560.1
click at [692, 728] on div "TIME FOR CHARTS! drag_handle drag_handle Image drag_handle drag_handle lens len…" at bounding box center [738, 807] width 1102 height 210
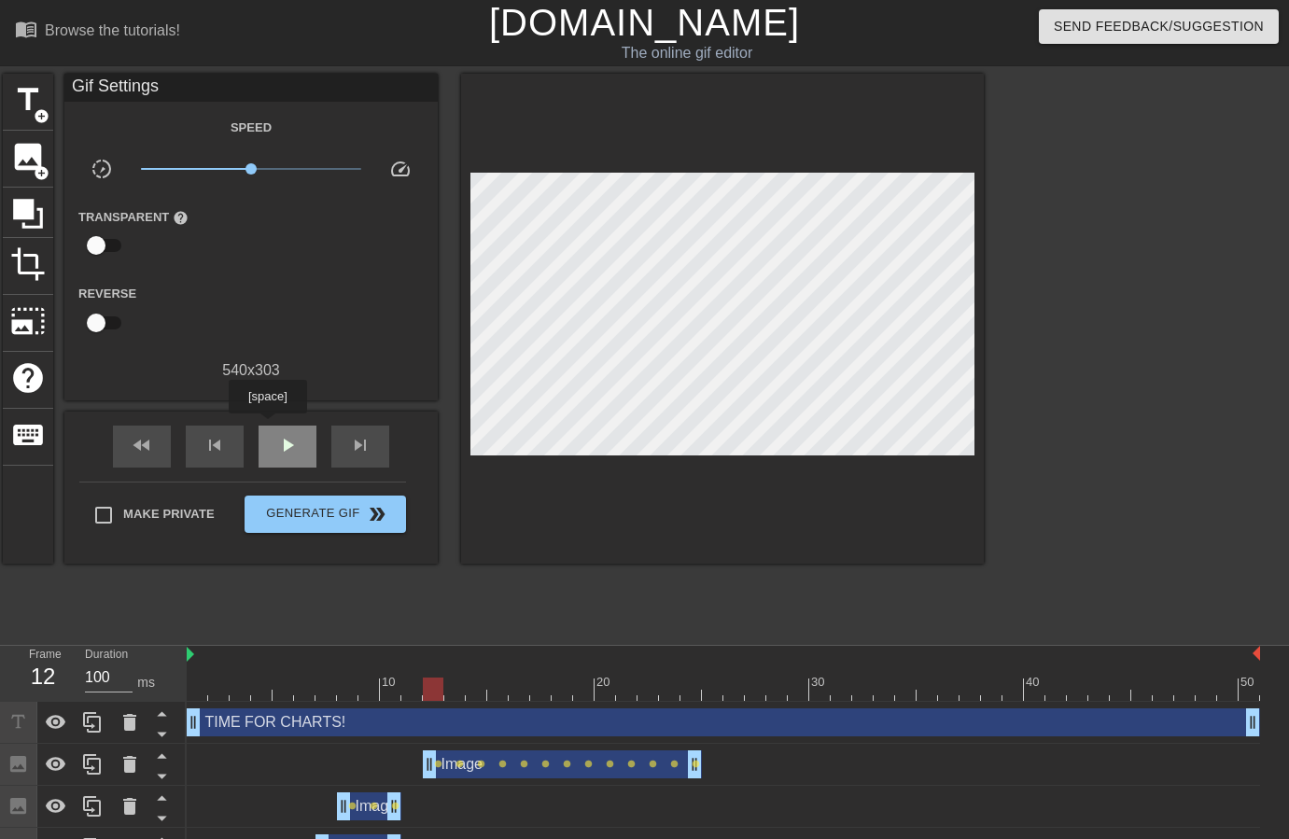
click at [270, 427] on div "play_arrow" at bounding box center [288, 447] width 58 height 42
click at [20, 155] on span "image" at bounding box center [27, 156] width 35 height 35
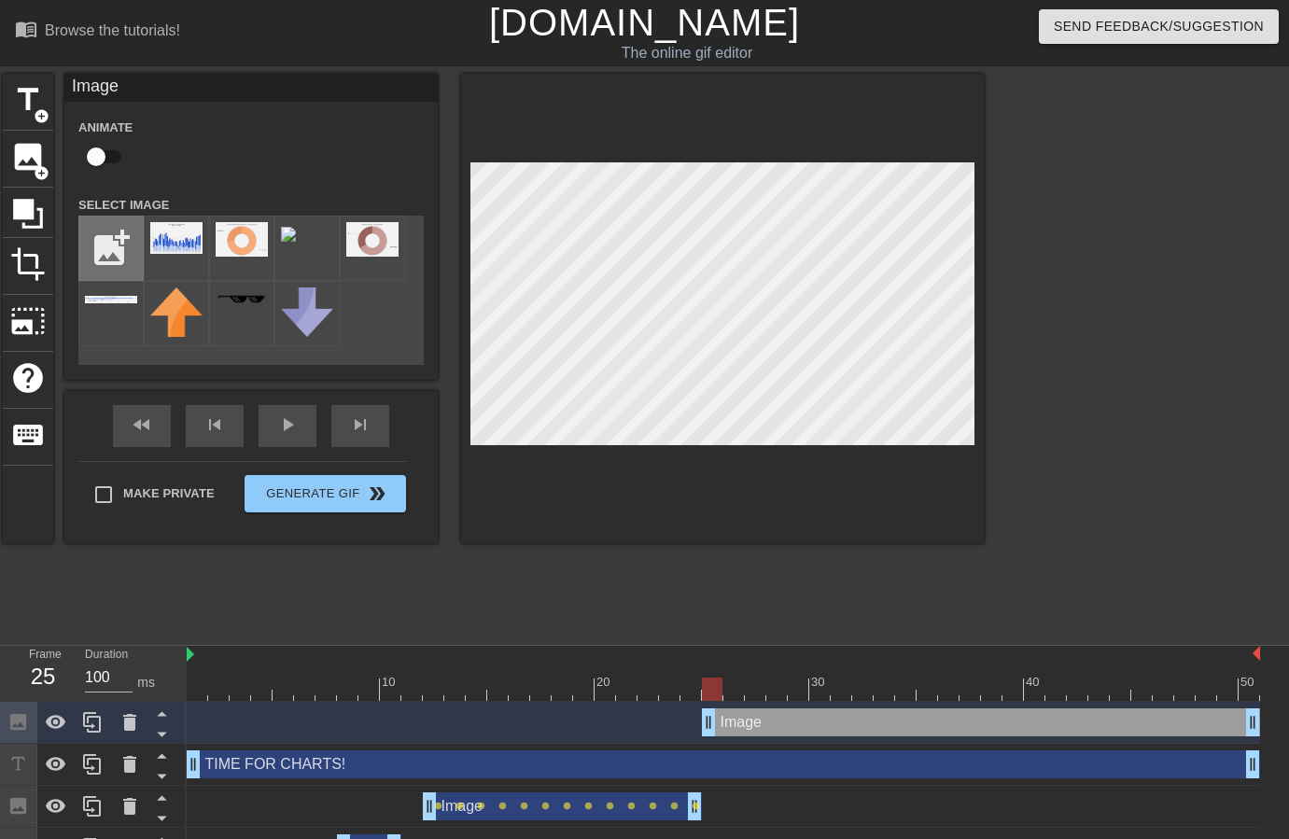
click at [102, 253] on input "file" at bounding box center [110, 248] width 63 height 63
type input "C:\fakepath\Cross Sale - Contact Reasons.png"
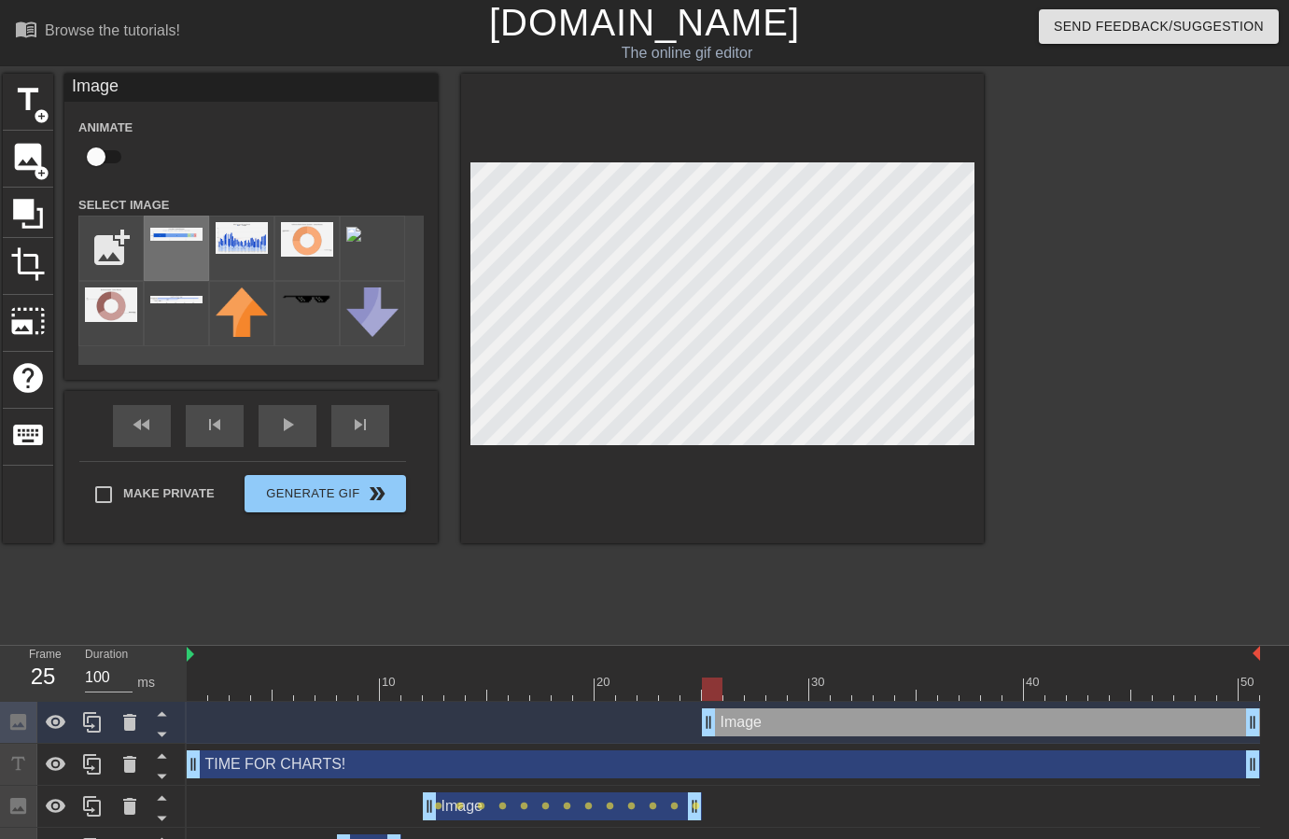
click at [173, 244] on div at bounding box center [176, 248] width 65 height 65
click at [106, 155] on input "checkbox" at bounding box center [96, 156] width 106 height 35
checkbox input "true"
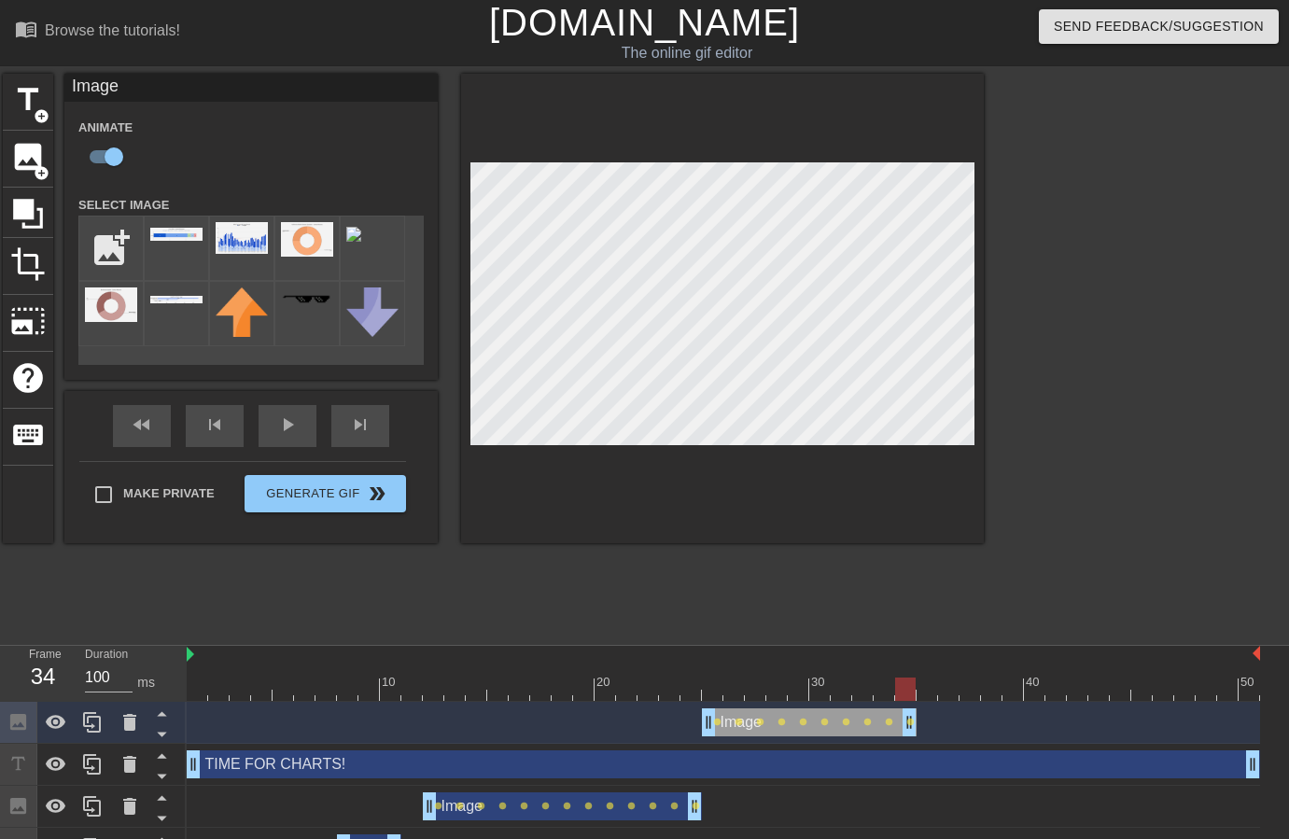
drag, startPoint x: 1256, startPoint y: 721, endPoint x: 912, endPoint y: 705, distance: 344.8
click at [912, 705] on div "Image drag_handle drag_handle lens lens lens lens lens lens lens lens lens lens" at bounding box center [723, 723] width 1073 height 42
drag, startPoint x: 163, startPoint y: 735, endPoint x: 193, endPoint y: 622, distance: 116.8
click at [163, 734] on icon at bounding box center [161, 735] width 9 height 5
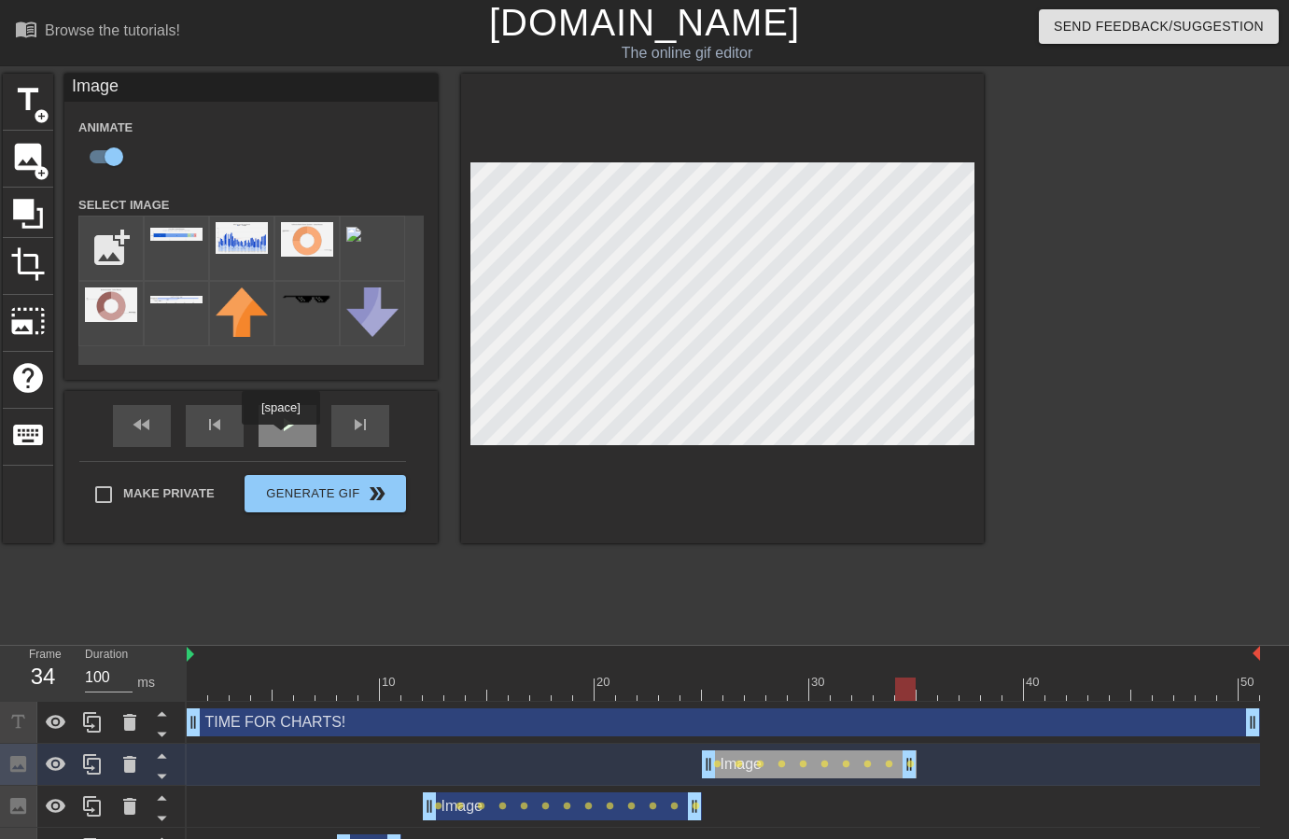
click at [287, 432] on div "play_arrow" at bounding box center [288, 426] width 58 height 42
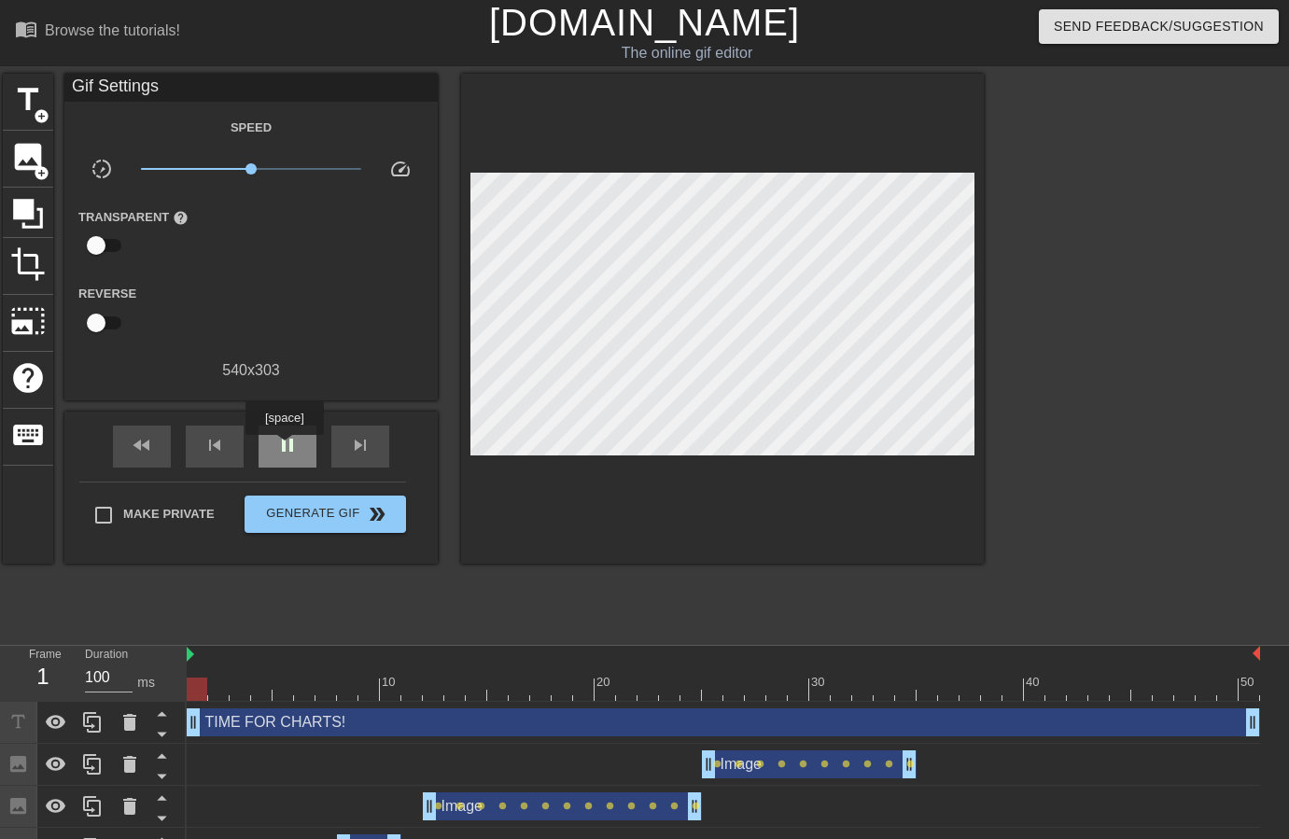
click at [287, 448] on span "pause" at bounding box center [287, 445] width 22 height 22
drag, startPoint x: 1249, startPoint y: 696, endPoint x: 925, endPoint y: 698, distance: 323.9
click at [925, 698] on div at bounding box center [723, 689] width 1073 height 23
click at [22, 158] on span "image" at bounding box center [27, 156] width 35 height 35
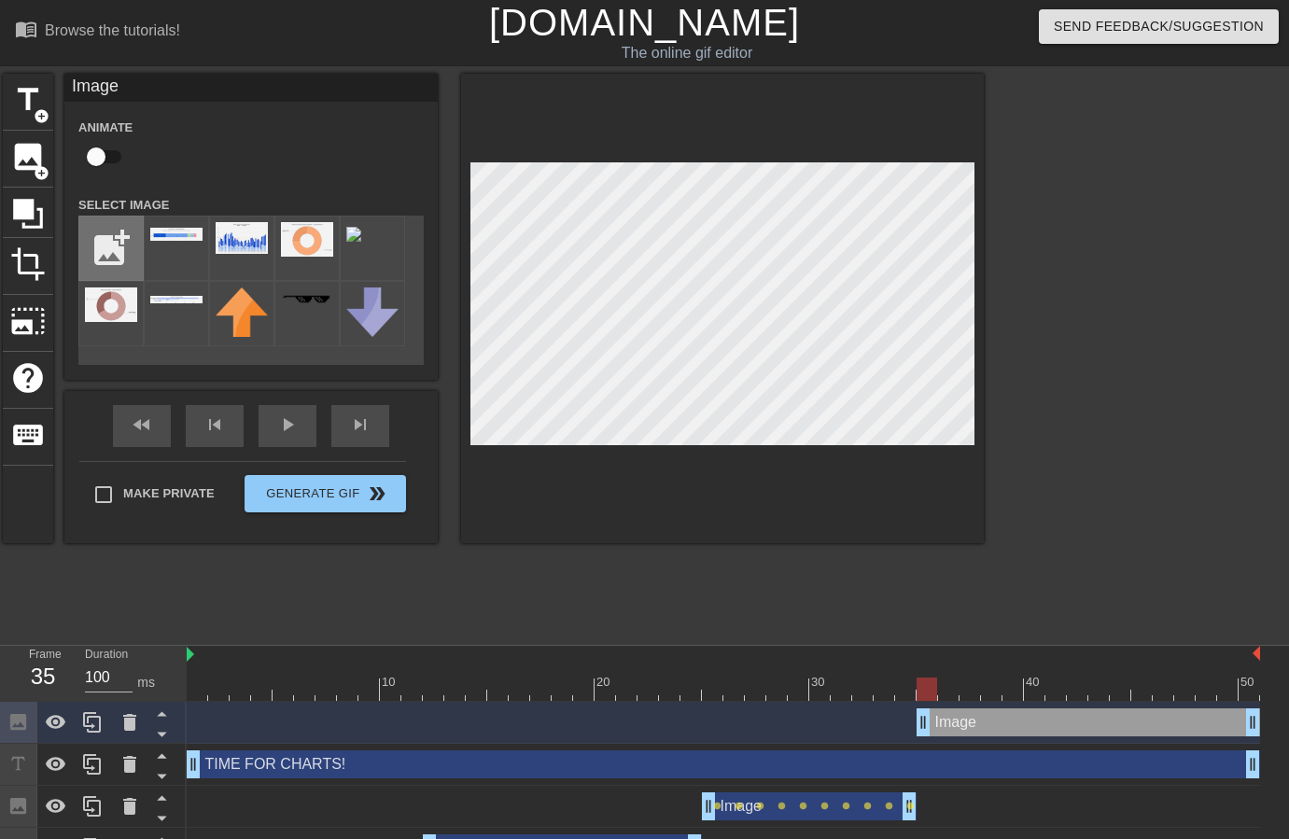
click at [100, 238] on input "file" at bounding box center [110, 248] width 63 height 63
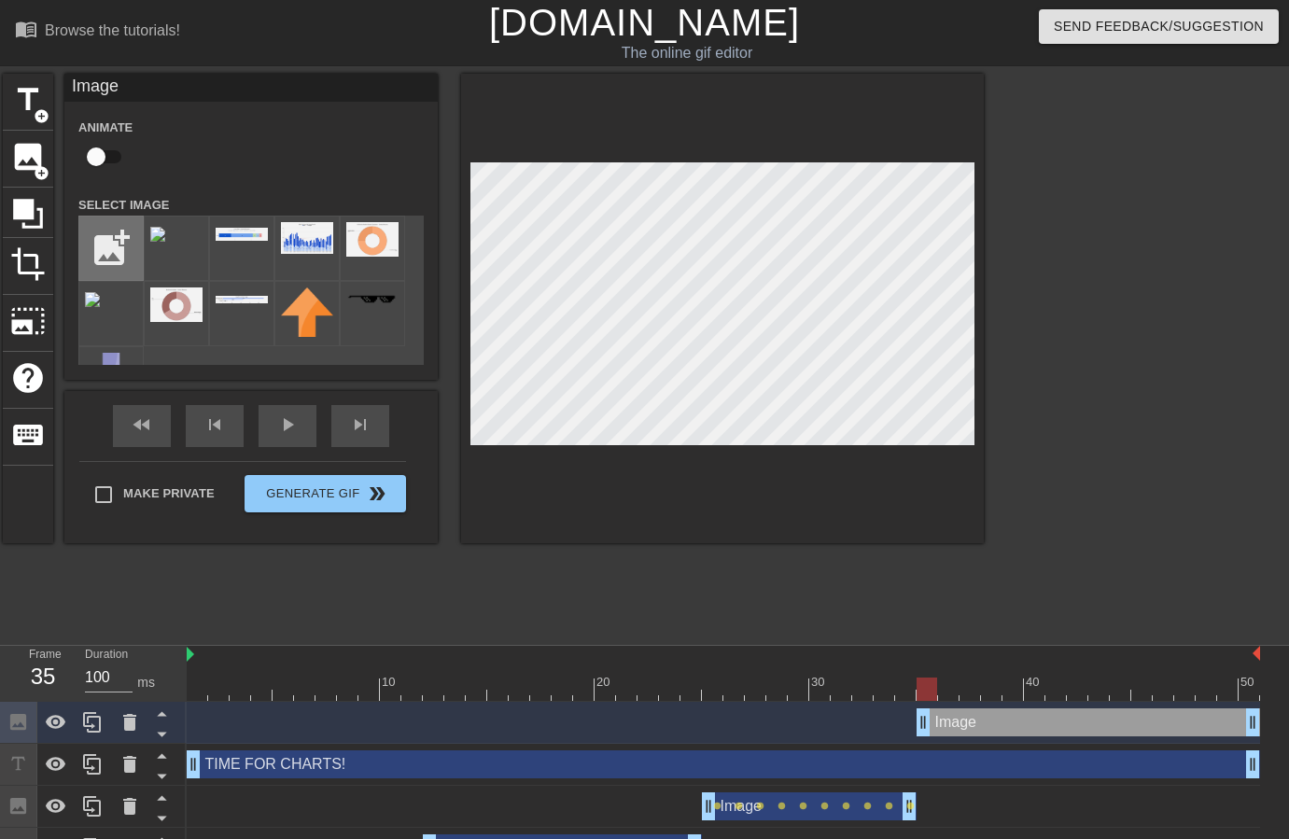
click at [123, 249] on input "file" at bounding box center [110, 248] width 63 height 63
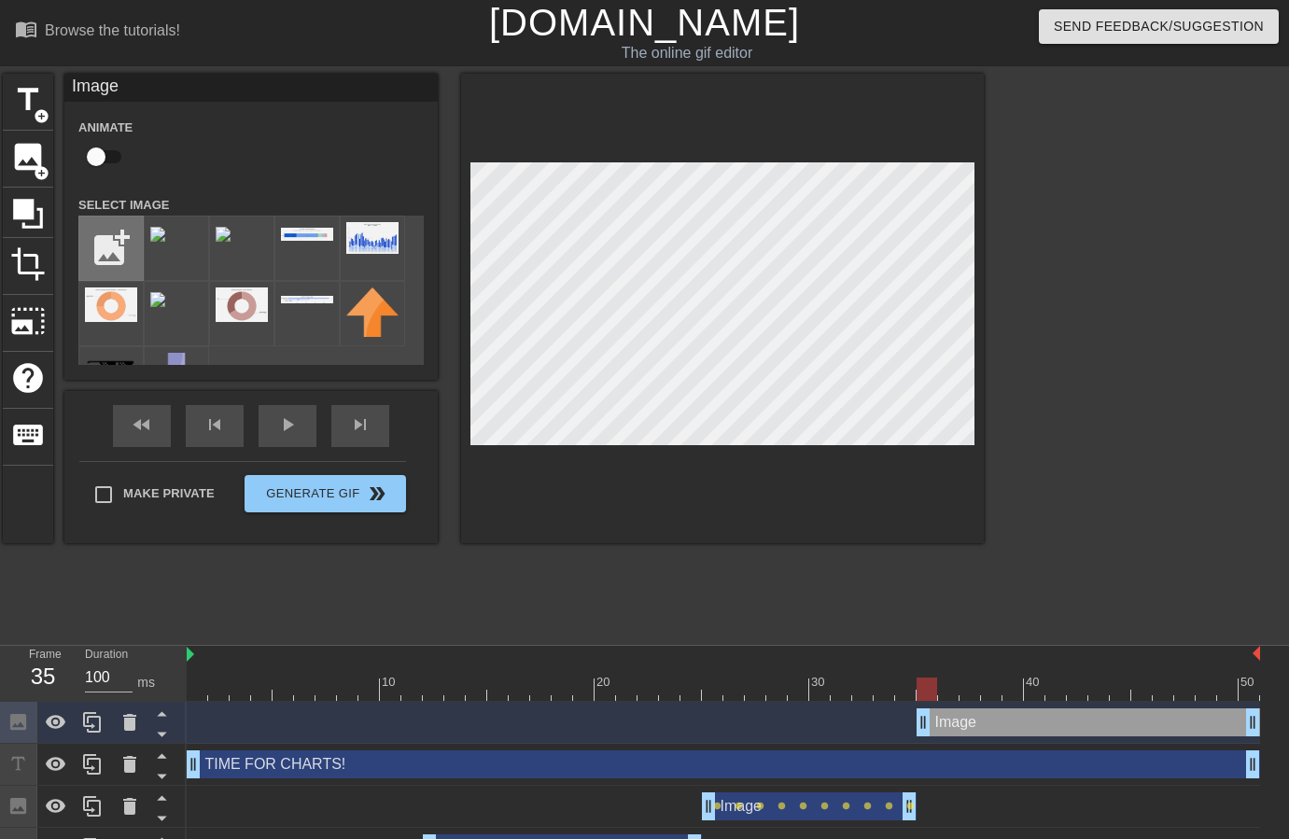
click at [124, 252] on input "file" at bounding box center [110, 248] width 63 height 63
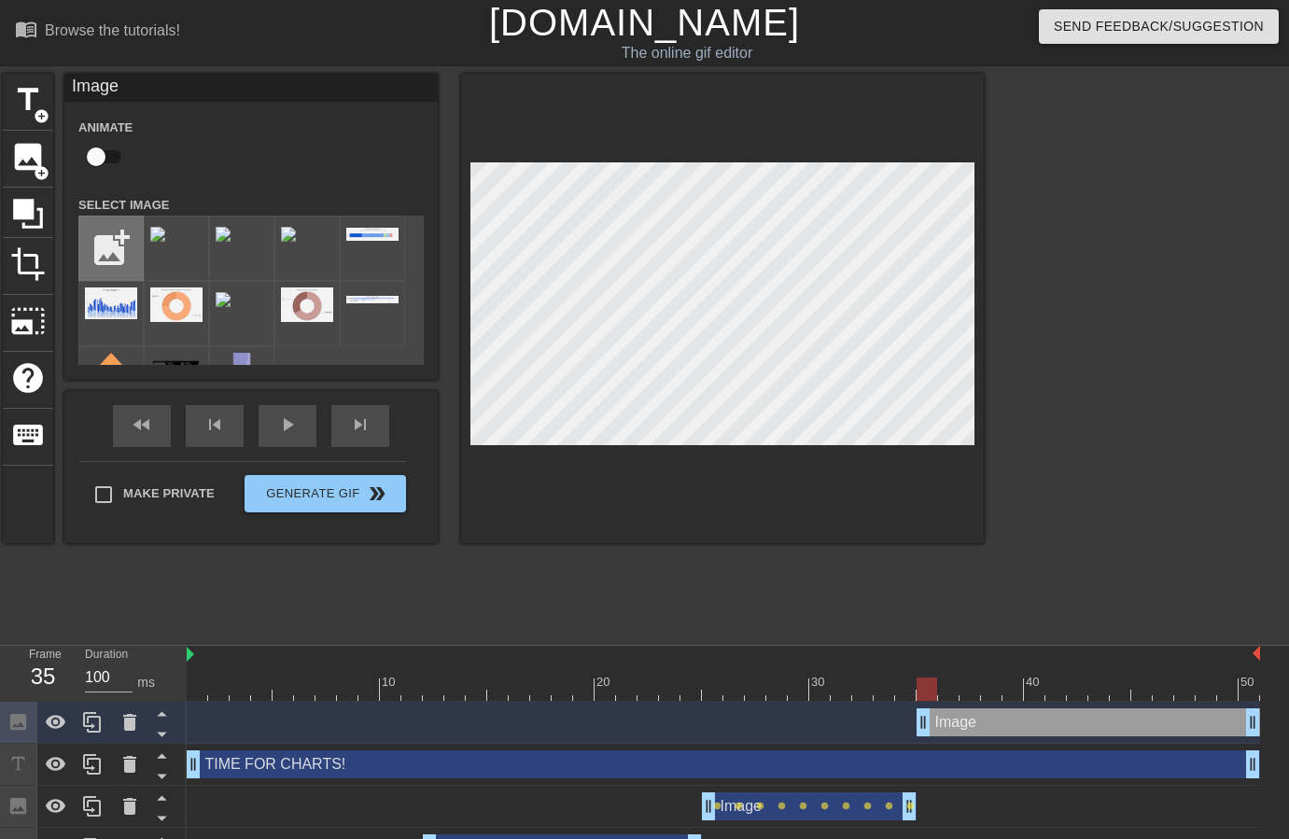
click at [120, 251] on input "file" at bounding box center [110, 248] width 63 height 63
type input "C:\fakepath\Cases per CW.png"
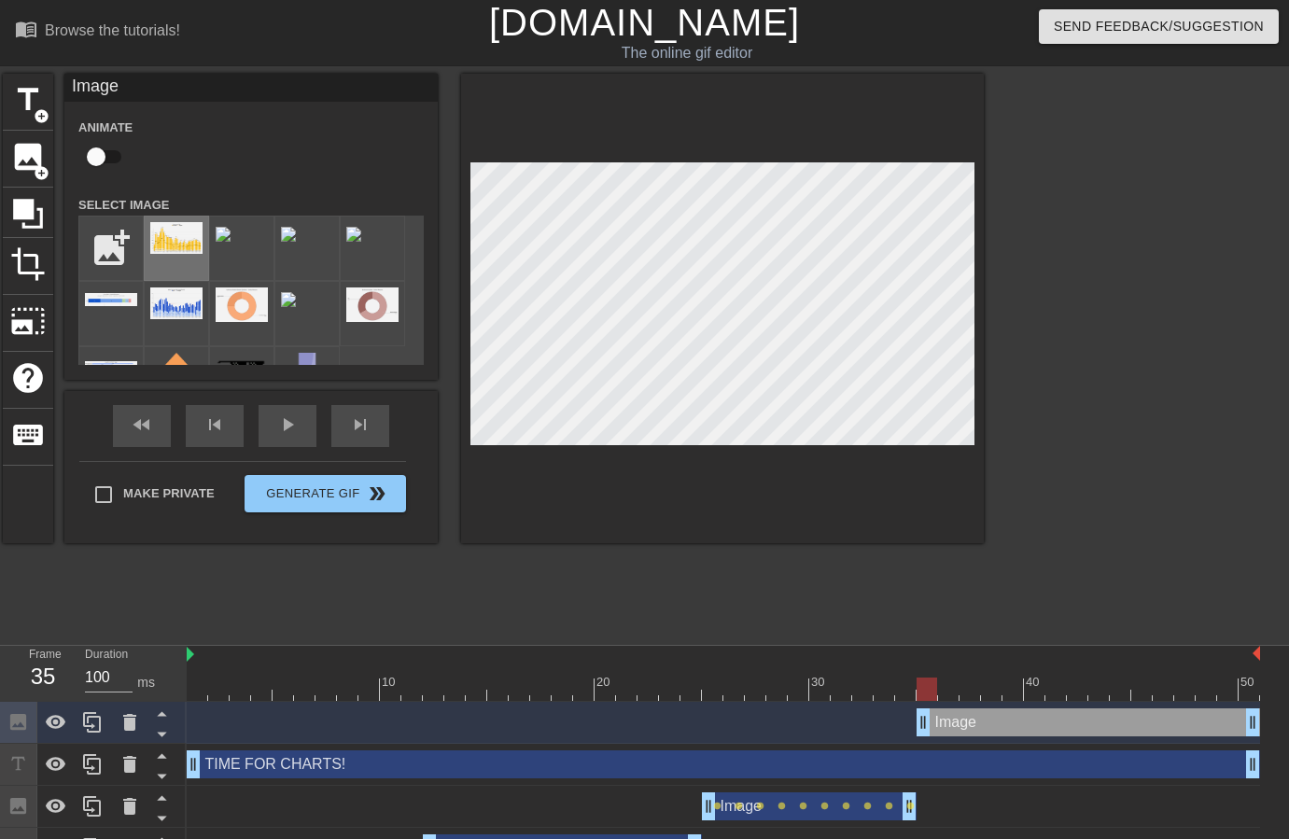
click at [183, 234] on img at bounding box center [176, 238] width 52 height 32
click at [168, 733] on icon at bounding box center [161, 733] width 23 height 23
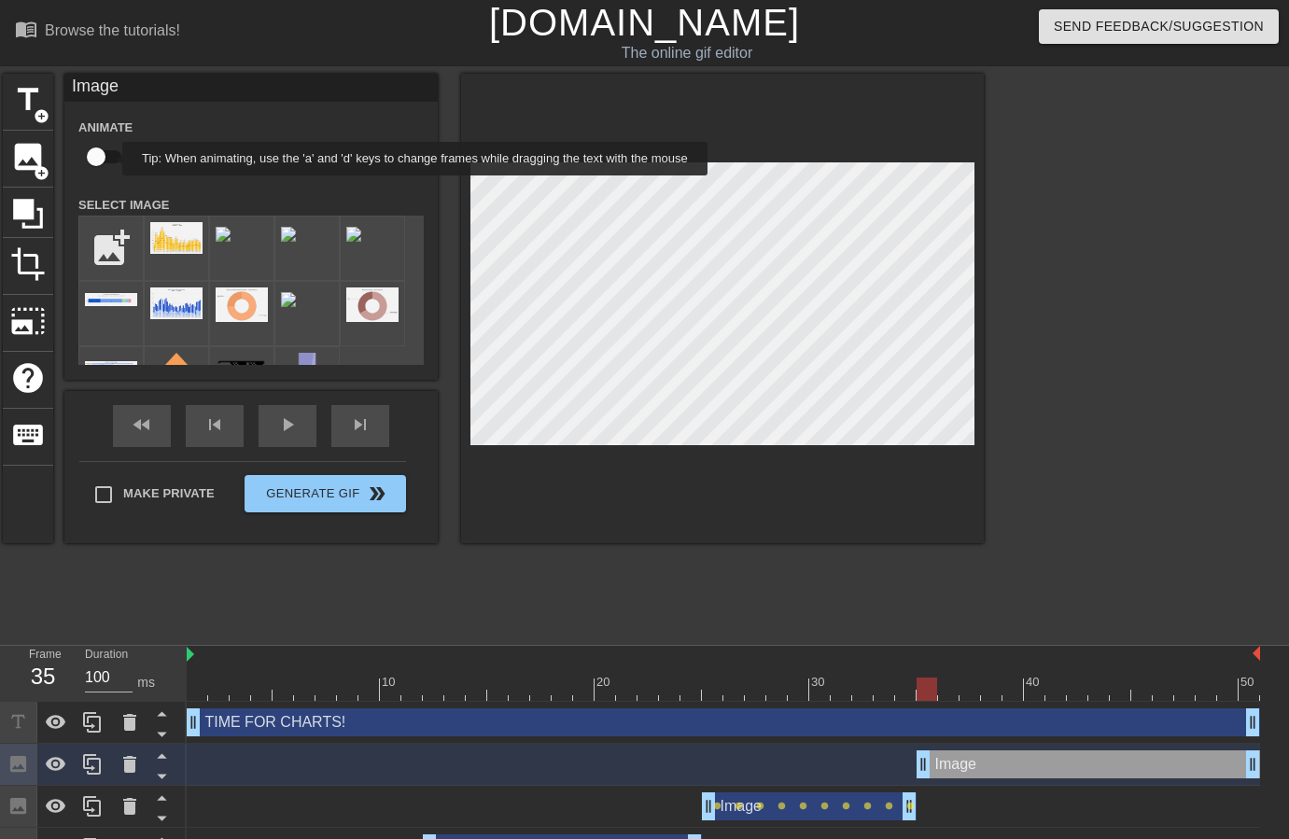
click at [110, 159] on input "checkbox" at bounding box center [96, 156] width 106 height 35
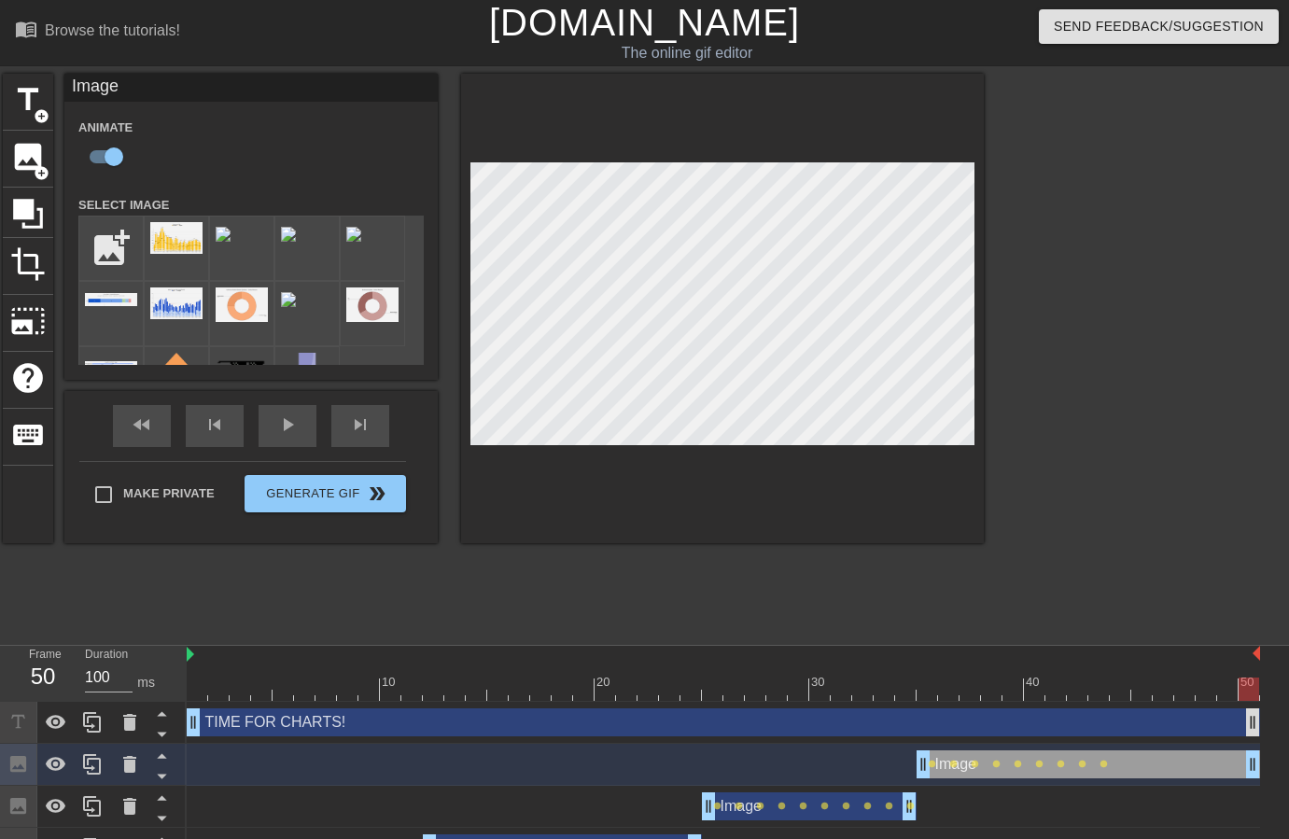
click at [1250, 707] on div "TIME FOR CHARTS! drag_handle drag_handle" at bounding box center [723, 723] width 1073 height 42
drag, startPoint x: 1257, startPoint y: 758, endPoint x: 1111, endPoint y: 750, distance: 146.7
click at [1111, 750] on div "Image drag_handle drag_handle lens lens lens lens lens lens lens lens lens" at bounding box center [723, 764] width 1073 height 28
drag, startPoint x: 219, startPoint y: 185, endPoint x: 259, endPoint y: 189, distance: 39.4
click at [220, 185] on div "Animate Select Image add_photo_alternate" at bounding box center [250, 240] width 345 height 249
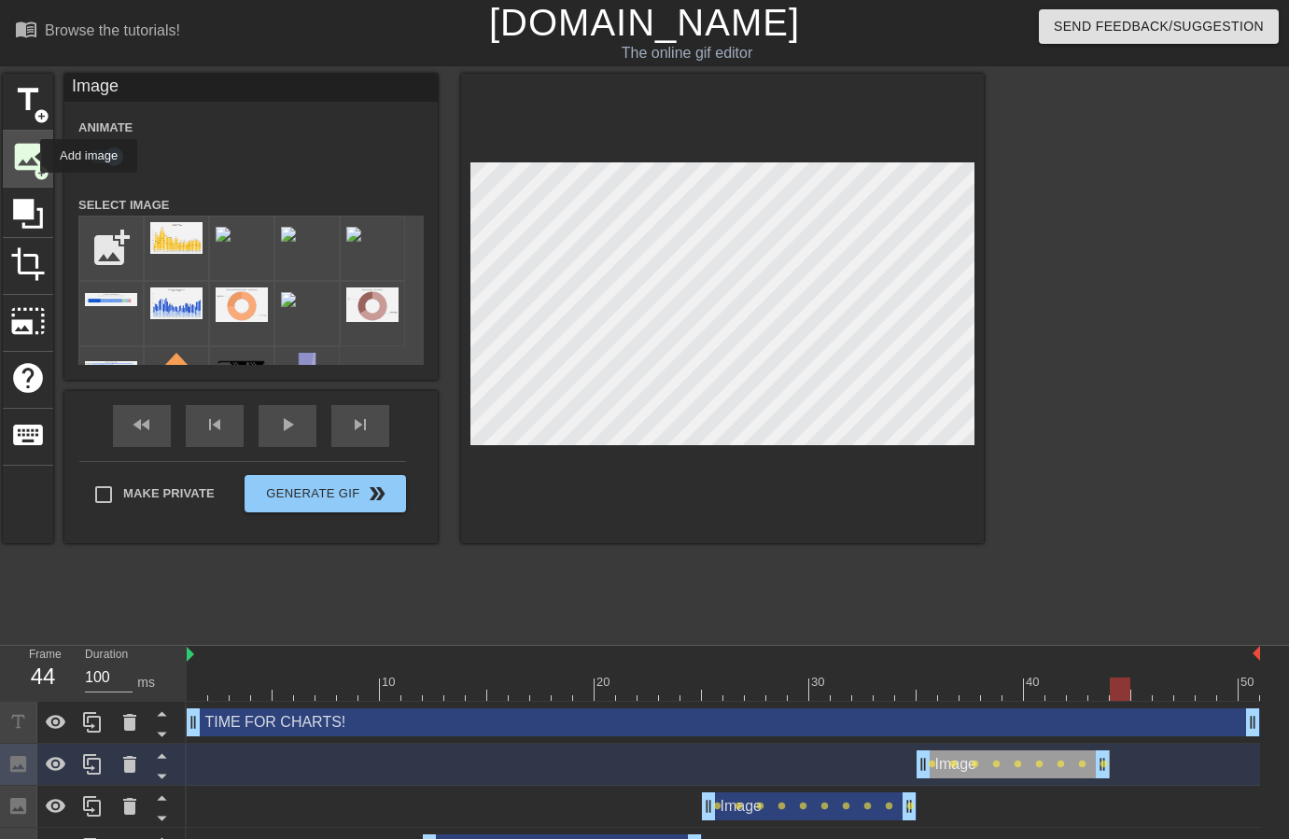
click at [28, 156] on span "image" at bounding box center [27, 156] width 35 height 35
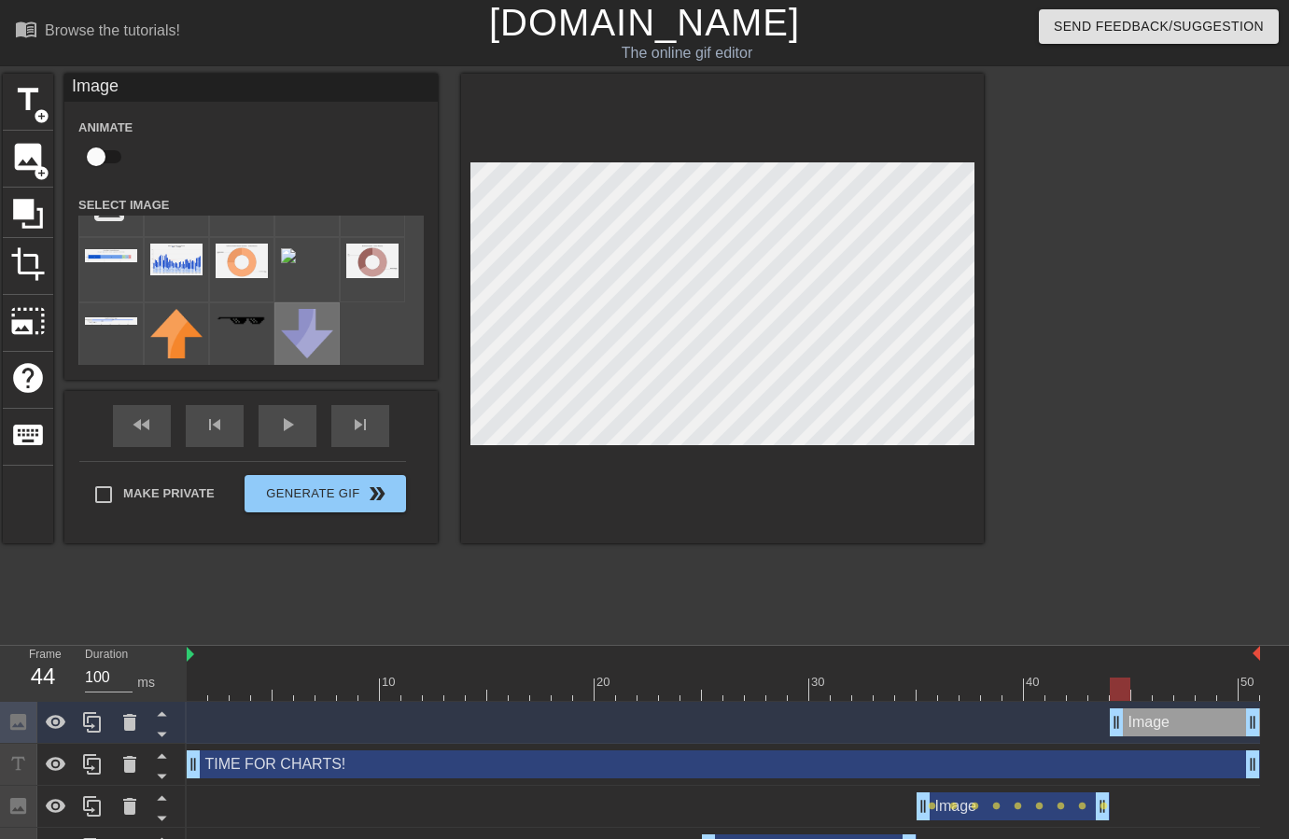
scroll to position [47, 0]
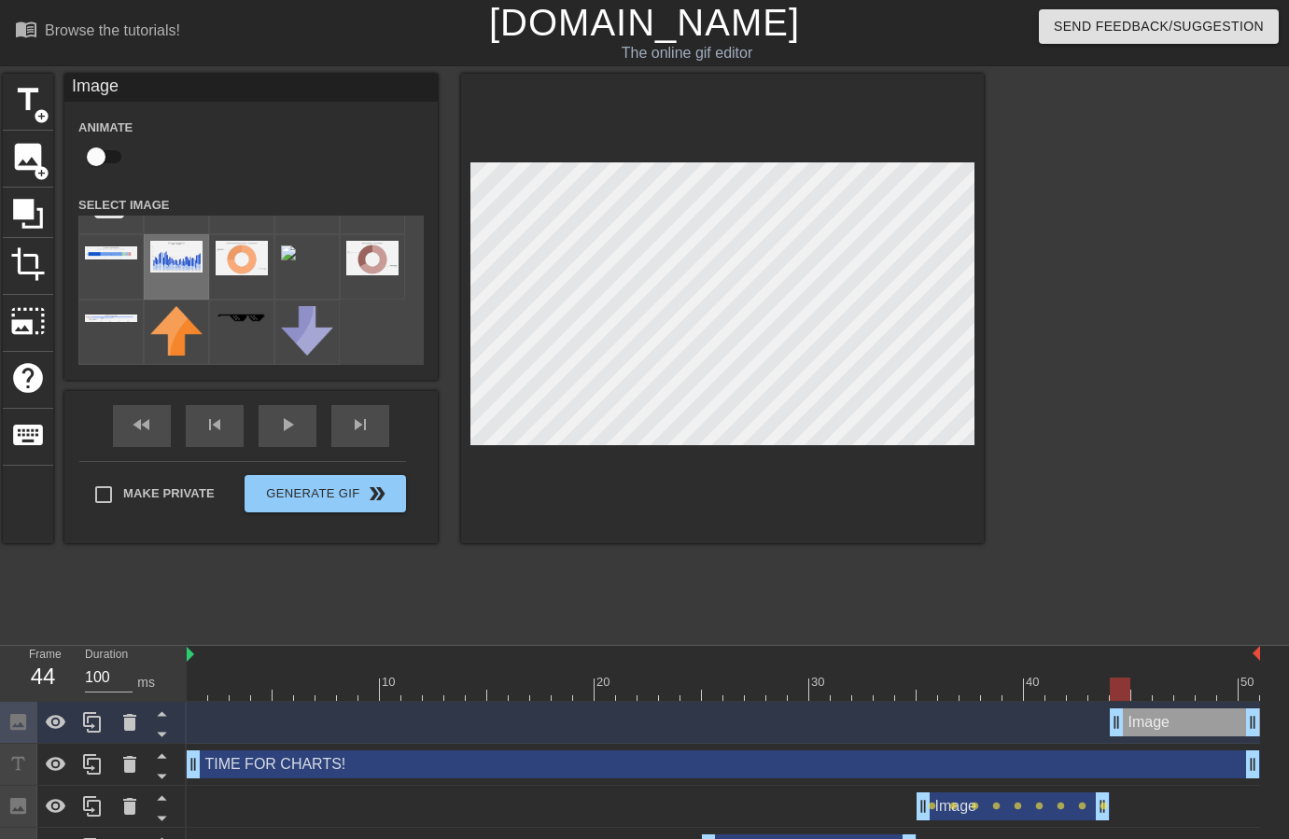
click at [185, 261] on img at bounding box center [176, 257] width 52 height 32
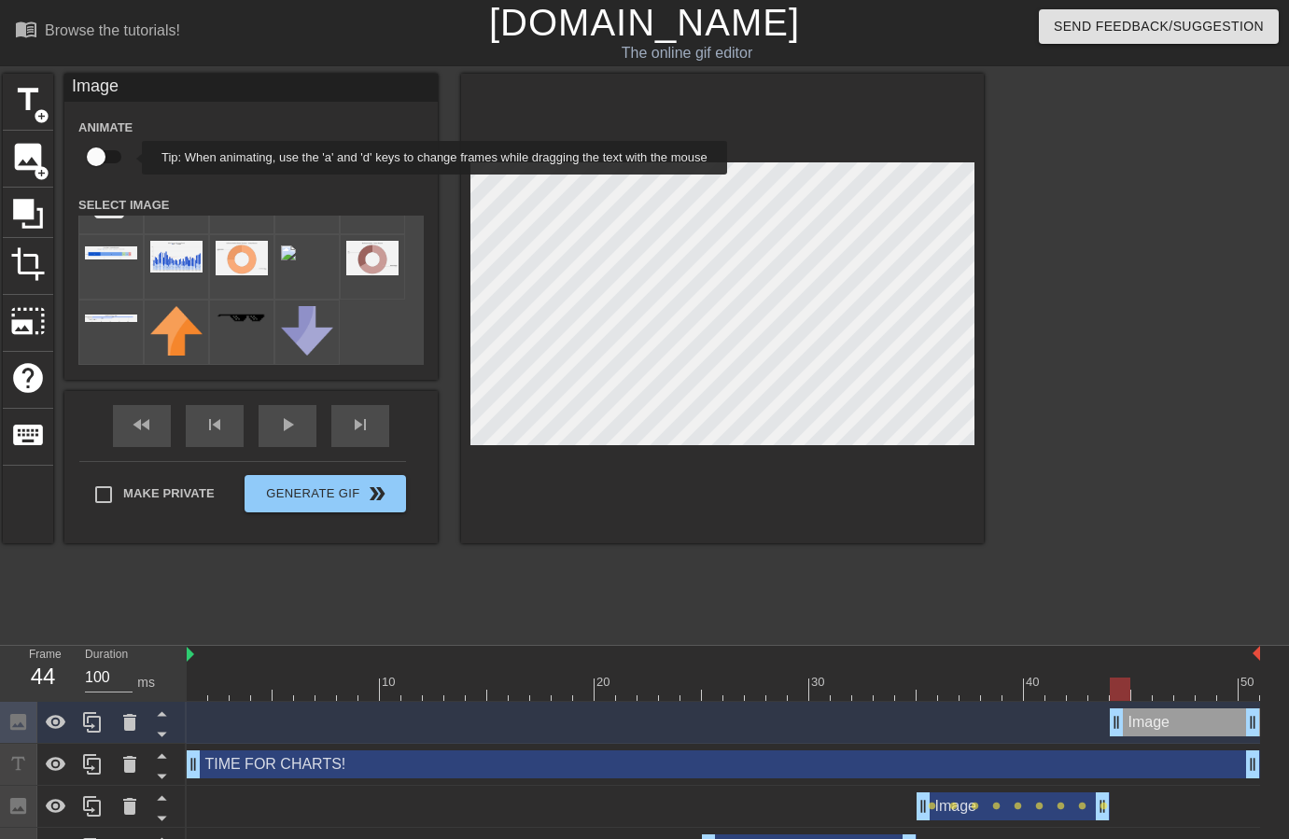
click at [106, 158] on input "checkbox" at bounding box center [96, 156] width 106 height 35
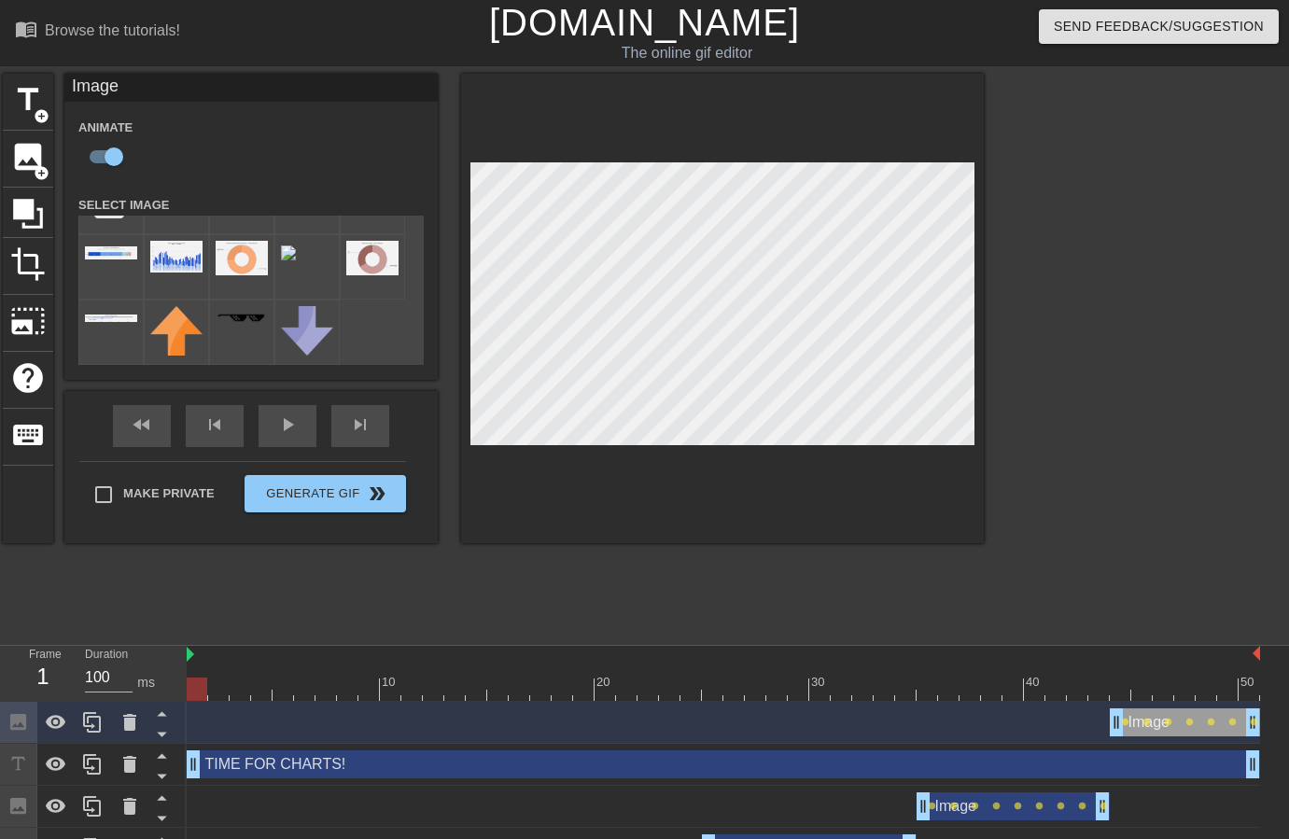
click at [1253, 693] on div at bounding box center [723, 689] width 1073 height 23
drag, startPoint x: 1251, startPoint y: 691, endPoint x: 1120, endPoint y: 692, distance: 130.7
click at [1120, 692] on div at bounding box center [1120, 689] width 21 height 23
click at [166, 733] on icon at bounding box center [161, 733] width 23 height 23
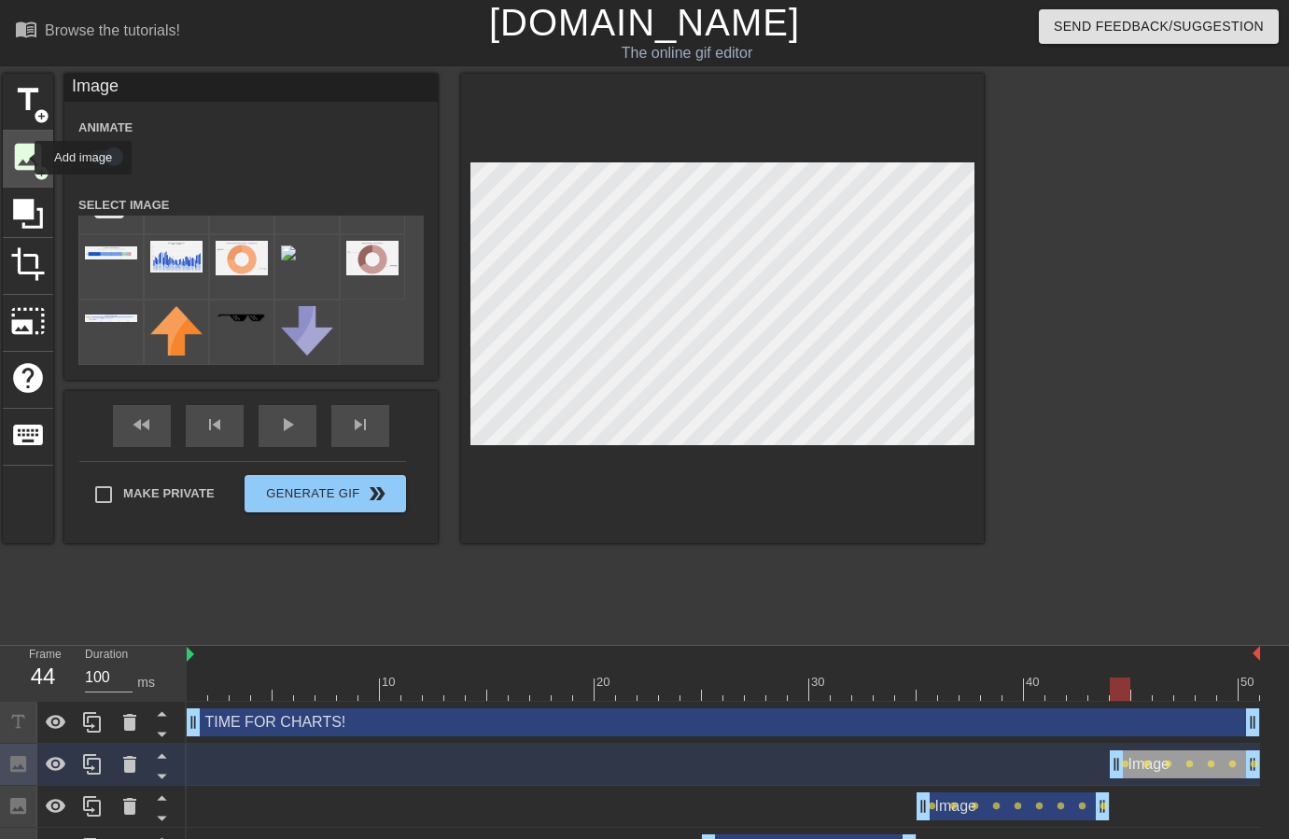
click at [22, 158] on span "image" at bounding box center [27, 156] width 35 height 35
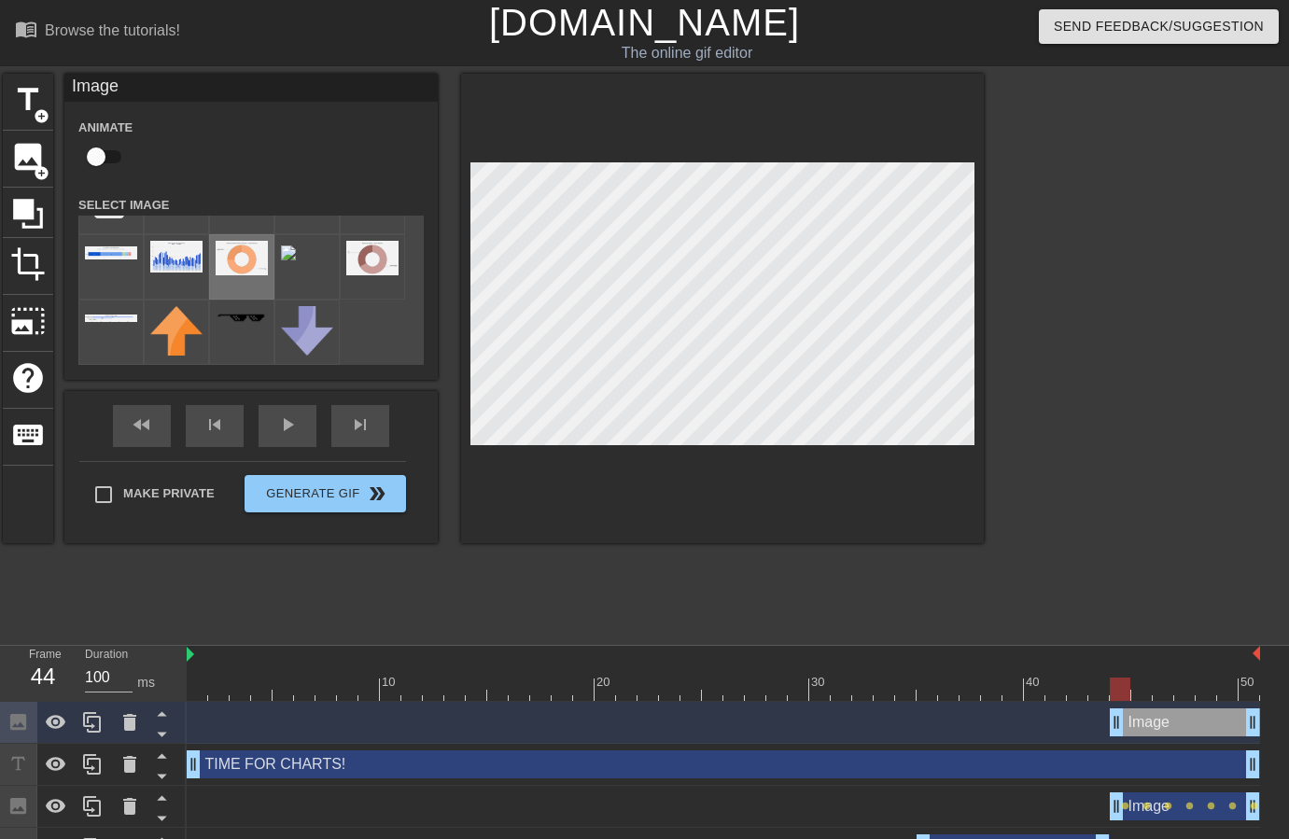
click at [253, 258] on img at bounding box center [242, 258] width 52 height 35
click at [161, 729] on icon at bounding box center [161, 733] width 23 height 23
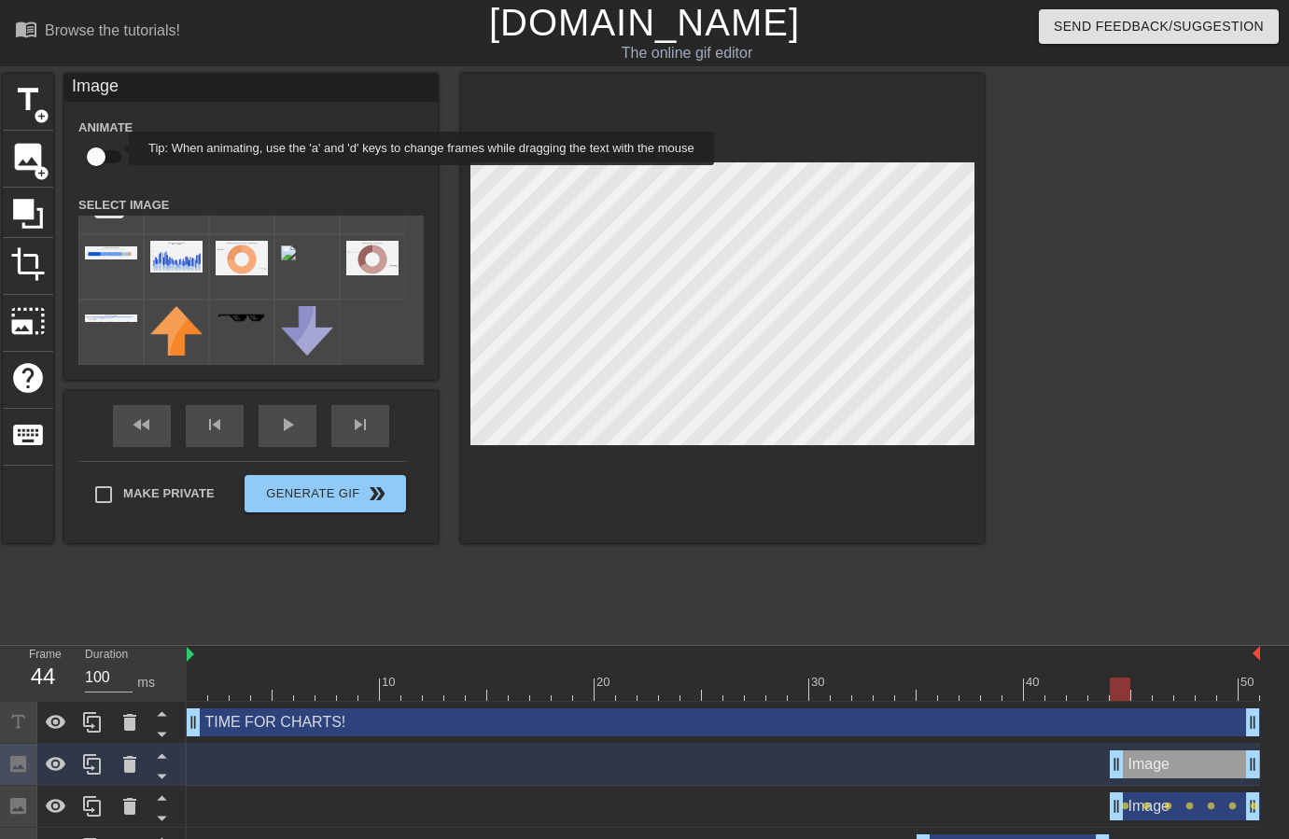
click at [111, 155] on input "checkbox" at bounding box center [96, 156] width 106 height 35
click at [1122, 690] on div at bounding box center [723, 689] width 1073 height 23
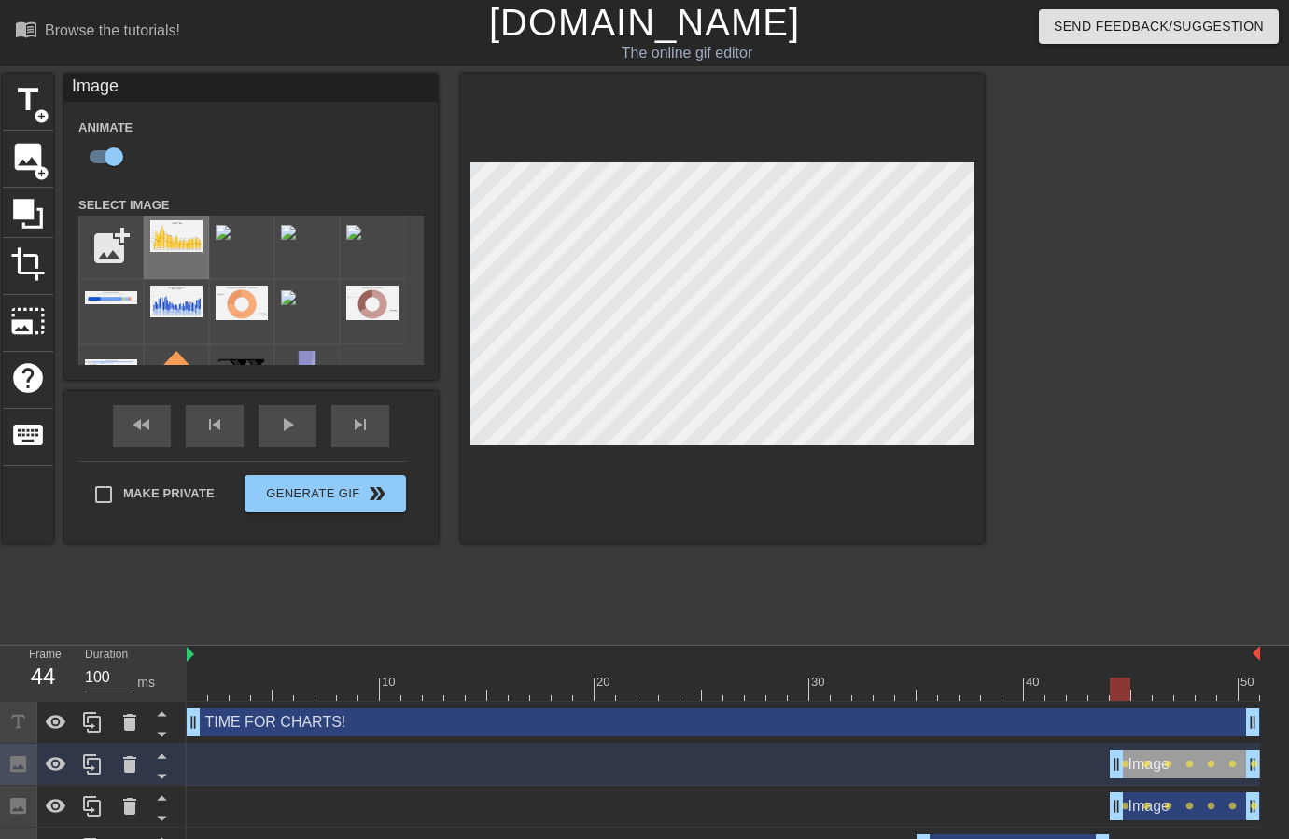
scroll to position [0, 0]
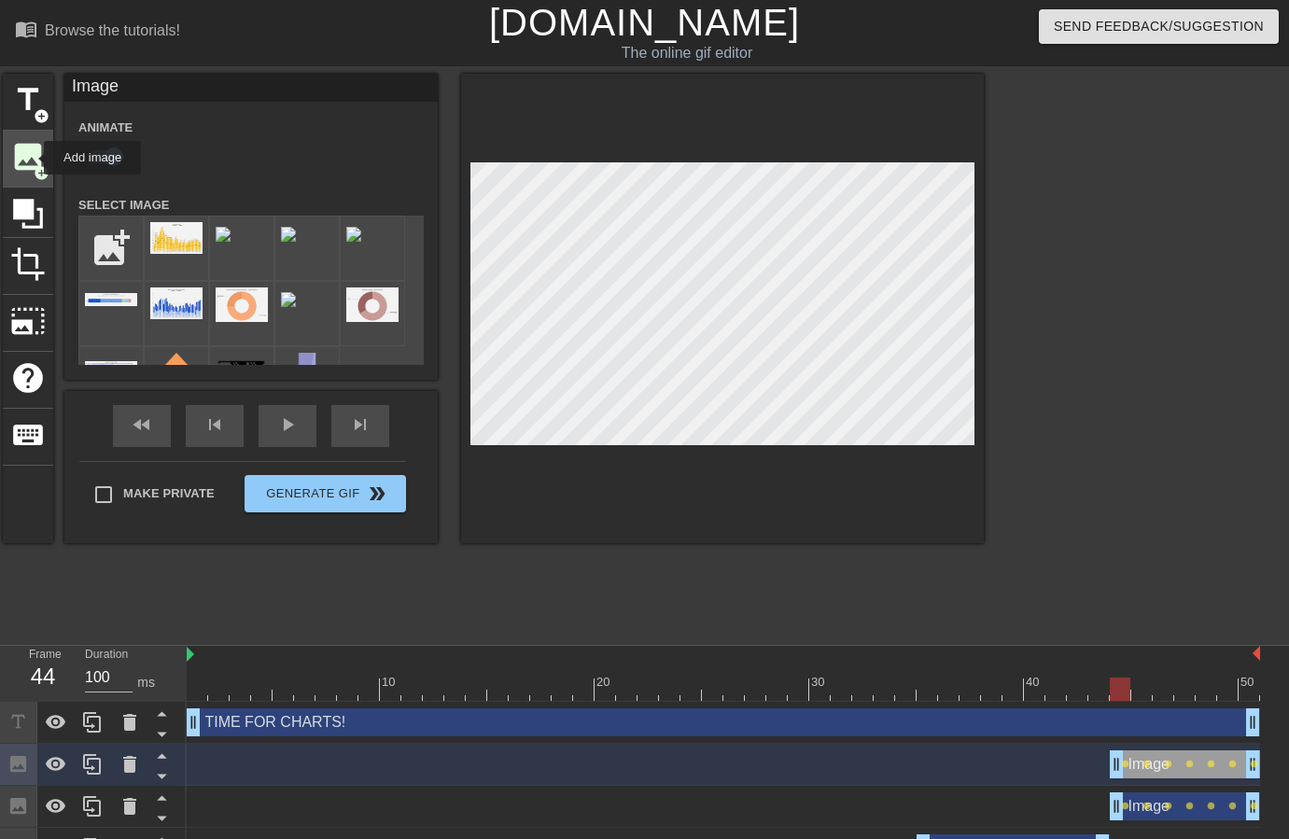
click at [32, 158] on span "image" at bounding box center [27, 156] width 35 height 35
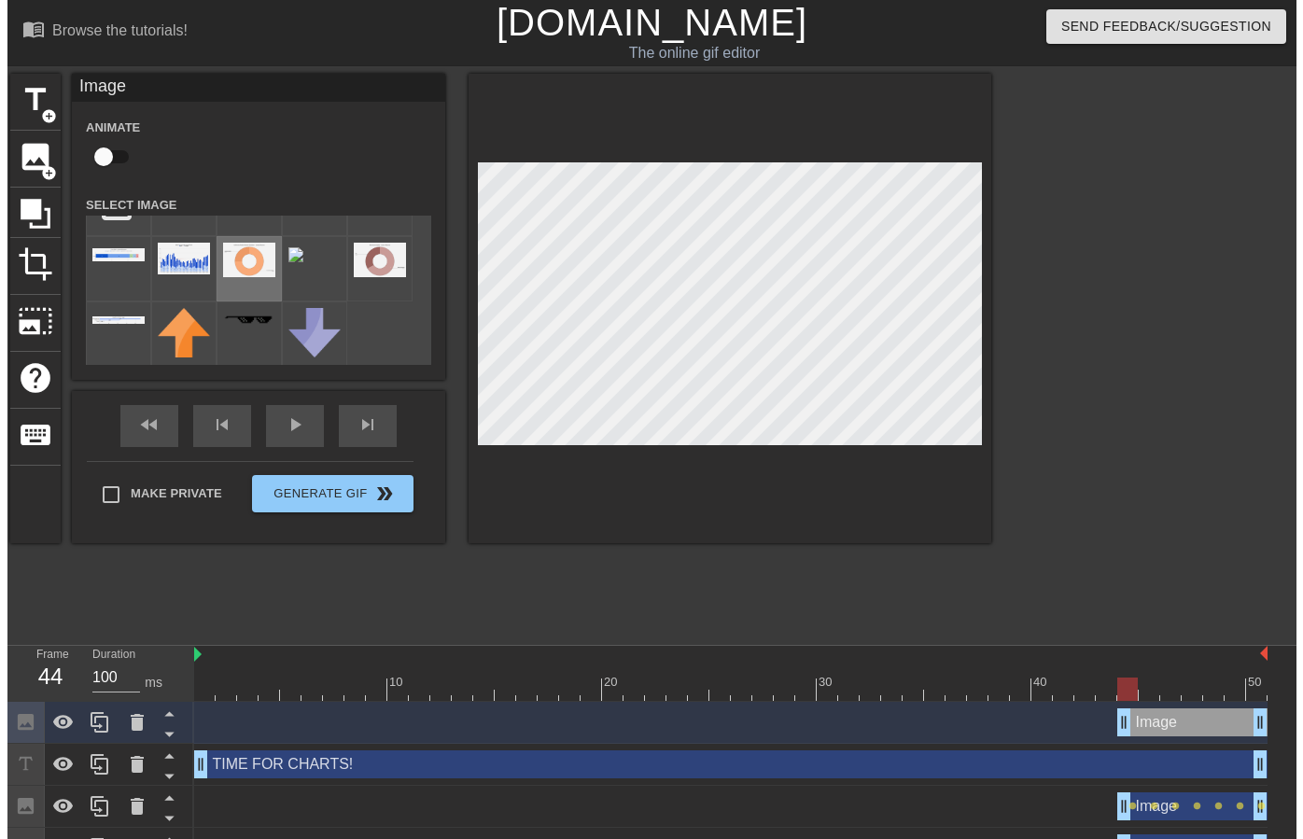
scroll to position [47, 0]
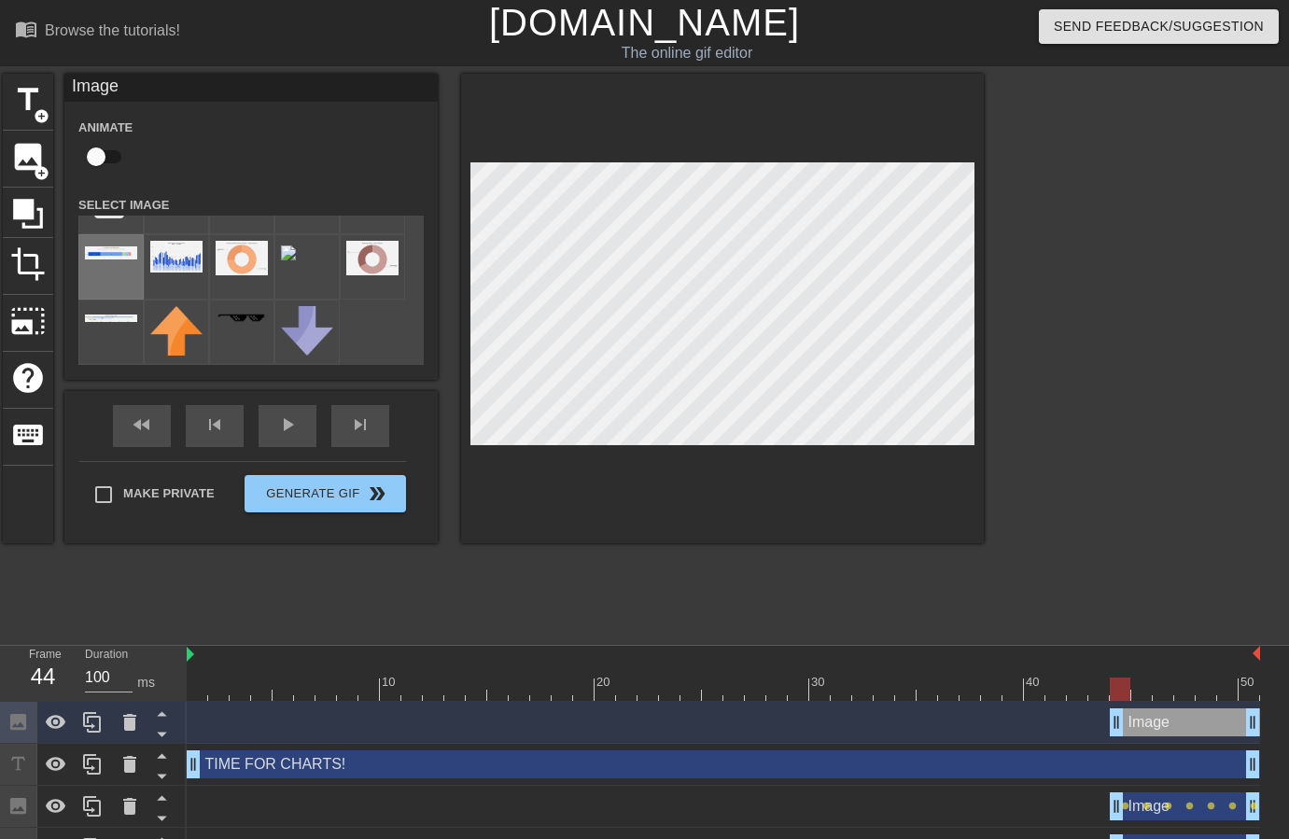
click at [105, 258] on img at bounding box center [111, 252] width 52 height 13
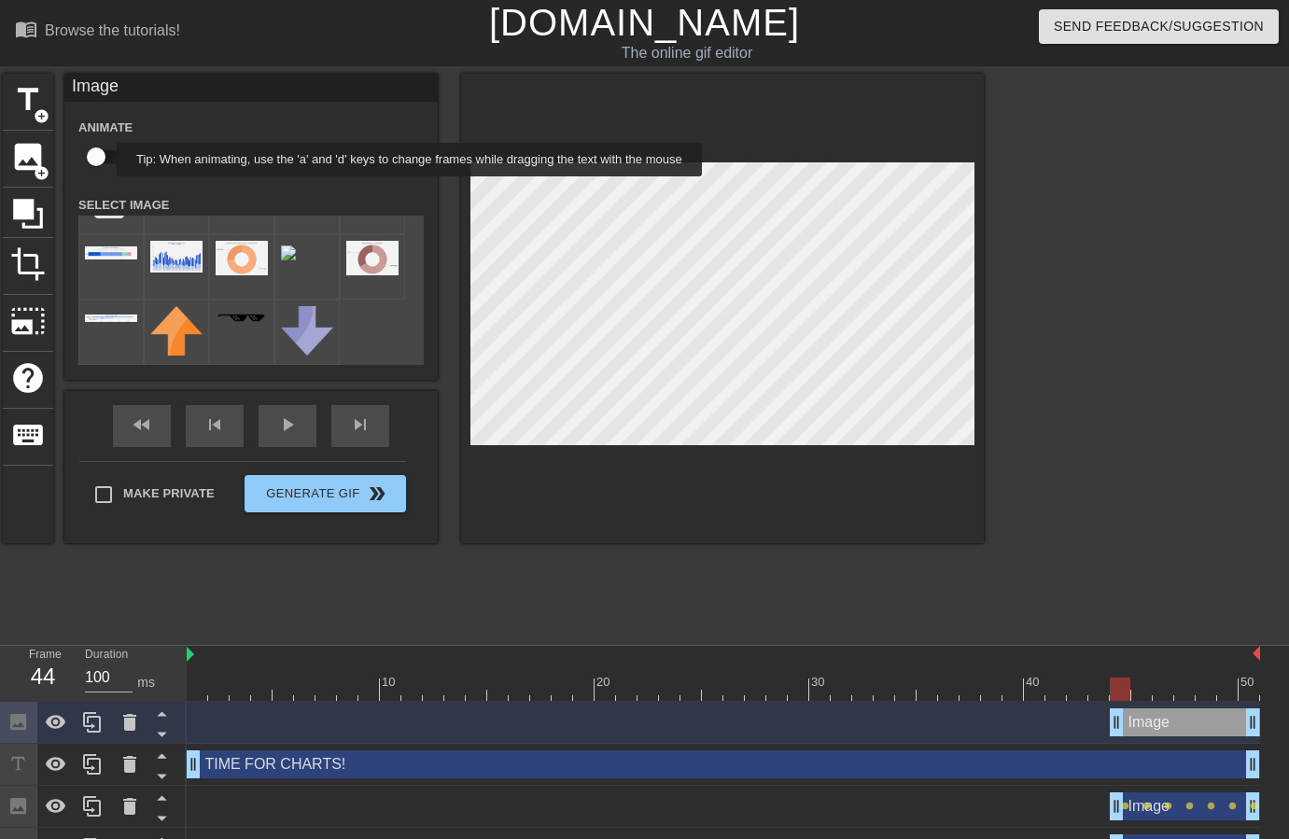
click at [105, 160] on input "checkbox" at bounding box center [96, 156] width 106 height 35
checkbox input "true"
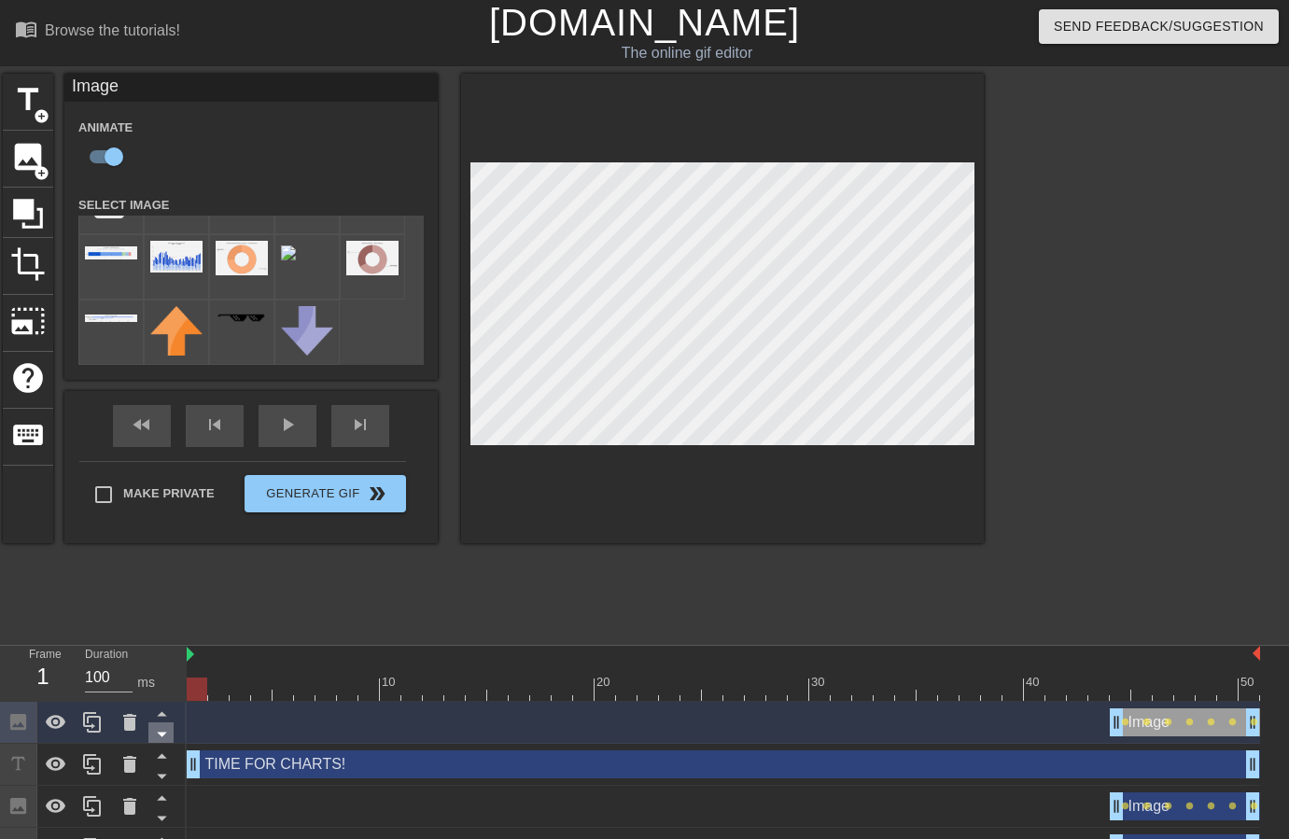
click at [166, 733] on icon at bounding box center [161, 733] width 23 height 23
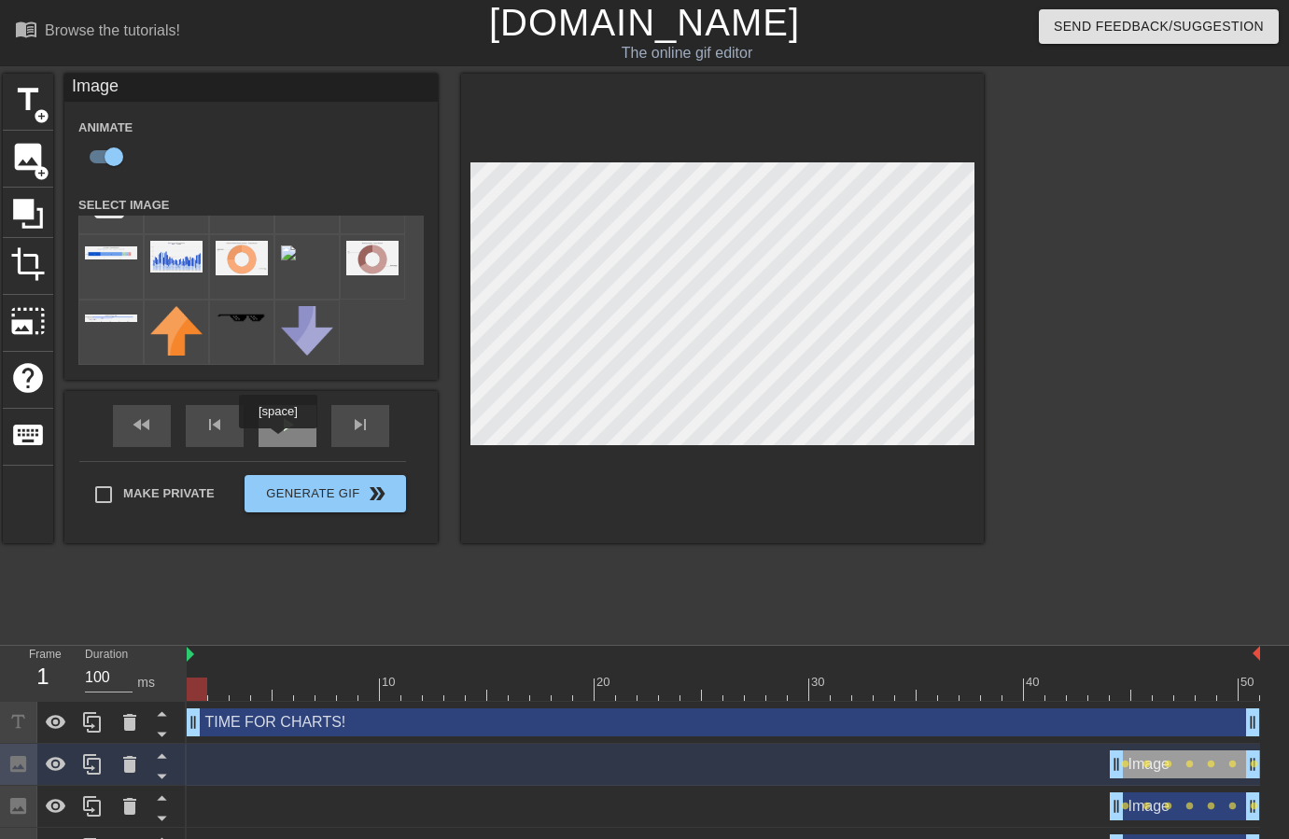
click at [284, 436] on span "play_arrow" at bounding box center [287, 425] width 22 height 22
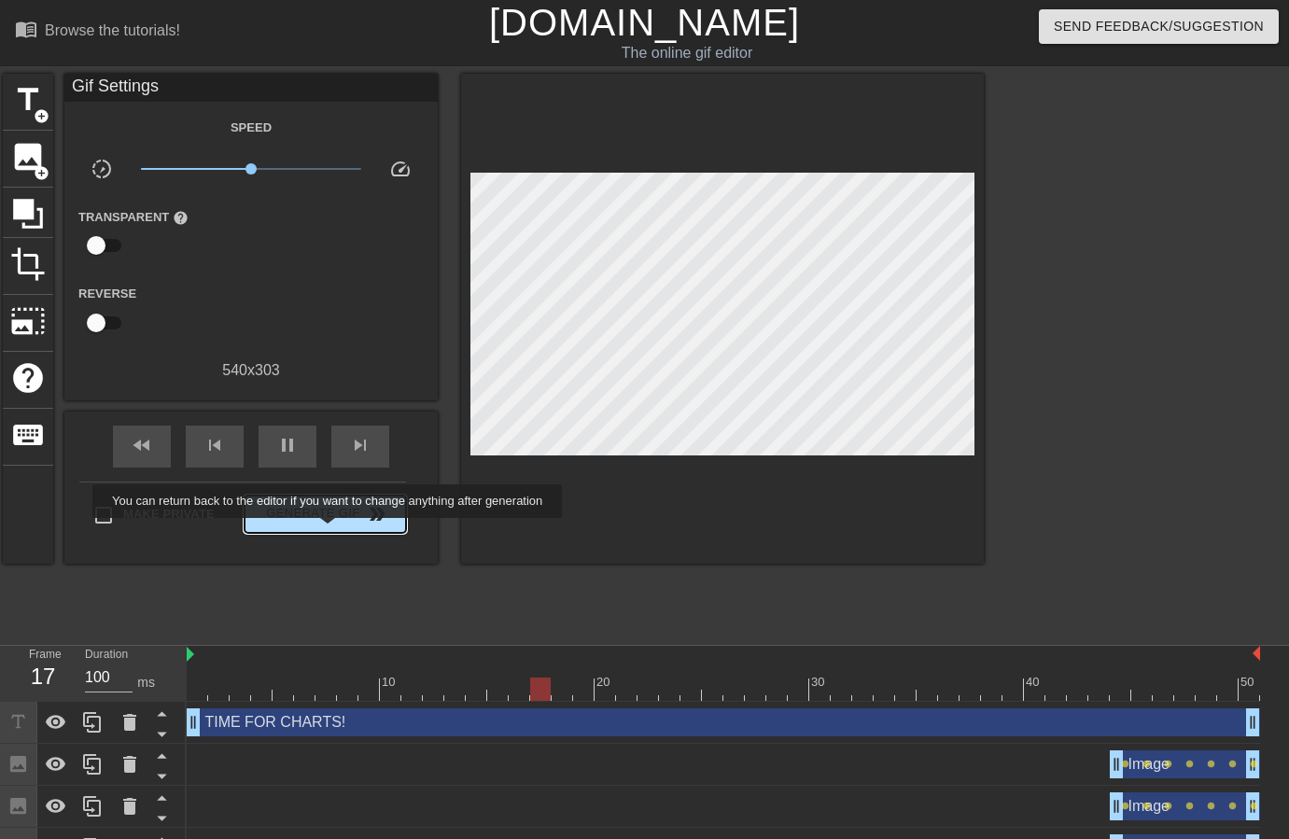
click at [338, 530] on button "Generate Gif double_arrow" at bounding box center [325, 514] width 161 height 37
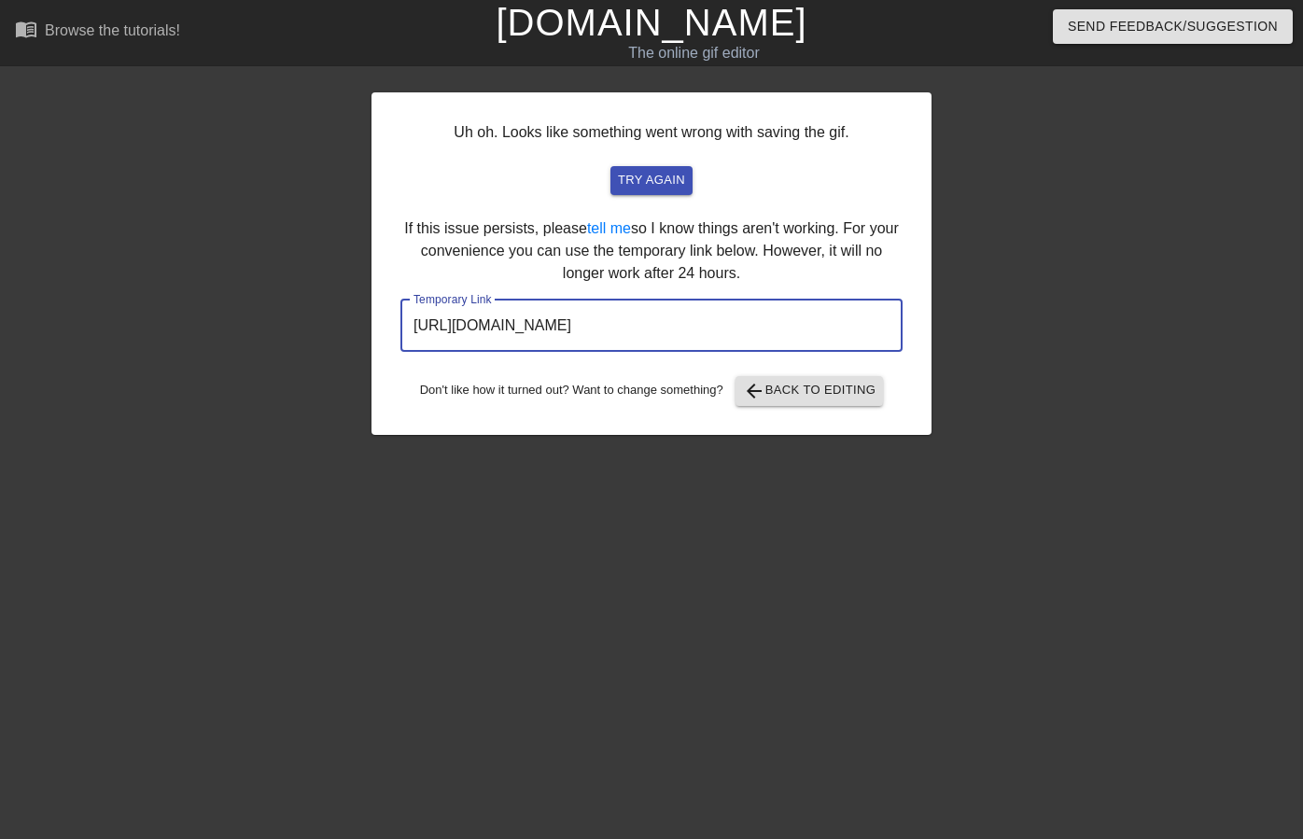
click at [816, 329] on input "[URL][DOMAIN_NAME]" at bounding box center [651, 326] width 502 height 52
